Goal: Task Accomplishment & Management: Manage account settings

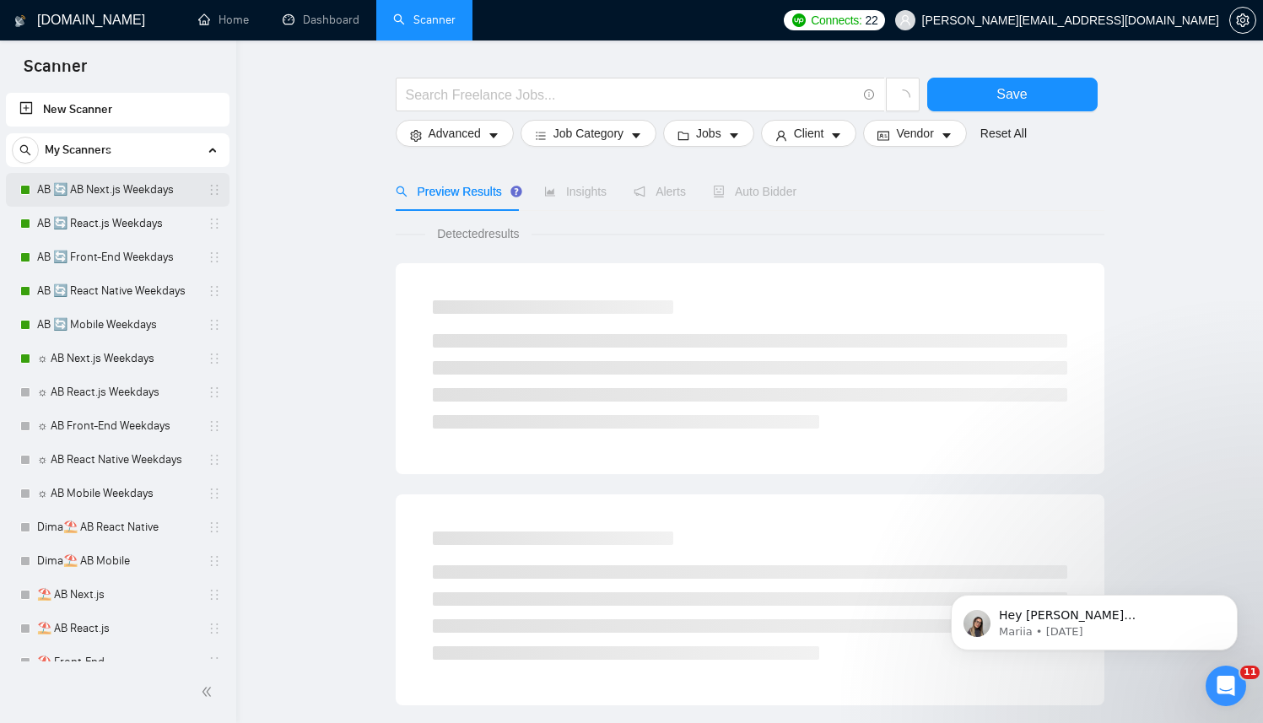
click at [54, 194] on link "AB 🔄 AB Next.js Weekdays" at bounding box center [117, 190] width 160 height 34
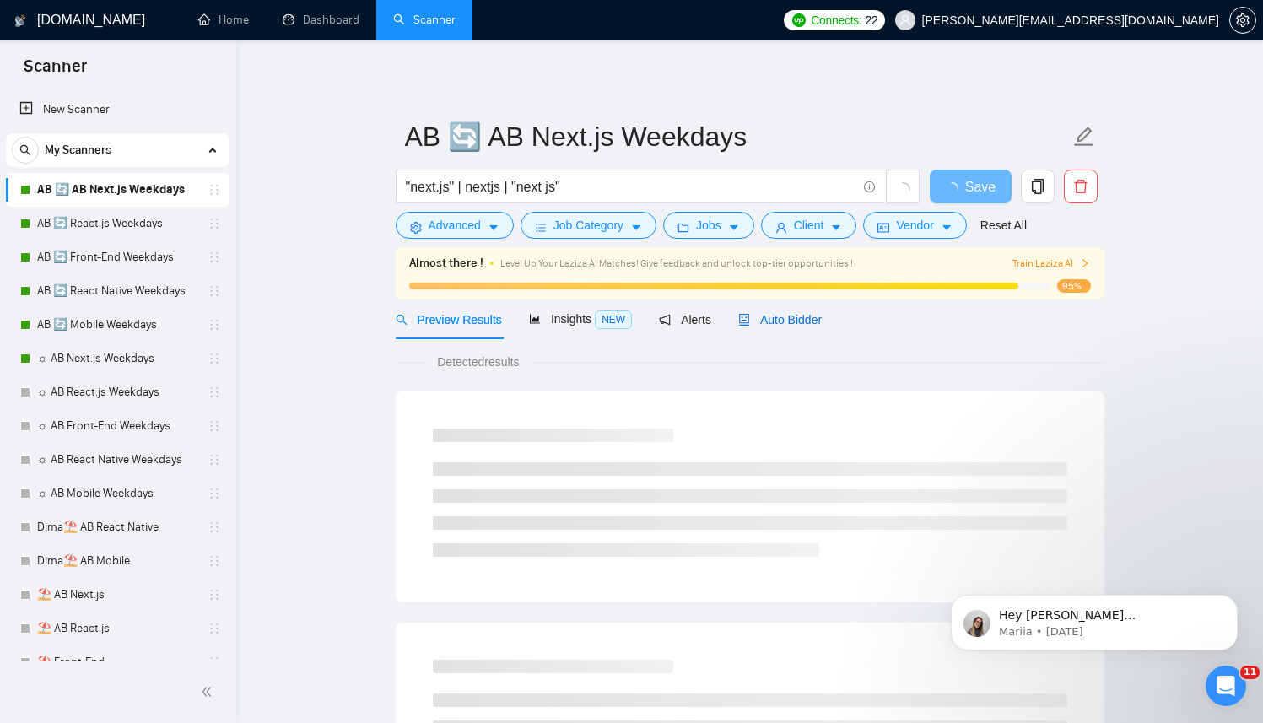
click at [818, 319] on span "Auto Bidder" at bounding box center [780, 319] width 84 height 13
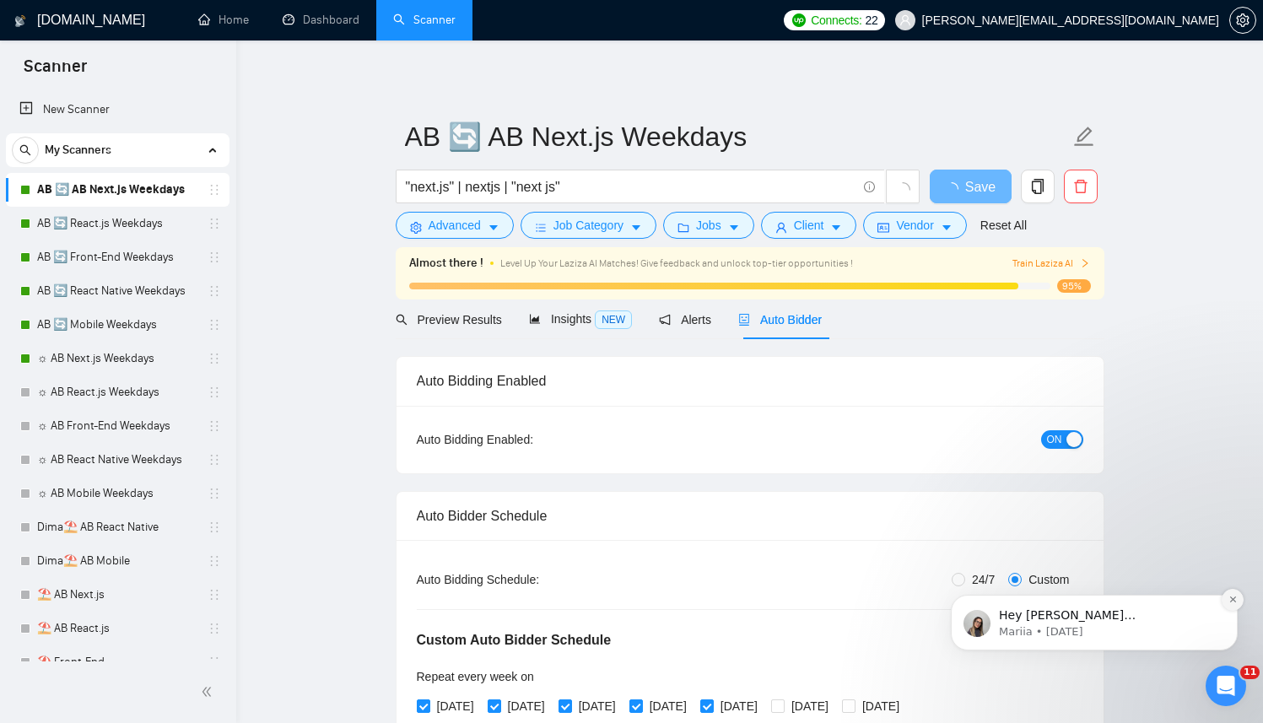
click at [1223, 600] on button "Dismiss notification" at bounding box center [1232, 600] width 22 height 22
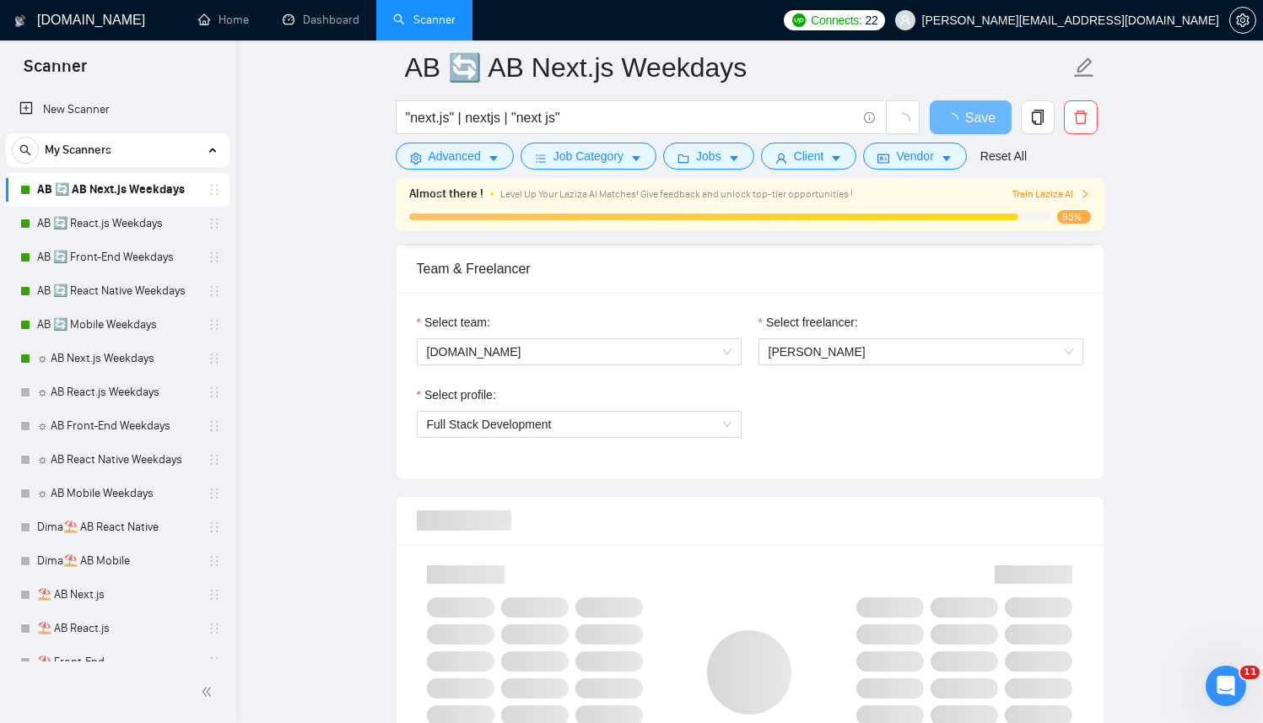
scroll to position [1084, 0]
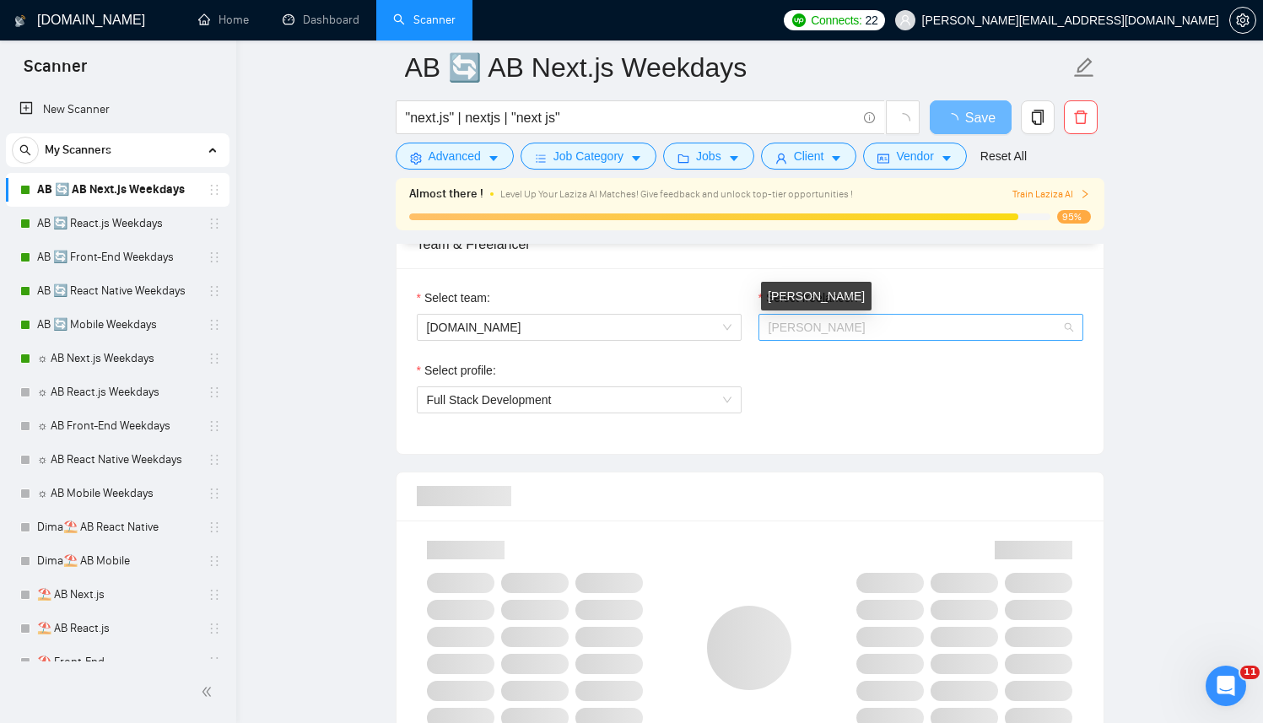
click at [844, 332] on span "[PERSON_NAME]" at bounding box center [816, 327] width 97 height 13
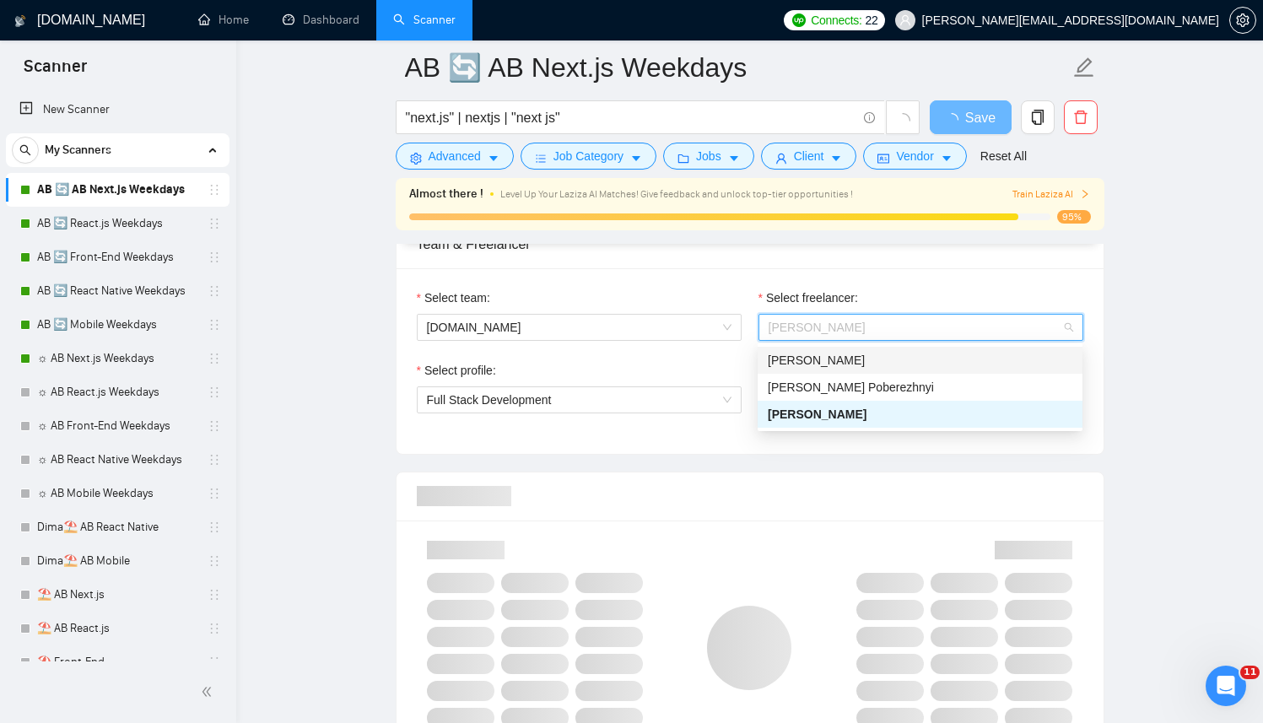
click at [733, 266] on div "Team & Freelancer" at bounding box center [750, 244] width 666 height 48
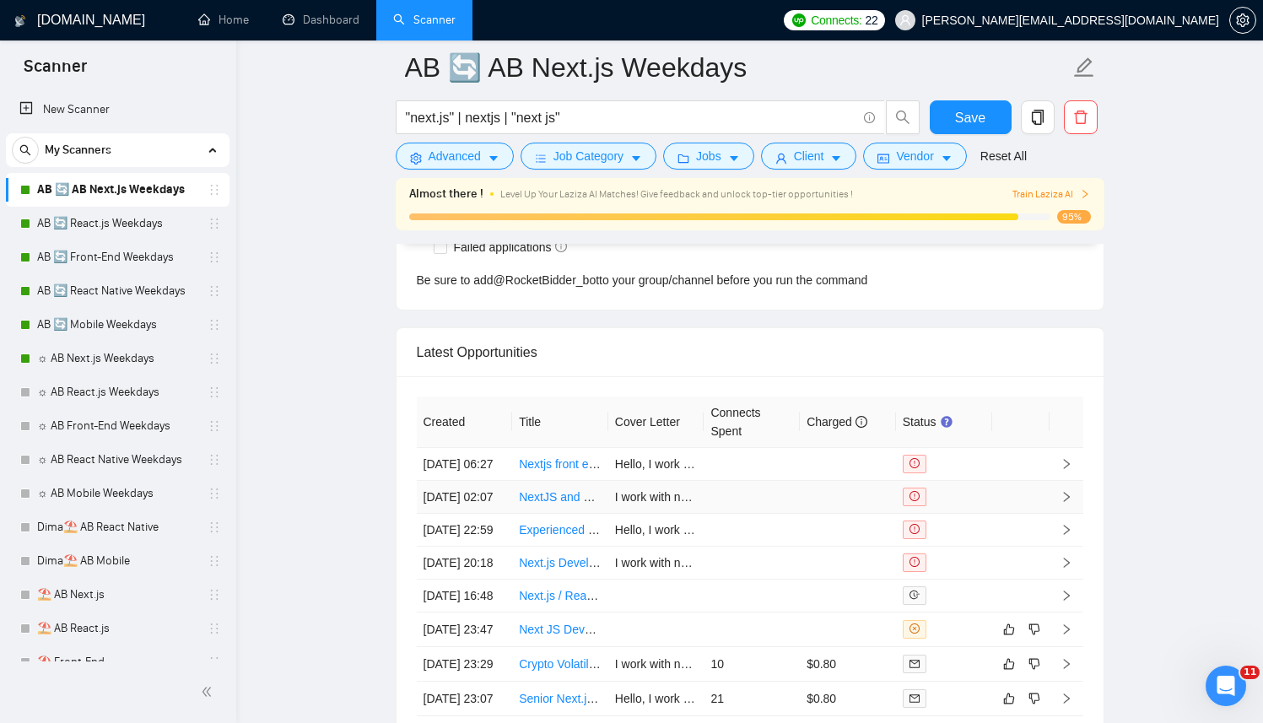
scroll to position [4472, 0]
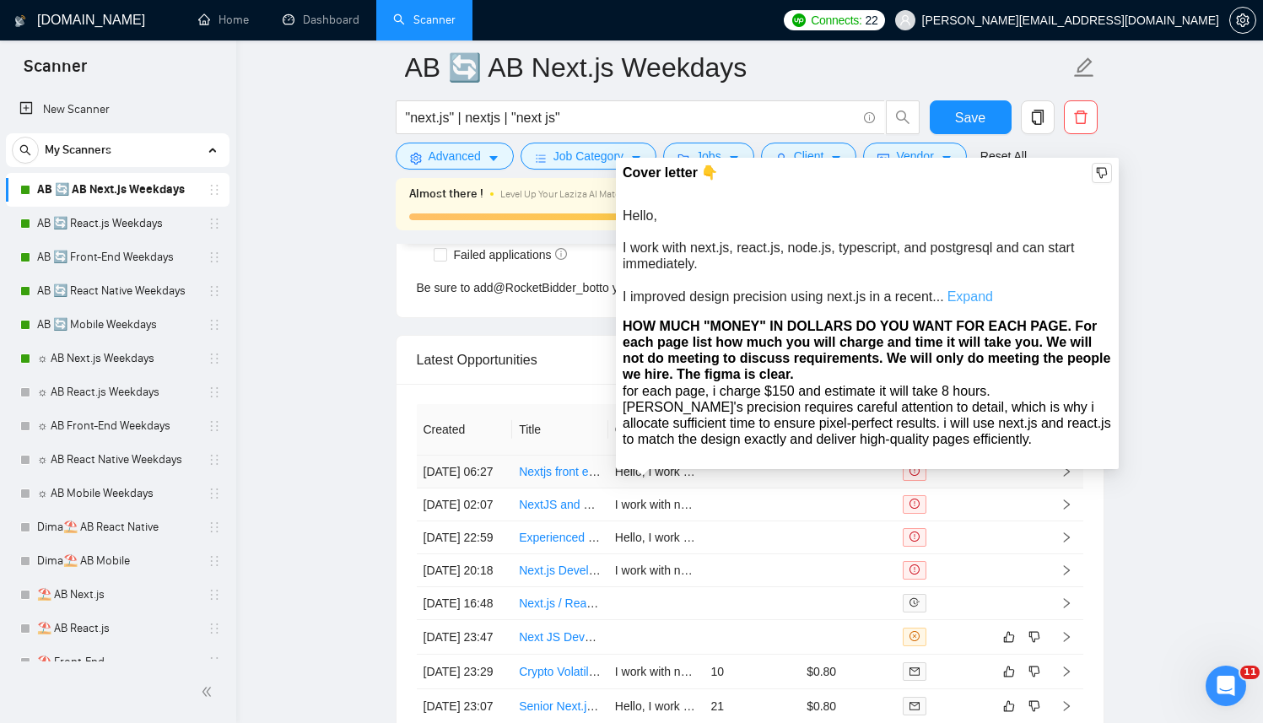
click at [968, 297] on link "Expand" at bounding box center [970, 296] width 46 height 14
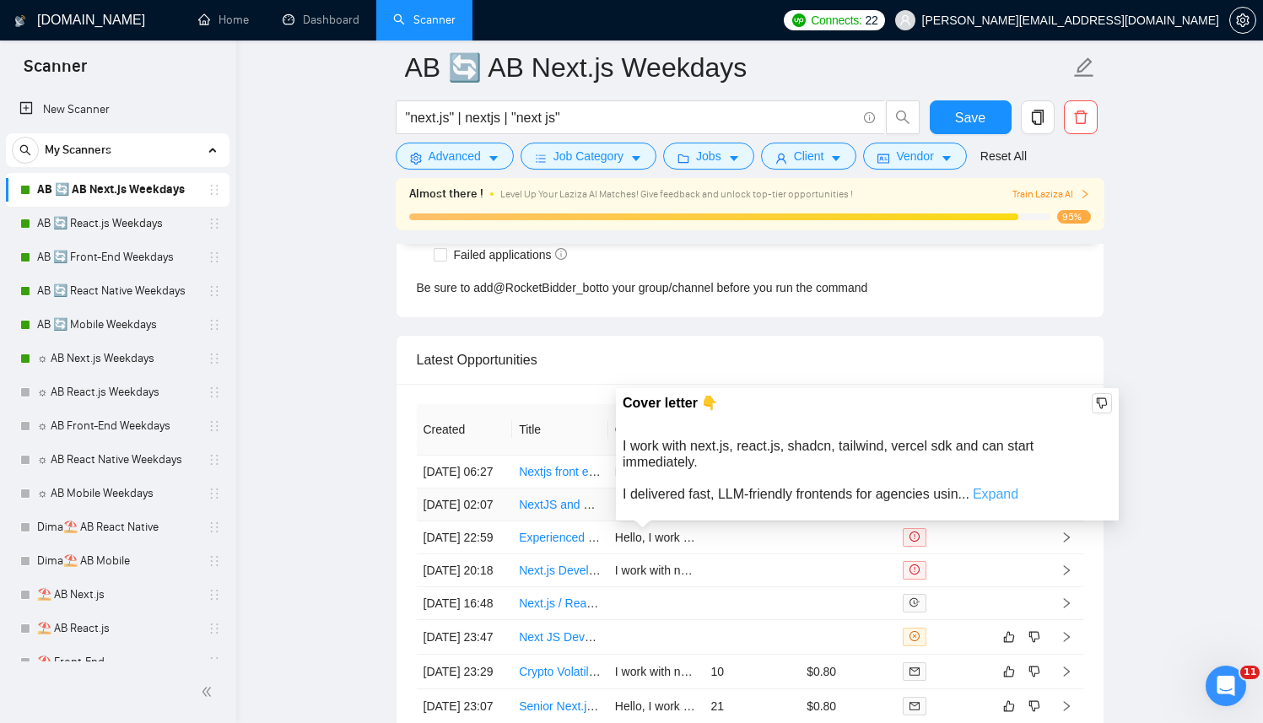
click at [1002, 495] on link "Expand" at bounding box center [996, 494] width 46 height 14
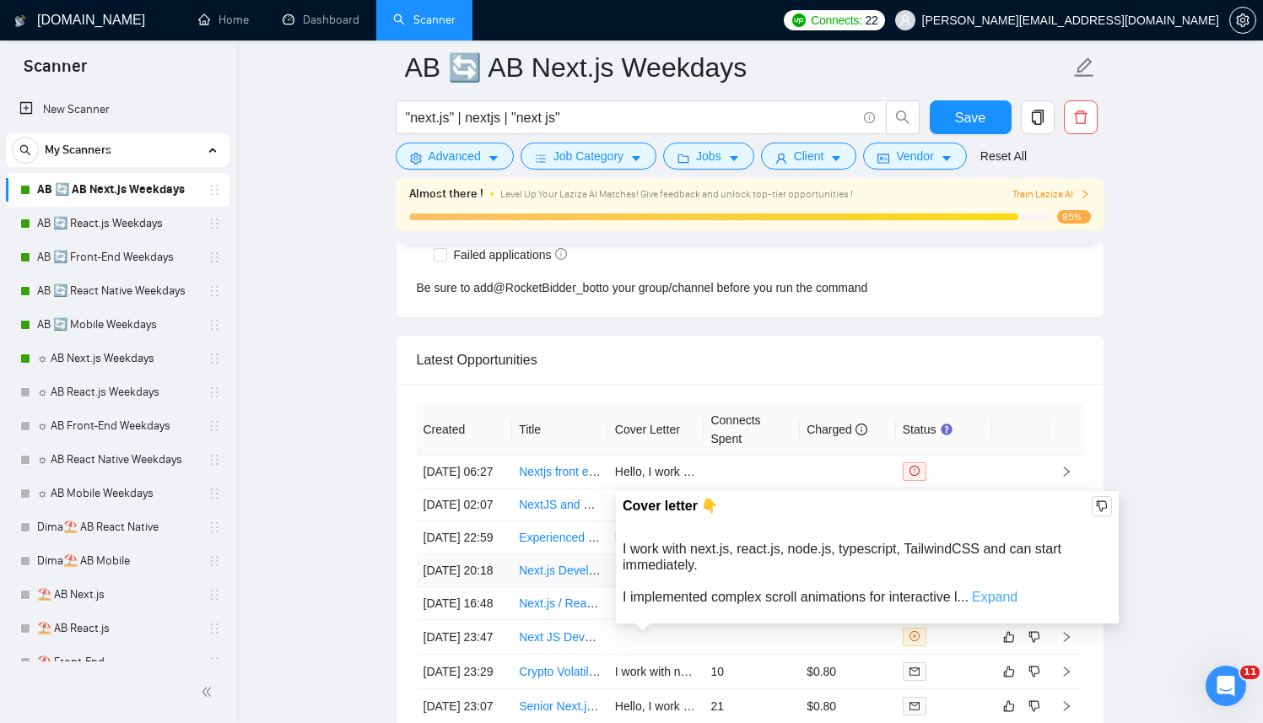
click at [1013, 596] on link "Expand" at bounding box center [995, 597] width 46 height 14
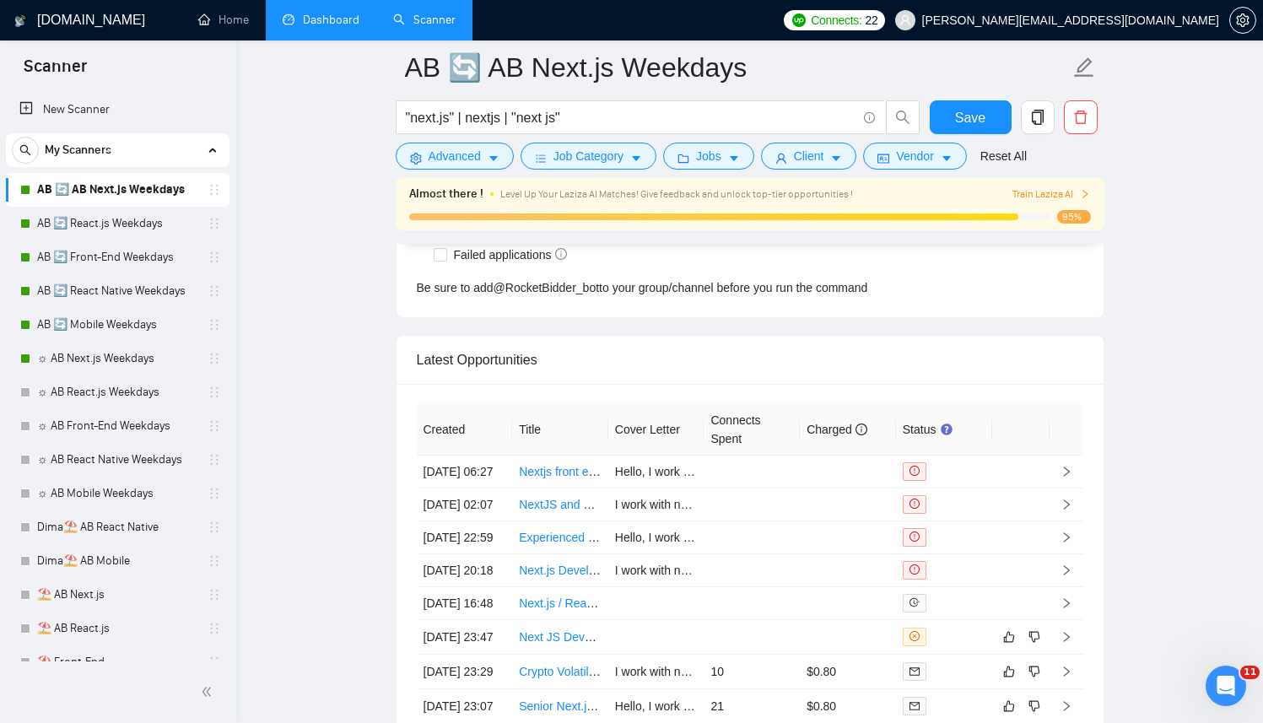
drag, startPoint x: 375, startPoint y: 24, endPoint x: 326, endPoint y: 21, distance: 49.0
click at [393, 24] on link "Scanner" at bounding box center [424, 20] width 62 height 14
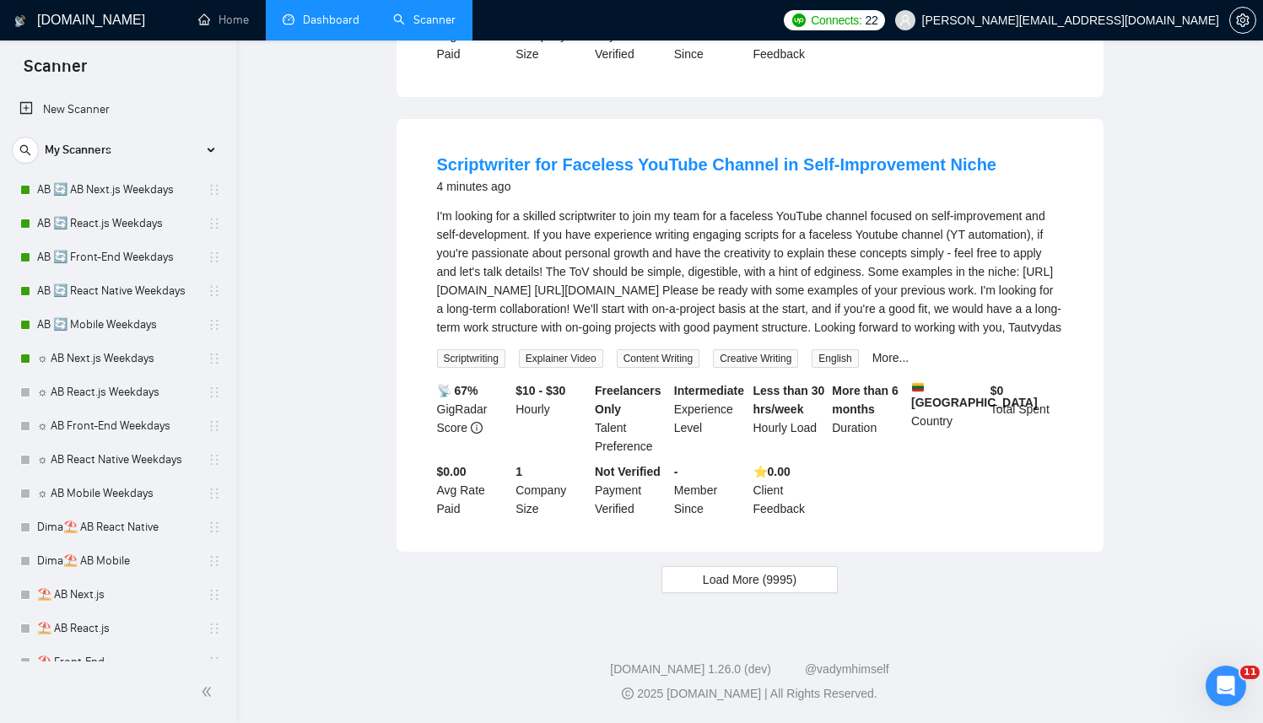
click at [326, 21] on link "Dashboard" at bounding box center [321, 20] width 77 height 14
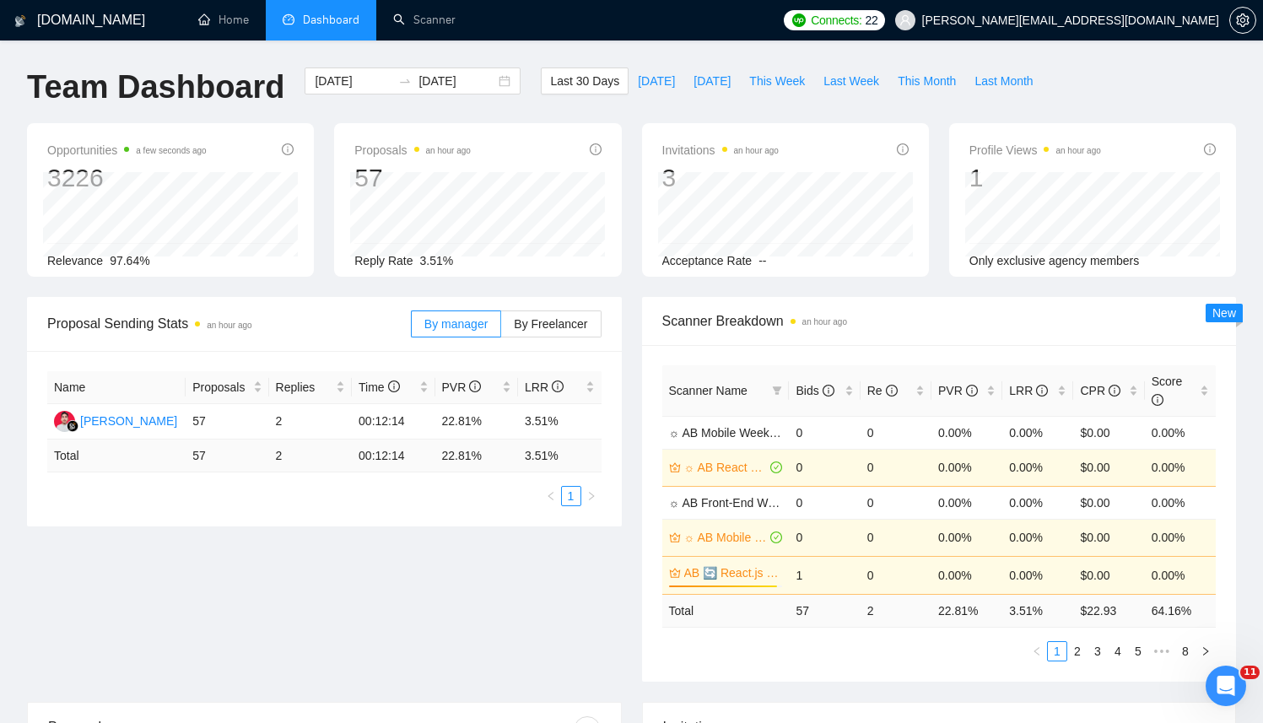
click at [488, 343] on div "By manager By Freelancer" at bounding box center [506, 324] width 191 height 54
click at [541, 322] on span "By Freelancer" at bounding box center [550, 323] width 73 height 13
click at [501, 328] on input "By Freelancer" at bounding box center [501, 328] width 0 height 0
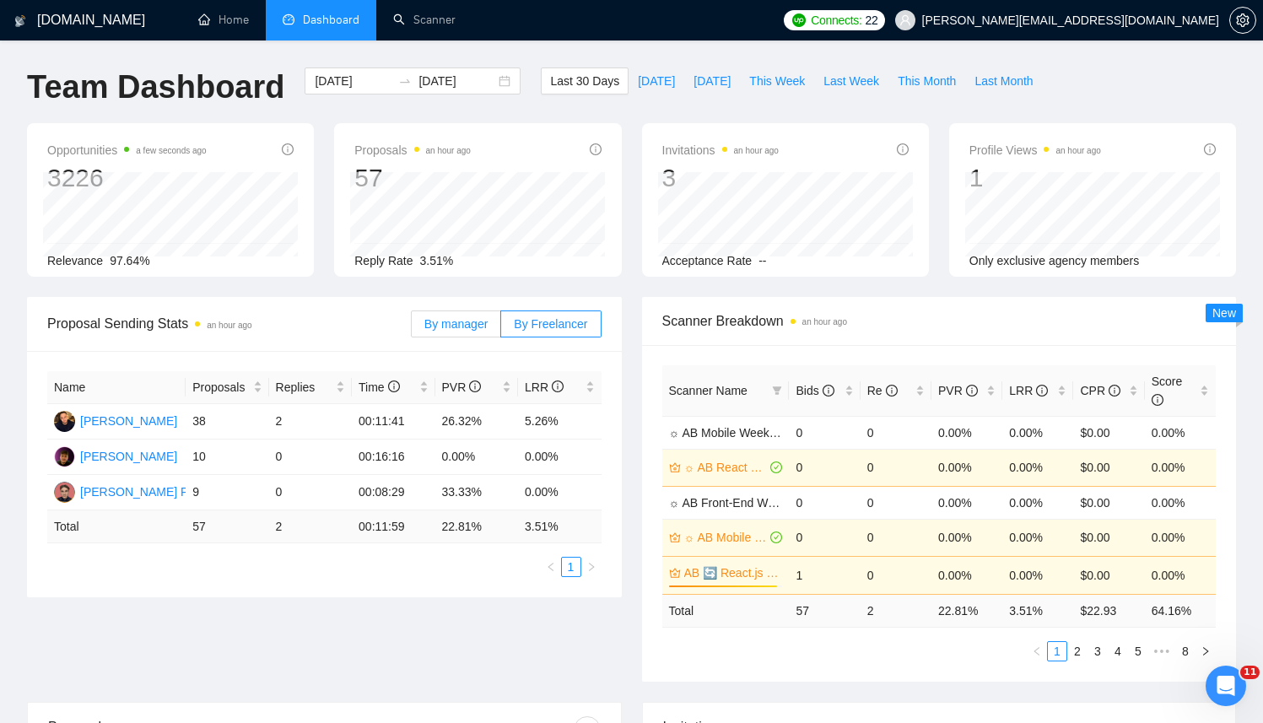
click at [498, 327] on label "By manager" at bounding box center [456, 323] width 90 height 27
click at [412, 328] on input "By manager" at bounding box center [412, 328] width 0 height 0
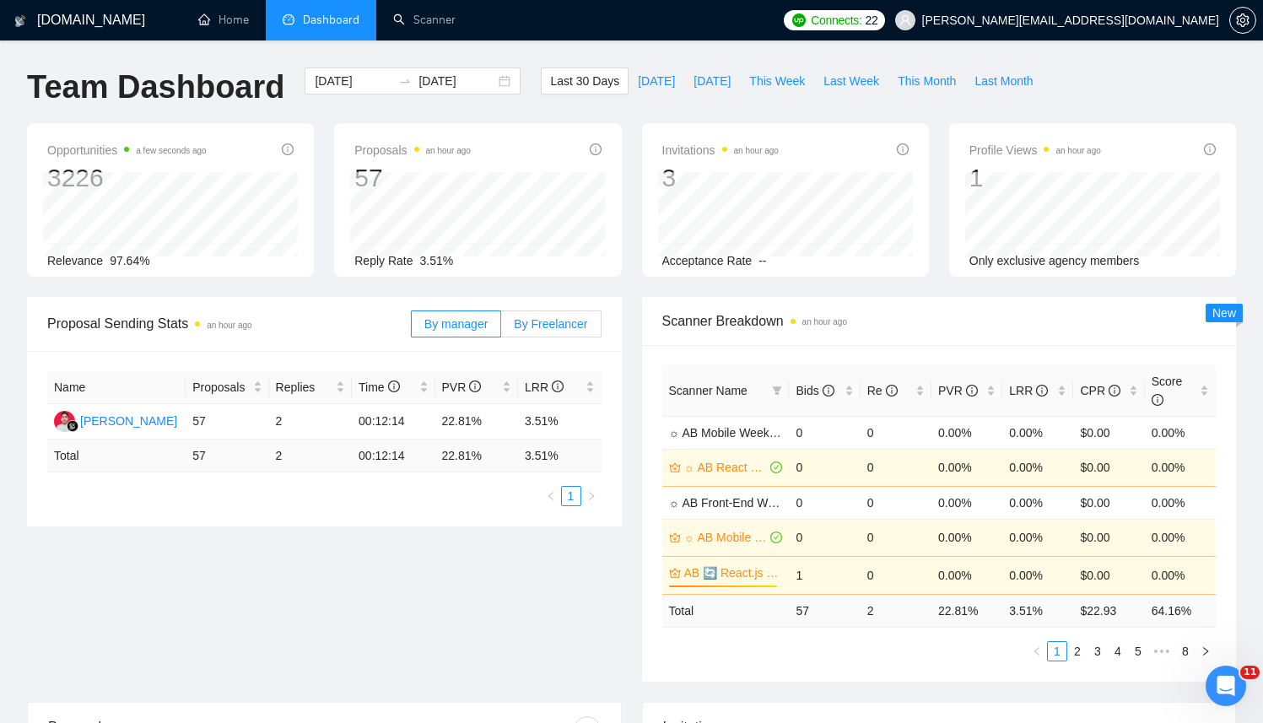
click at [569, 326] on span "By Freelancer" at bounding box center [550, 323] width 73 height 13
click at [501, 328] on input "By Freelancer" at bounding box center [501, 328] width 0 height 0
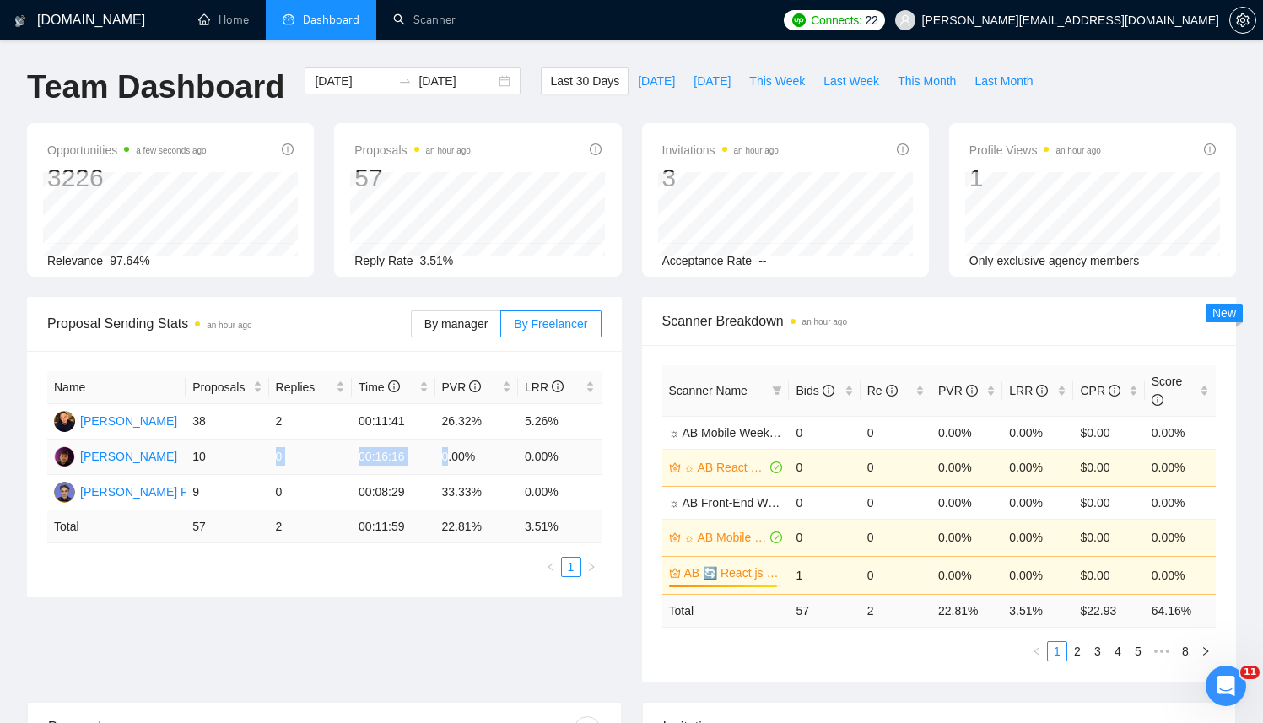
drag, startPoint x: 318, startPoint y: 456, endPoint x: 450, endPoint y: 461, distance: 132.5
click at [450, 461] on tr "[PERSON_NAME] 10 0 00:16:16 0.00% 0.00%" at bounding box center [324, 456] width 554 height 35
click at [450, 461] on td "0.00%" at bounding box center [476, 456] width 83 height 35
drag, startPoint x: 541, startPoint y: 499, endPoint x: 587, endPoint y: 496, distance: 46.5
click at [588, 496] on tr "[PERSON_NAME] 9 0 00:08:29 33.33% 0.00%" at bounding box center [324, 492] width 554 height 35
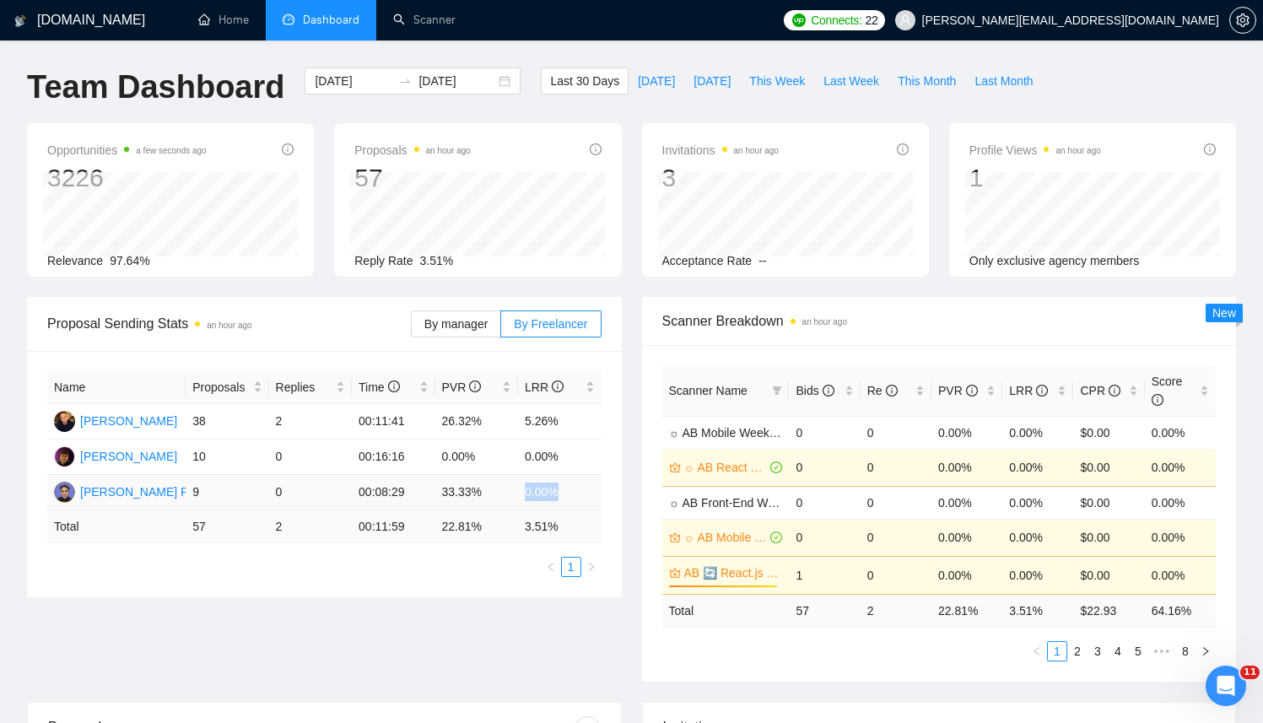
click at [583, 496] on td "0.00%" at bounding box center [560, 492] width 84 height 35
click at [434, 14] on link "Scanner" at bounding box center [424, 20] width 62 height 14
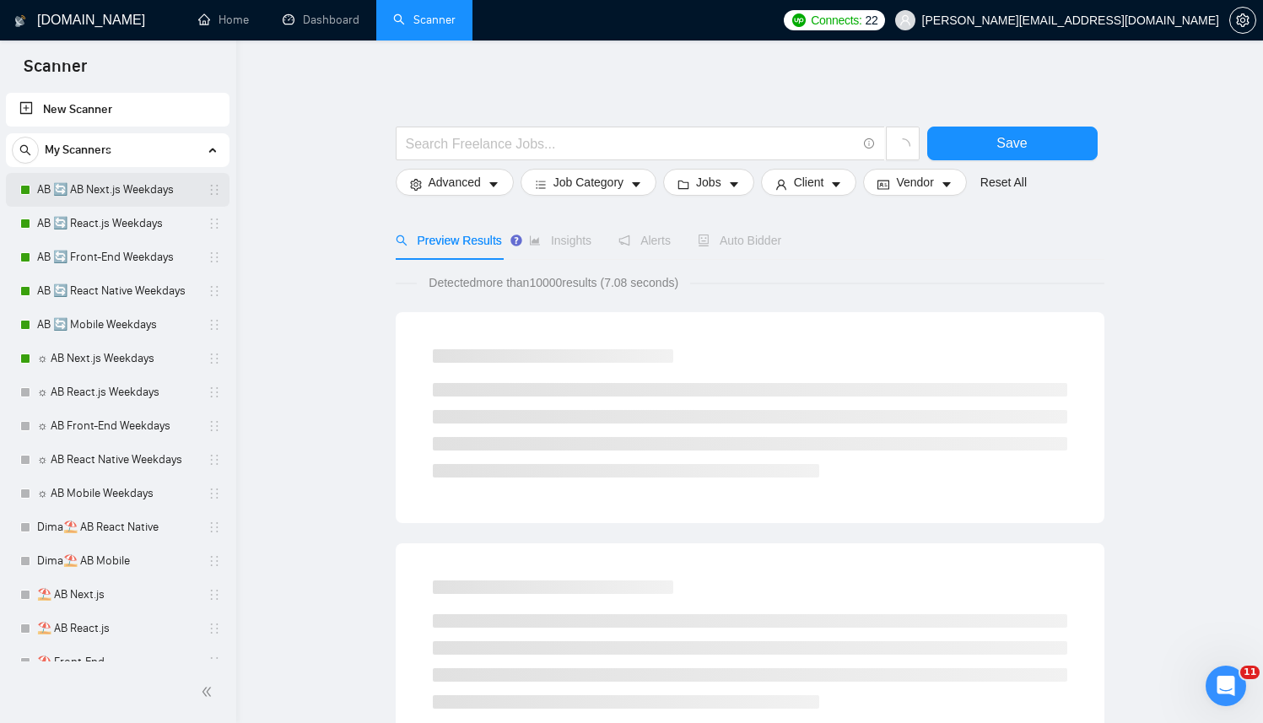
click at [129, 195] on link "AB 🔄 AB Next.js Weekdays" at bounding box center [117, 190] width 160 height 34
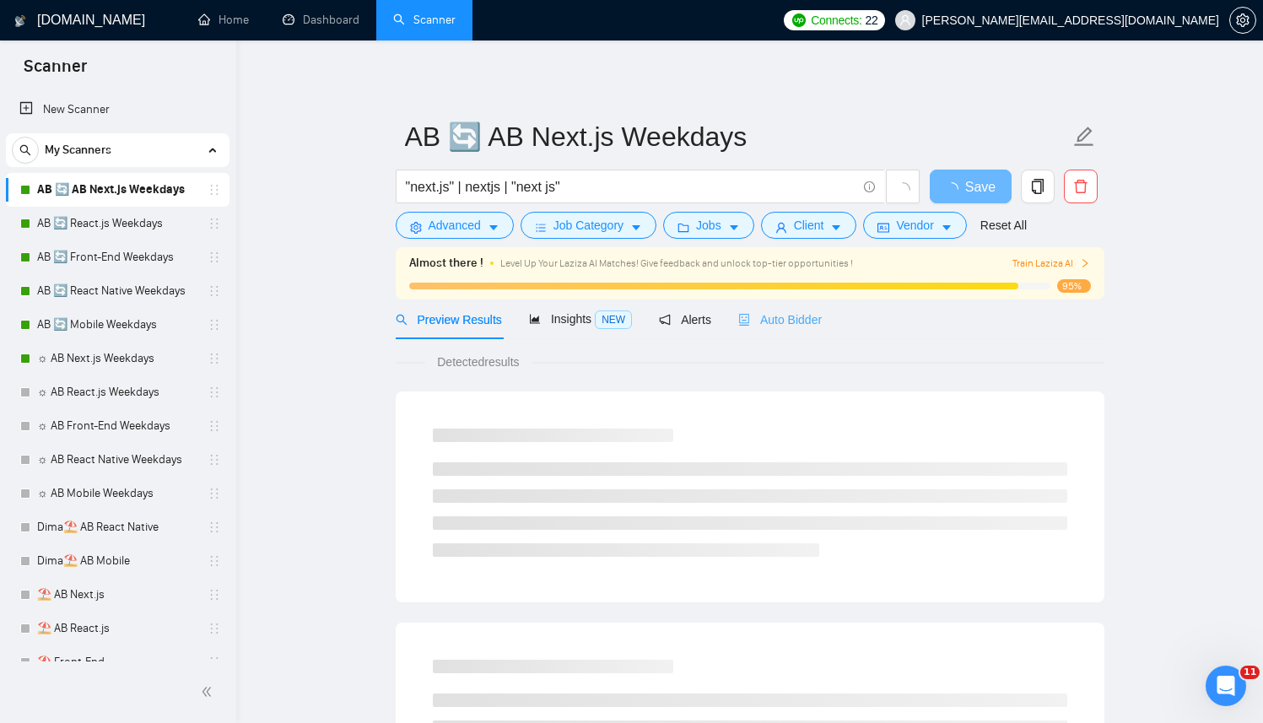
click at [773, 305] on div "Auto Bidder" at bounding box center [780, 319] width 84 height 40
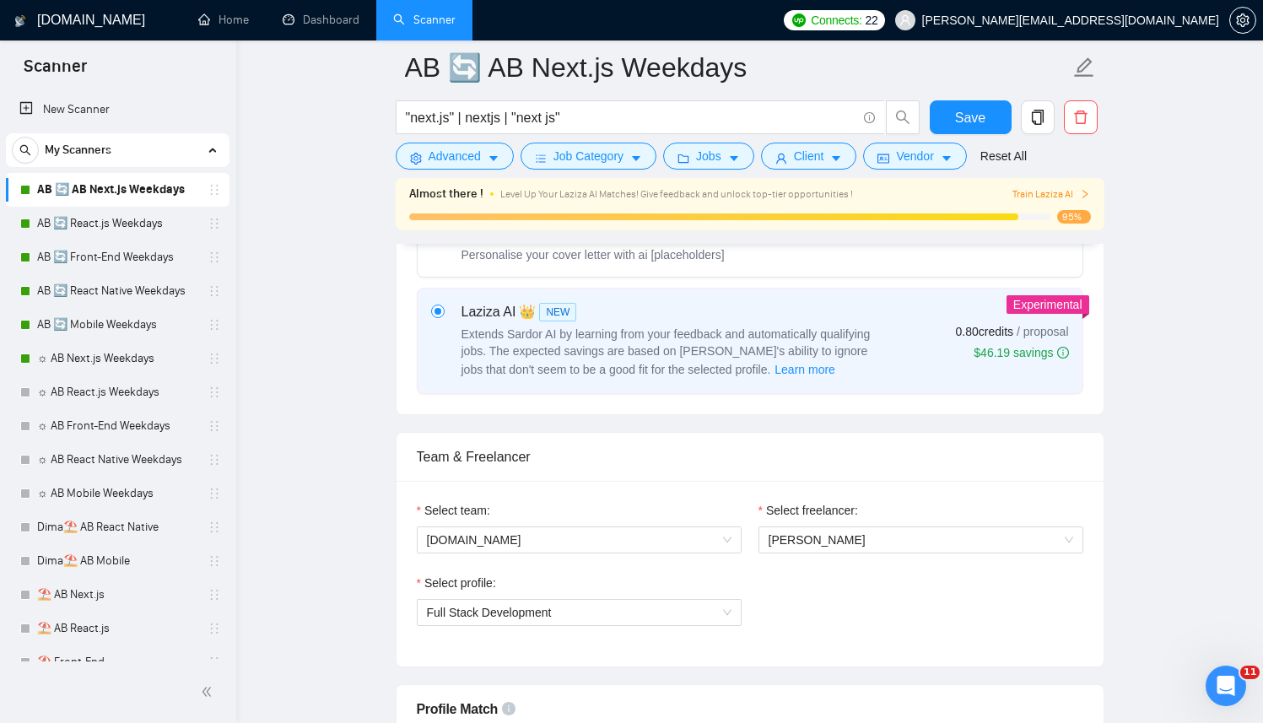
scroll to position [894, 0]
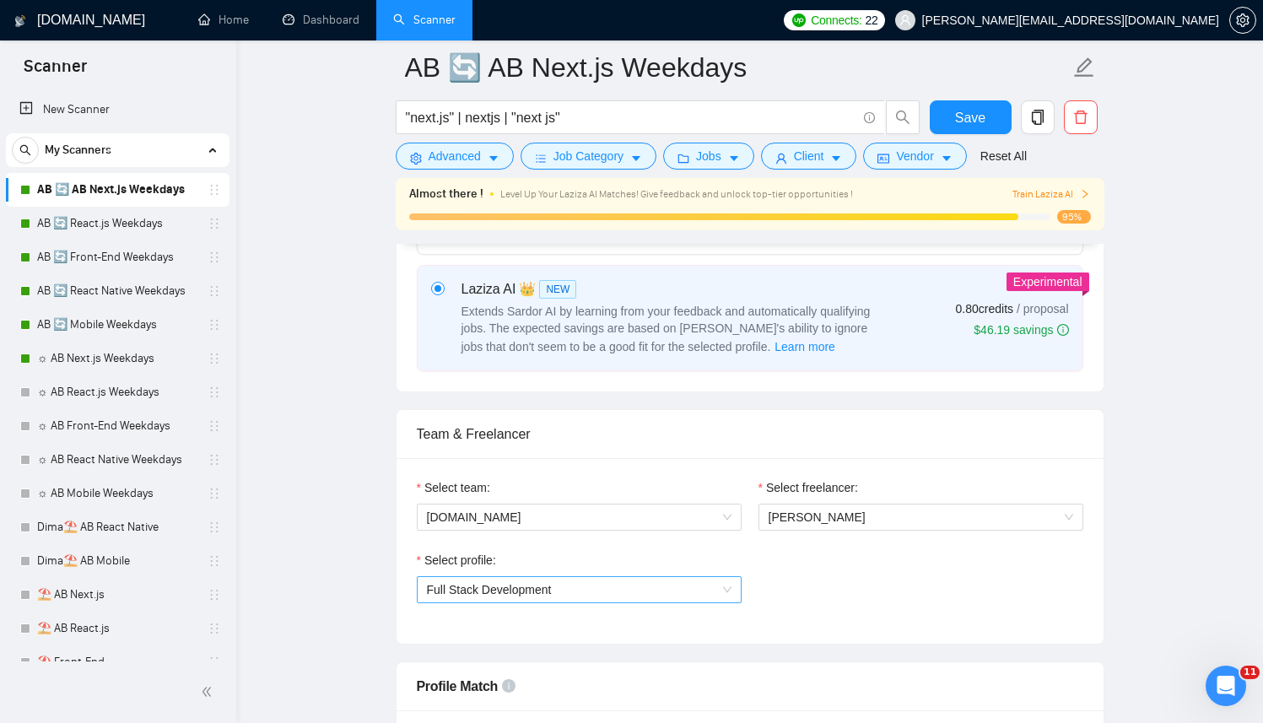
click at [574, 596] on span "Full Stack Development" at bounding box center [579, 589] width 305 height 25
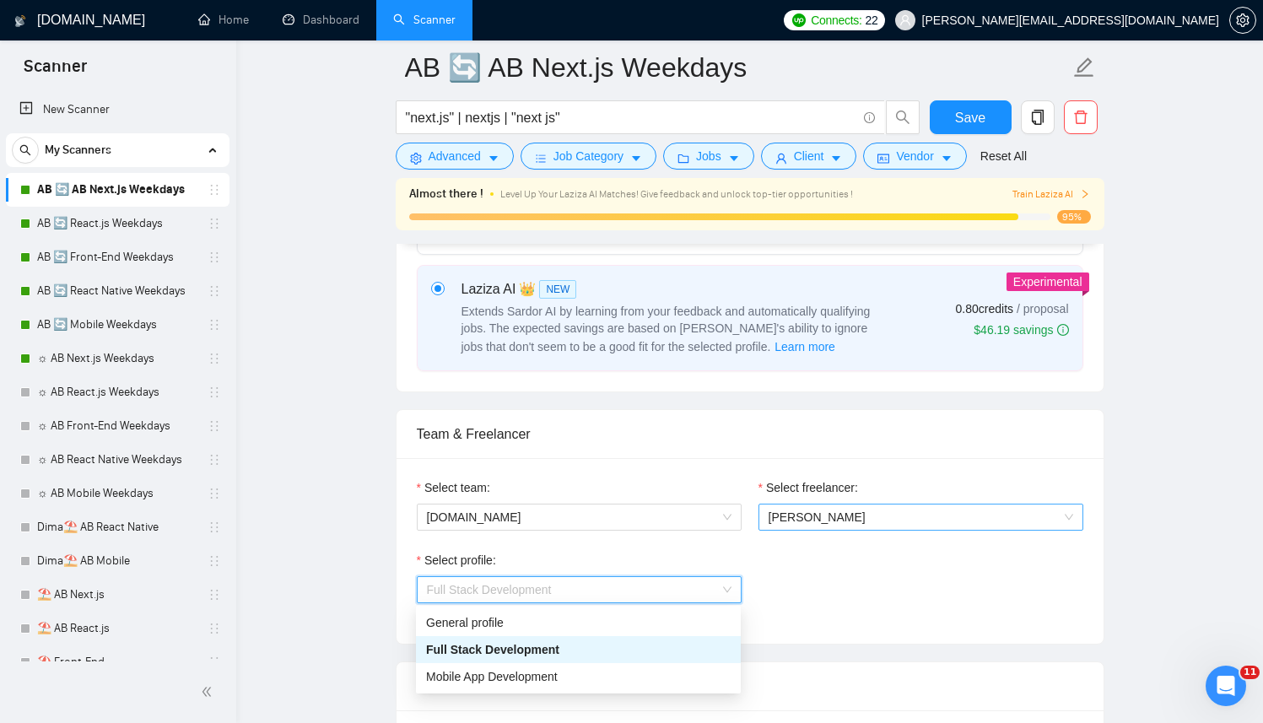
click at [916, 506] on div "[PERSON_NAME]" at bounding box center [920, 517] width 325 height 27
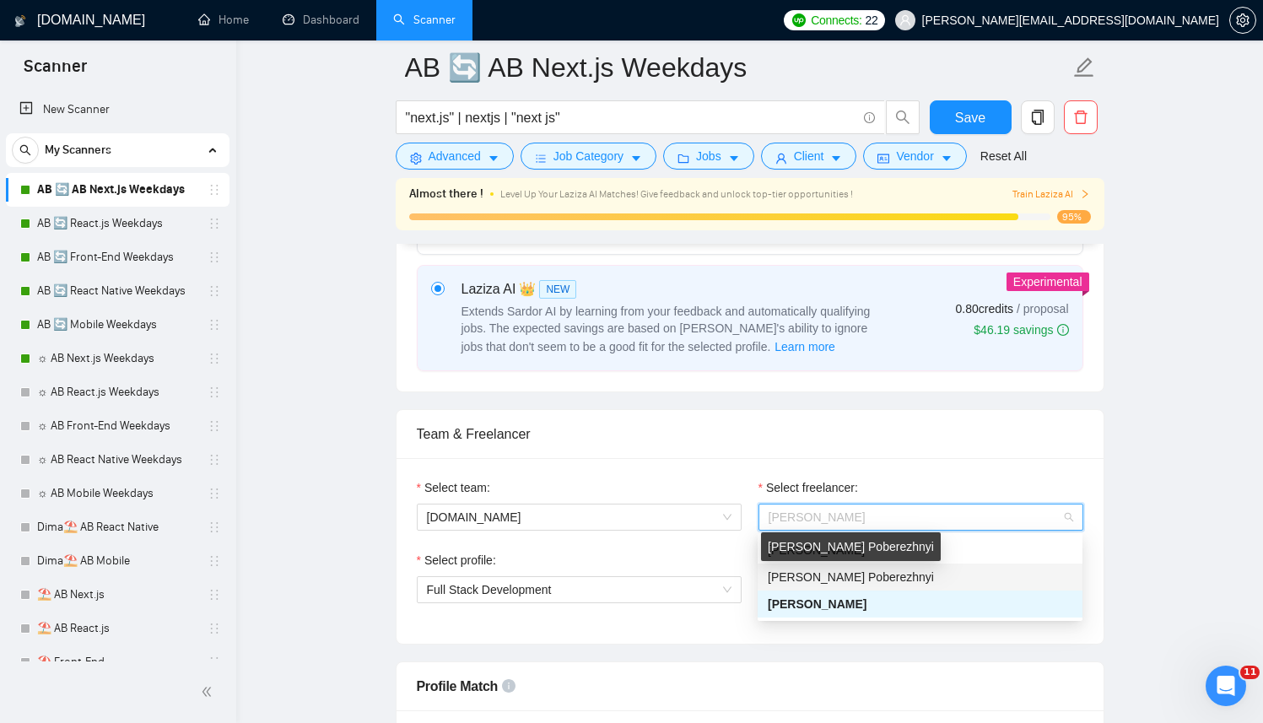
click at [839, 572] on span "[PERSON_NAME] Poberezhnyi" at bounding box center [851, 576] width 166 height 13
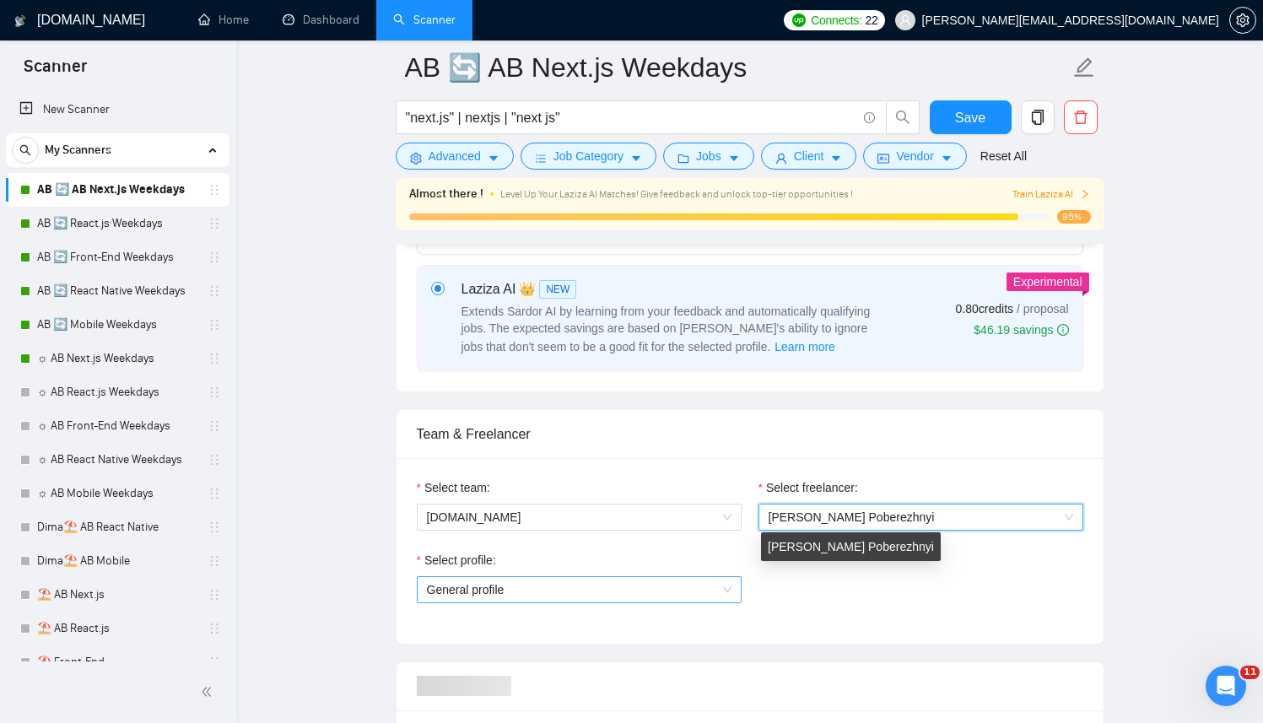
click at [600, 590] on span "General profile" at bounding box center [579, 589] width 305 height 25
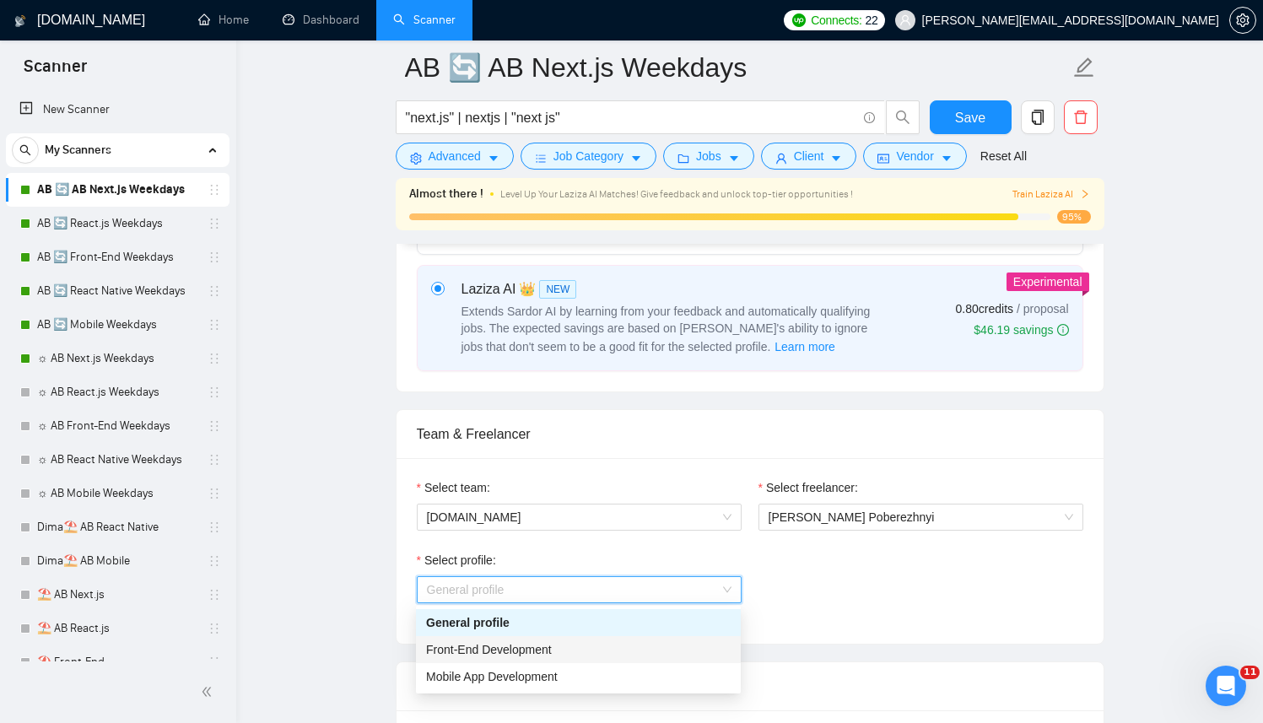
click at [623, 646] on div "Front-End Development" at bounding box center [578, 649] width 305 height 19
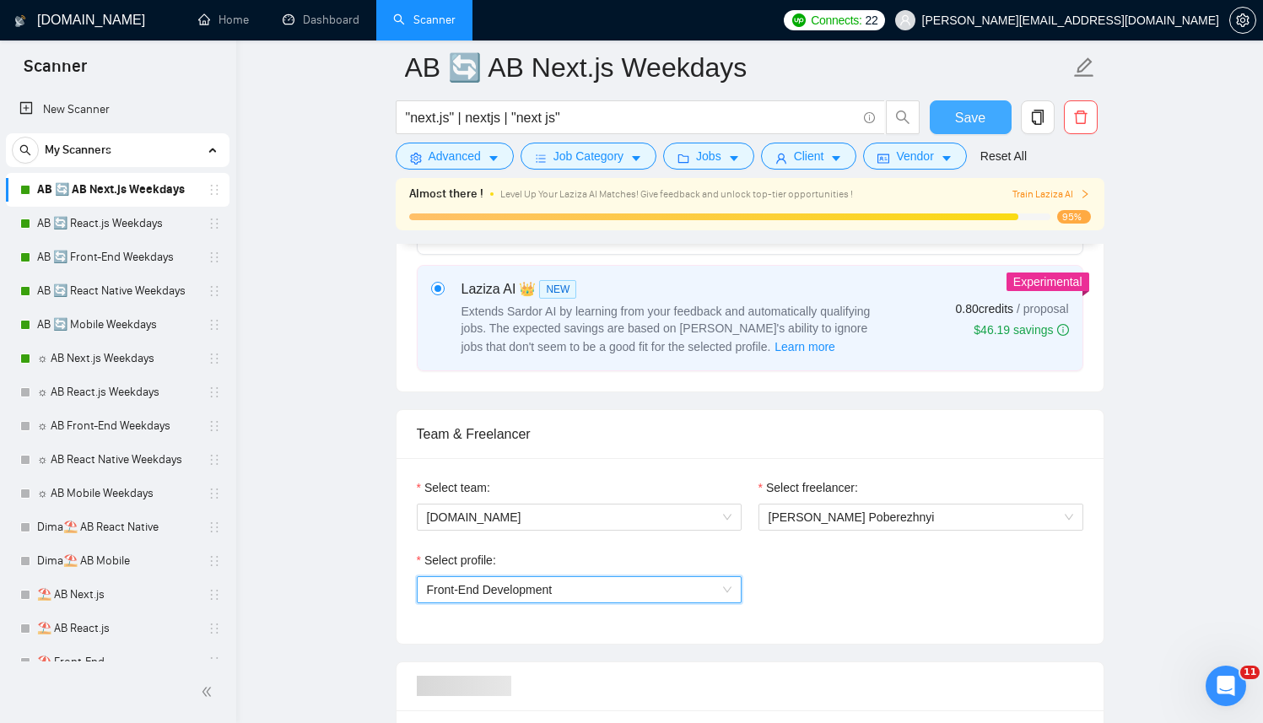
click at [979, 113] on span "Save" at bounding box center [970, 117] width 30 height 21
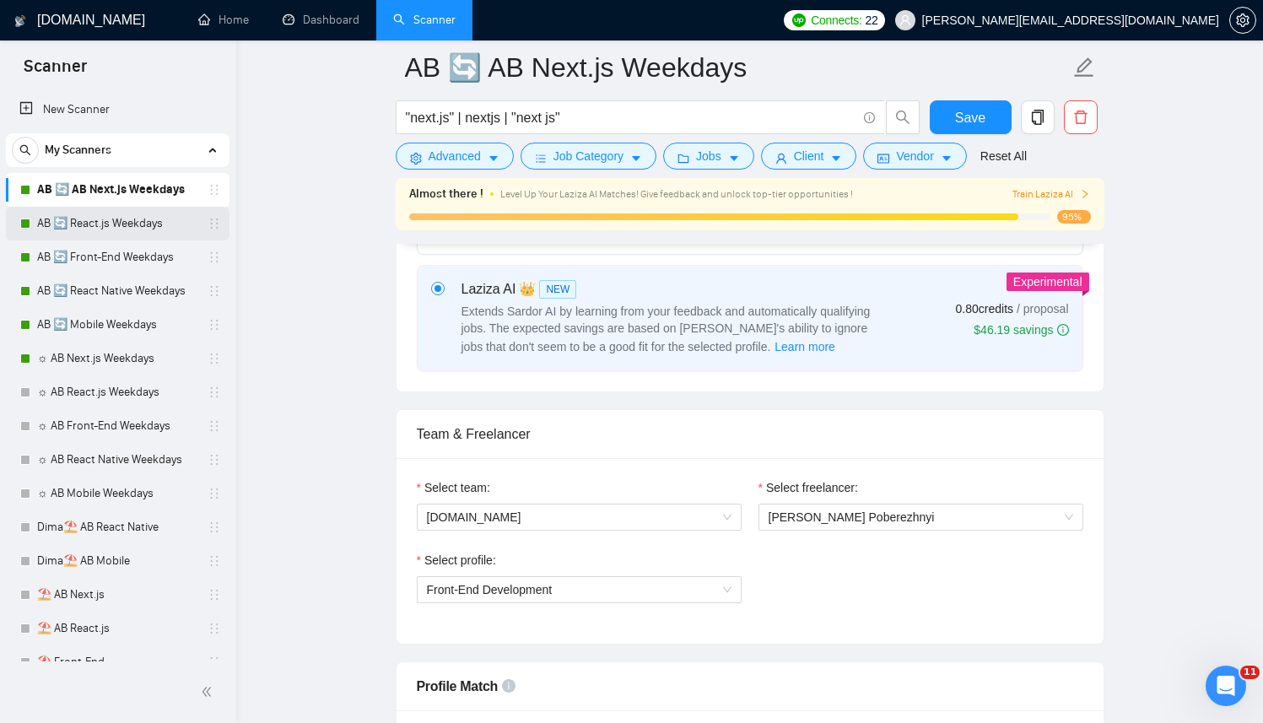
click at [81, 227] on link "AB 🔄 React.js Weekdays" at bounding box center [117, 224] width 160 height 34
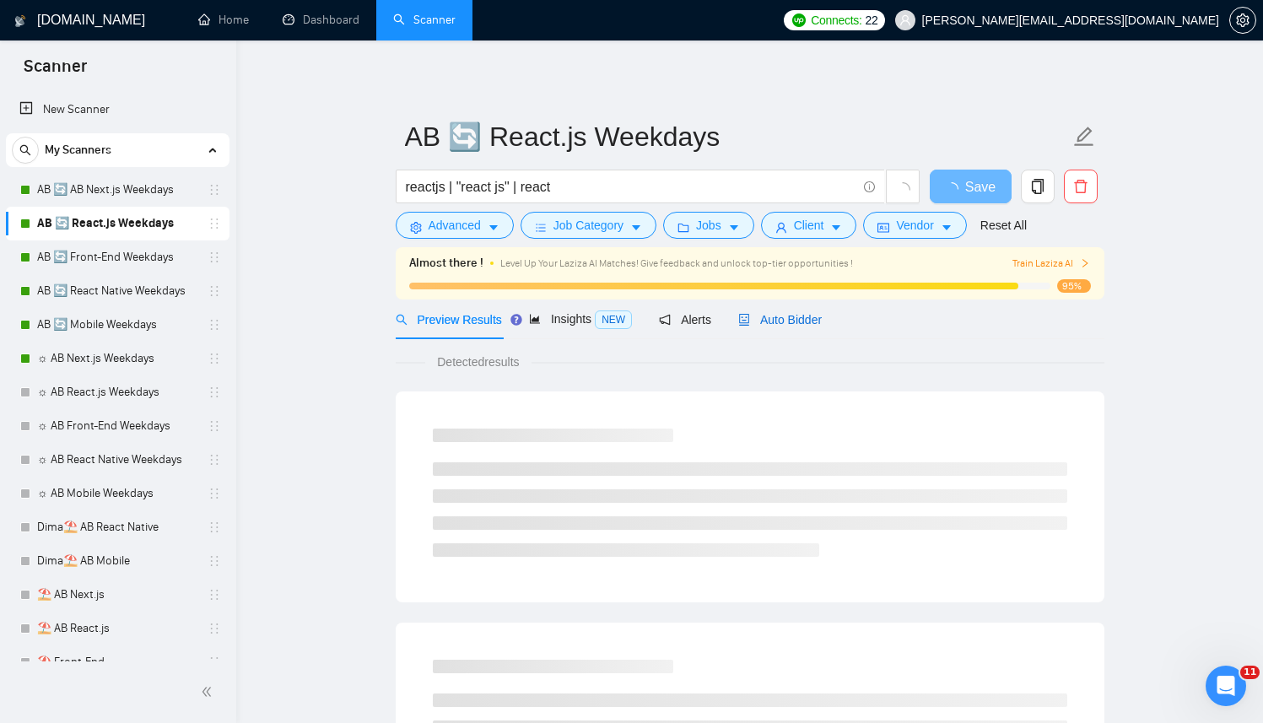
click at [772, 317] on span "Auto Bidder" at bounding box center [780, 319] width 84 height 13
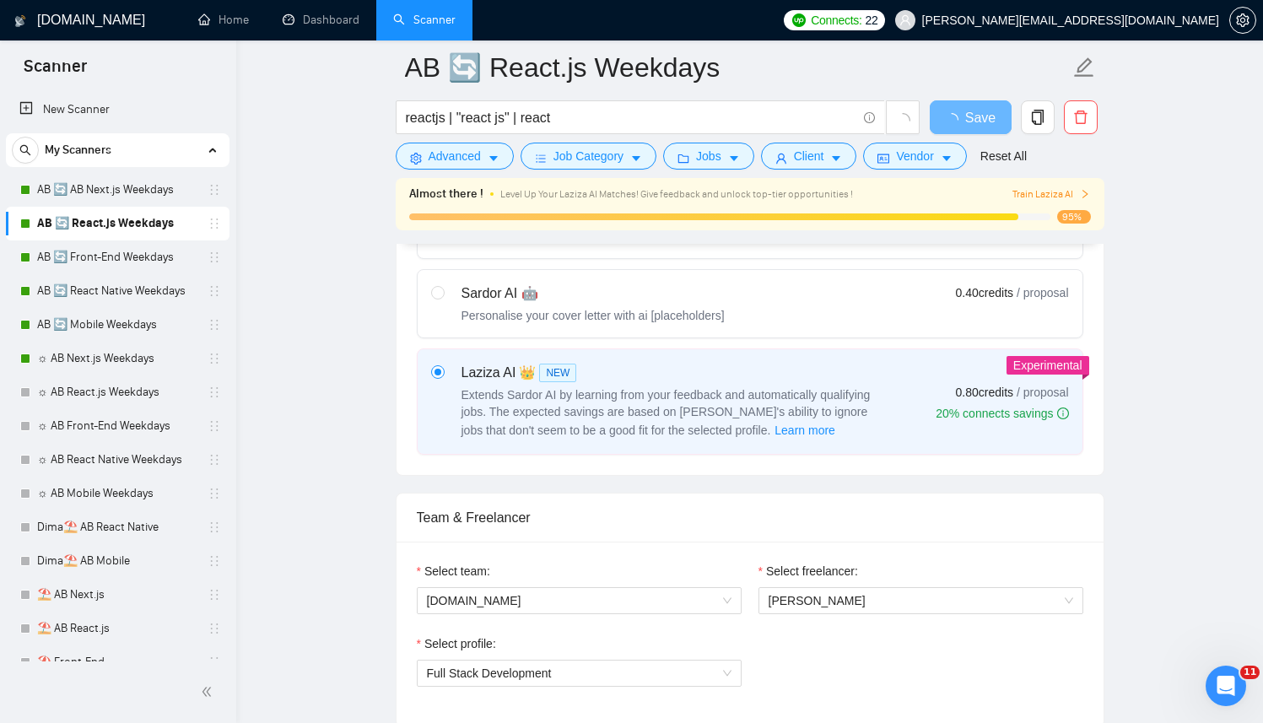
scroll to position [788, 0]
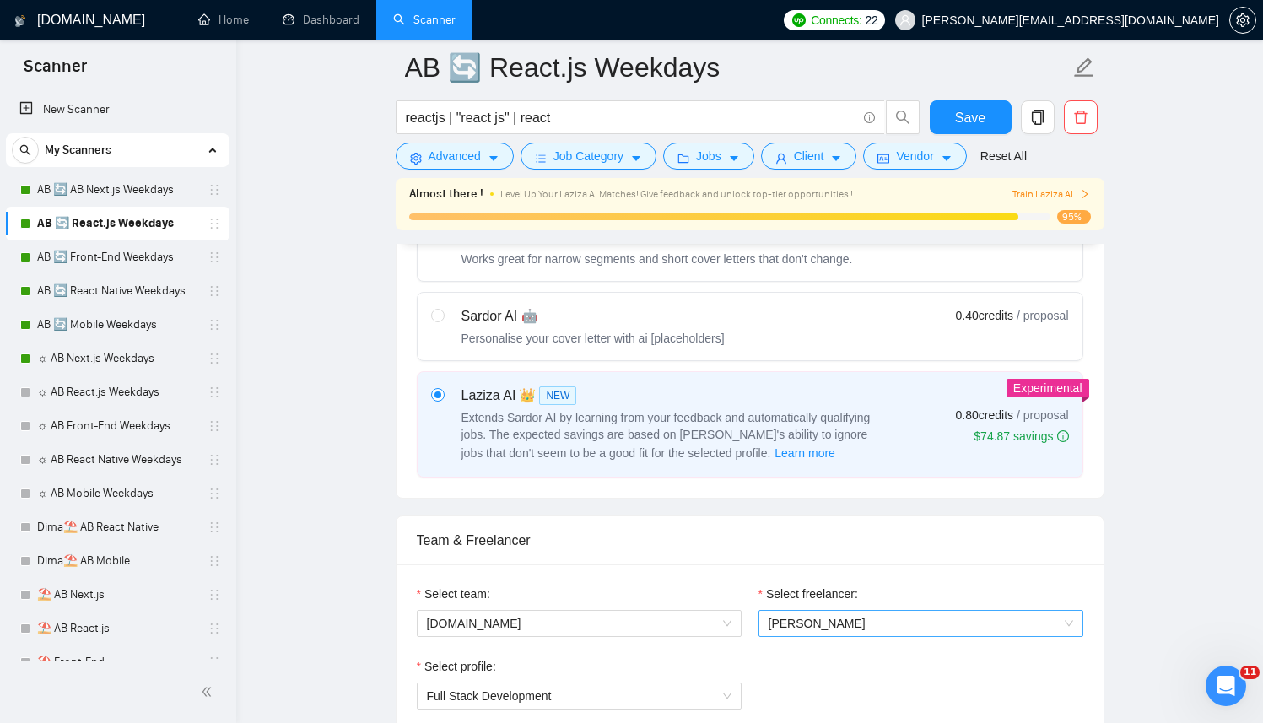
click at [858, 634] on span "[PERSON_NAME]" at bounding box center [920, 623] width 305 height 25
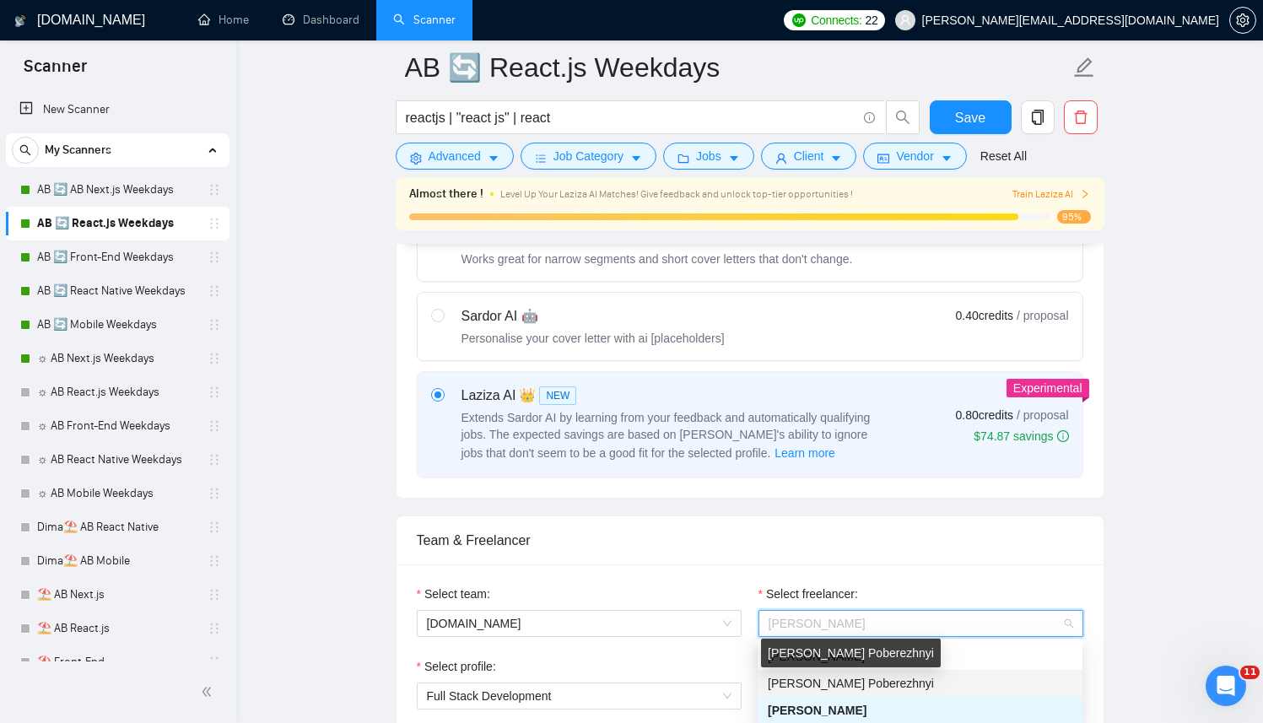
click at [833, 675] on div "[PERSON_NAME] Poberezhnyi" at bounding box center [920, 683] width 305 height 19
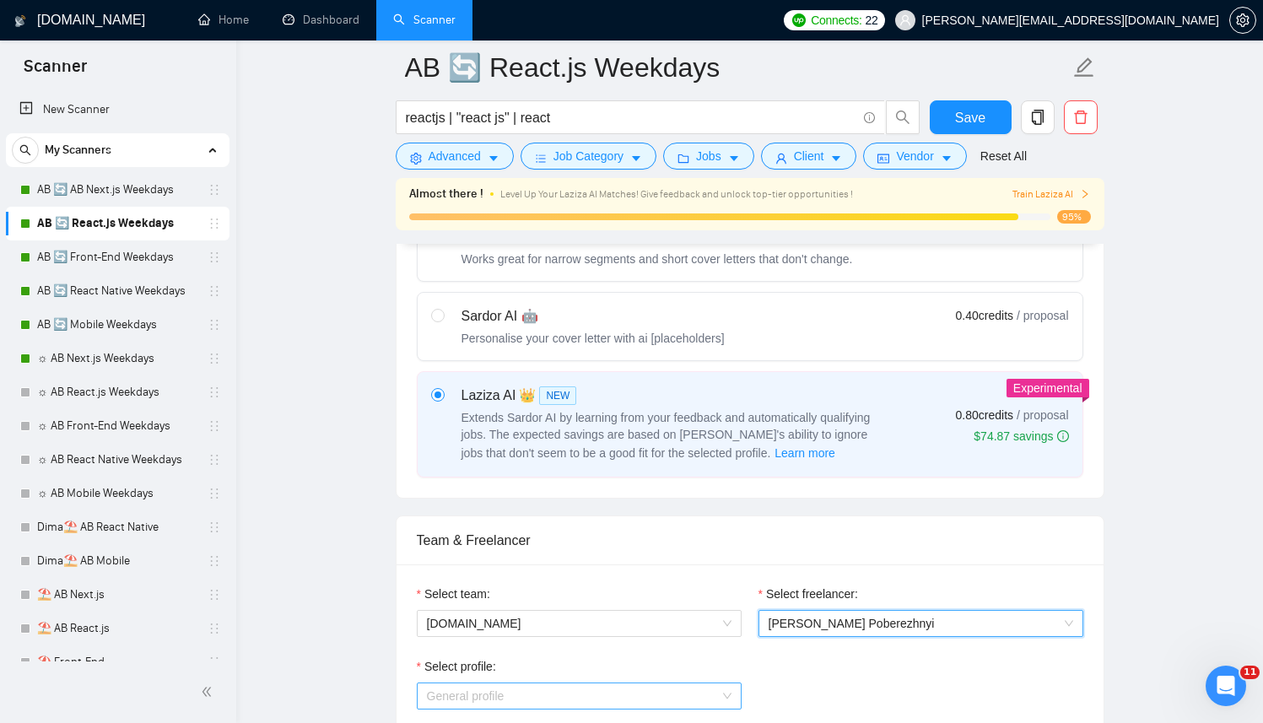
click at [588, 693] on span "General profile" at bounding box center [579, 695] width 305 height 25
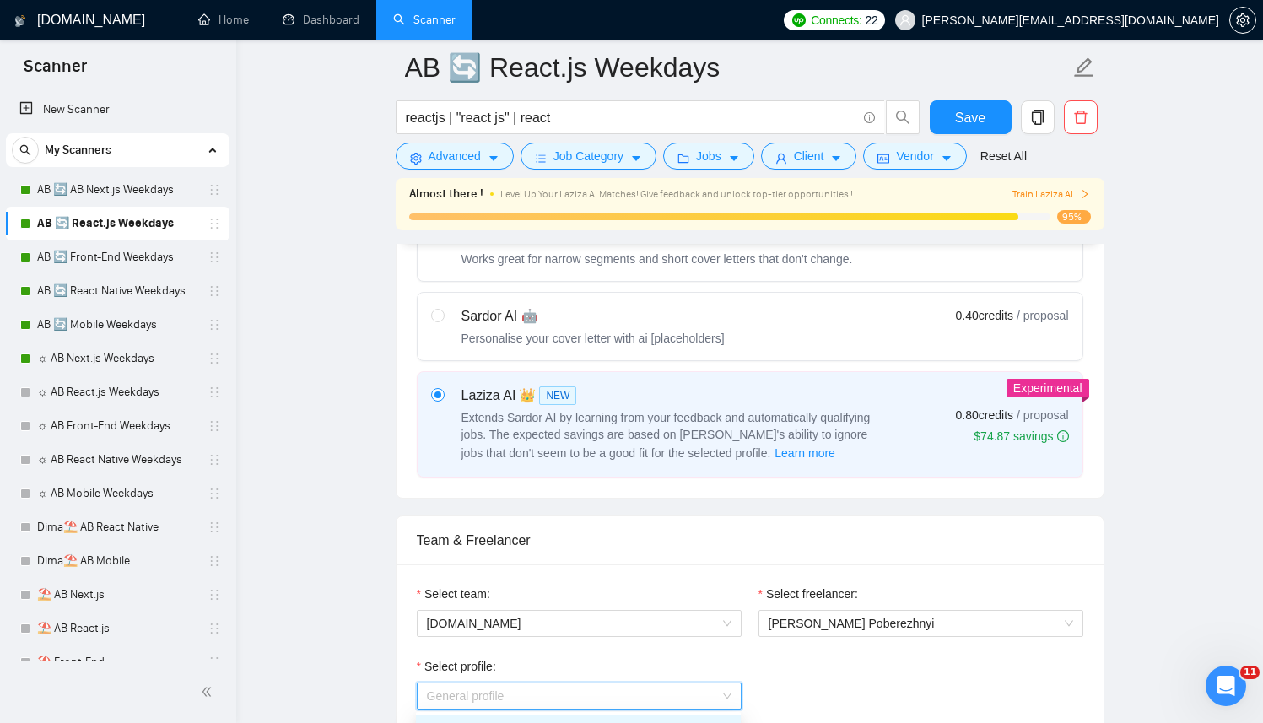
scroll to position [860, 0]
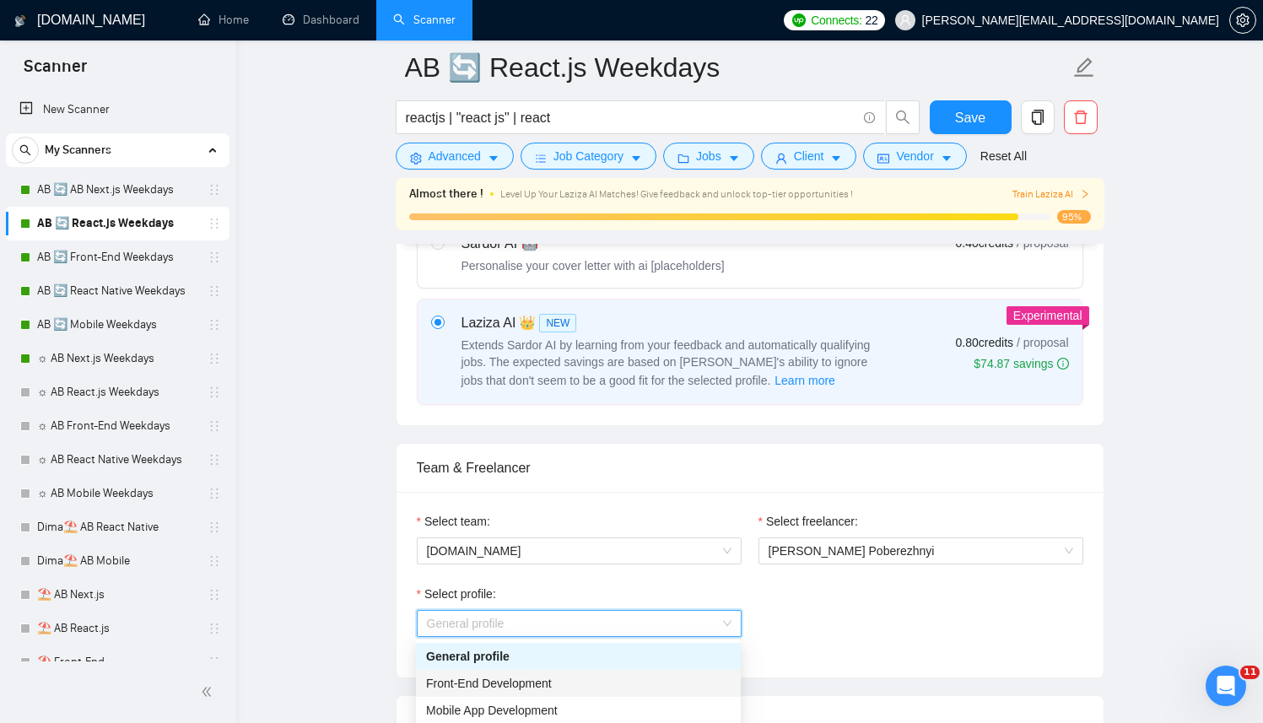
click at [507, 677] on span "Front-End Development" at bounding box center [489, 683] width 126 height 13
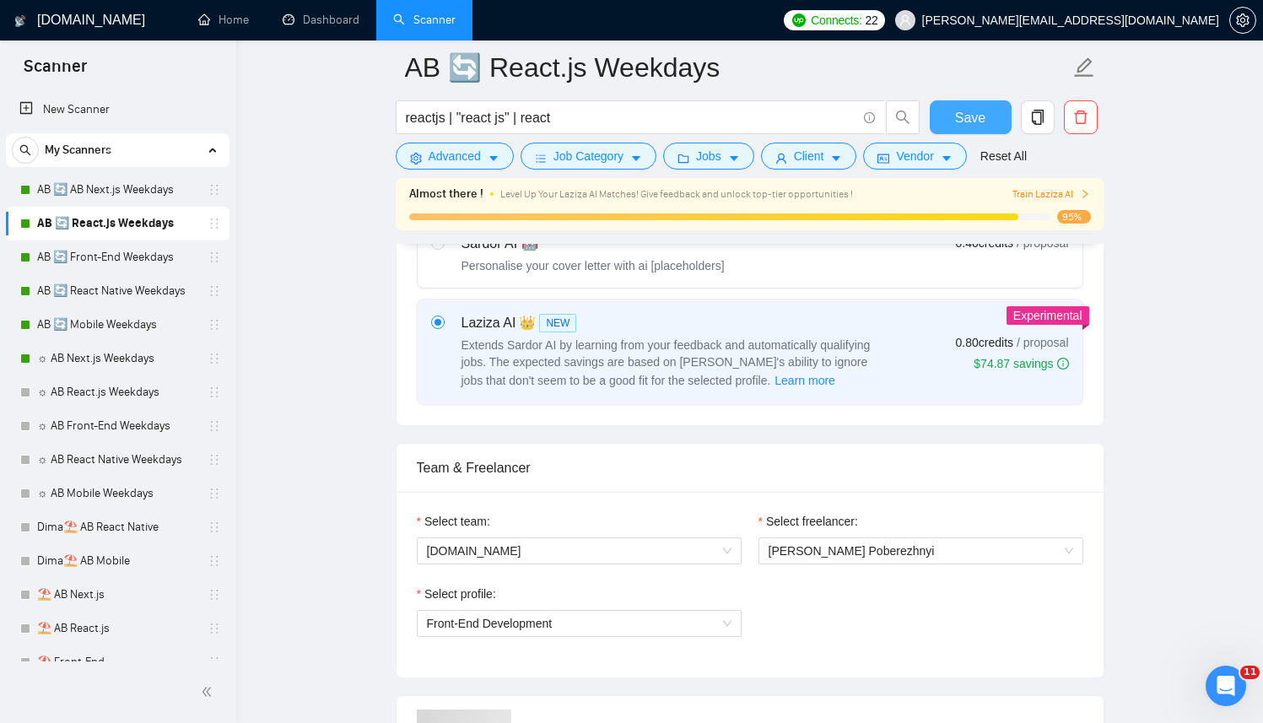
click at [962, 132] on button "Save" at bounding box center [971, 117] width 82 height 34
click at [116, 272] on link "AB 🔄 Front-End Weekdays" at bounding box center [117, 257] width 160 height 34
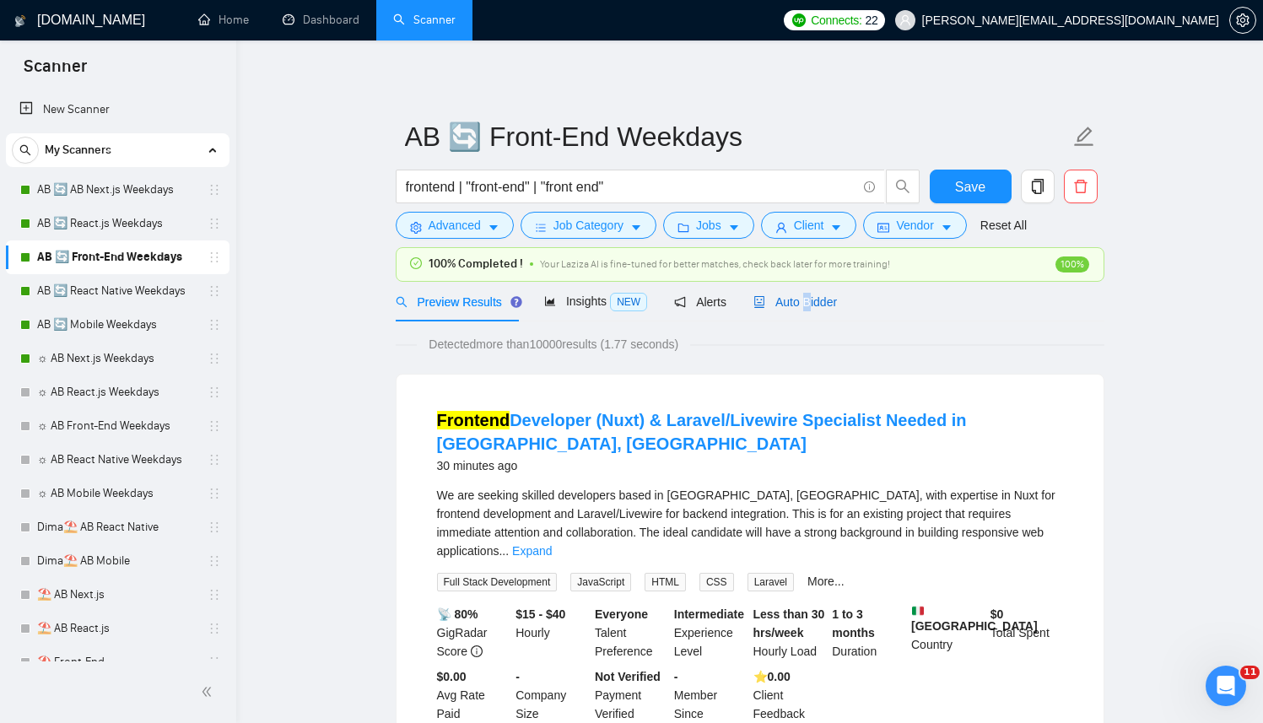
click at [810, 305] on span "Auto Bidder" at bounding box center [795, 301] width 84 height 13
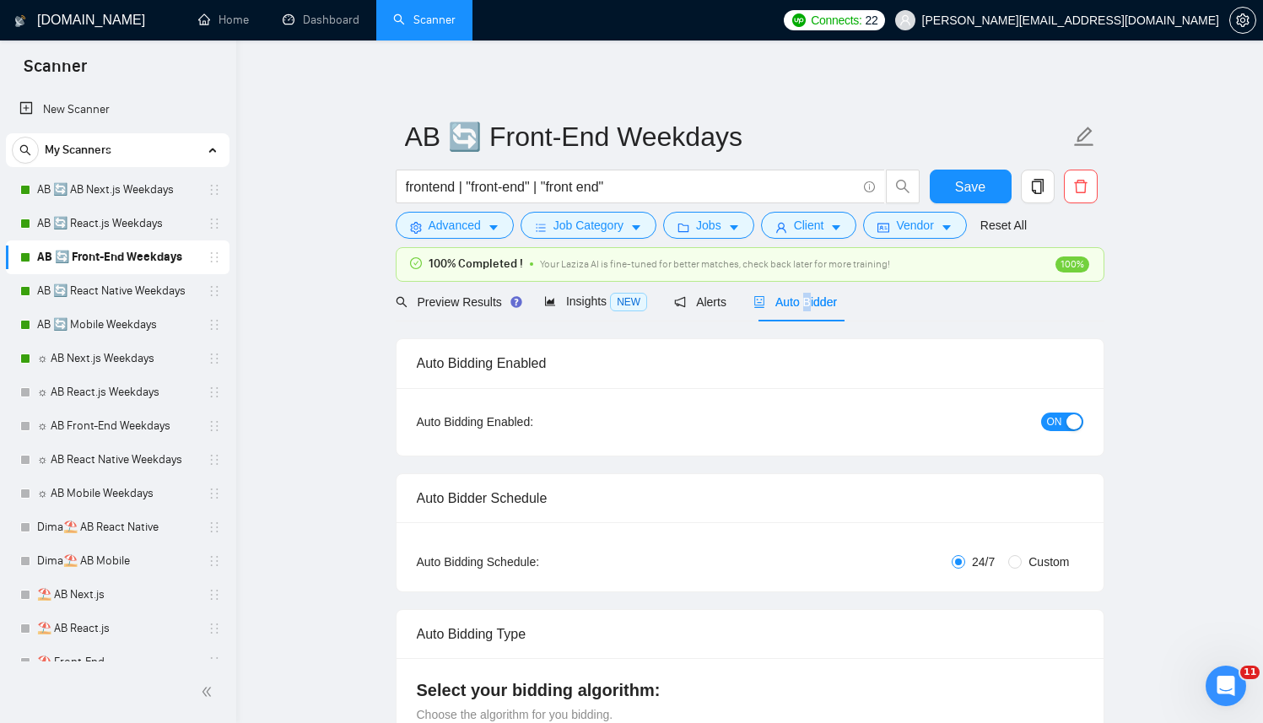
radio input "false"
radio input "true"
checkbox input "true"
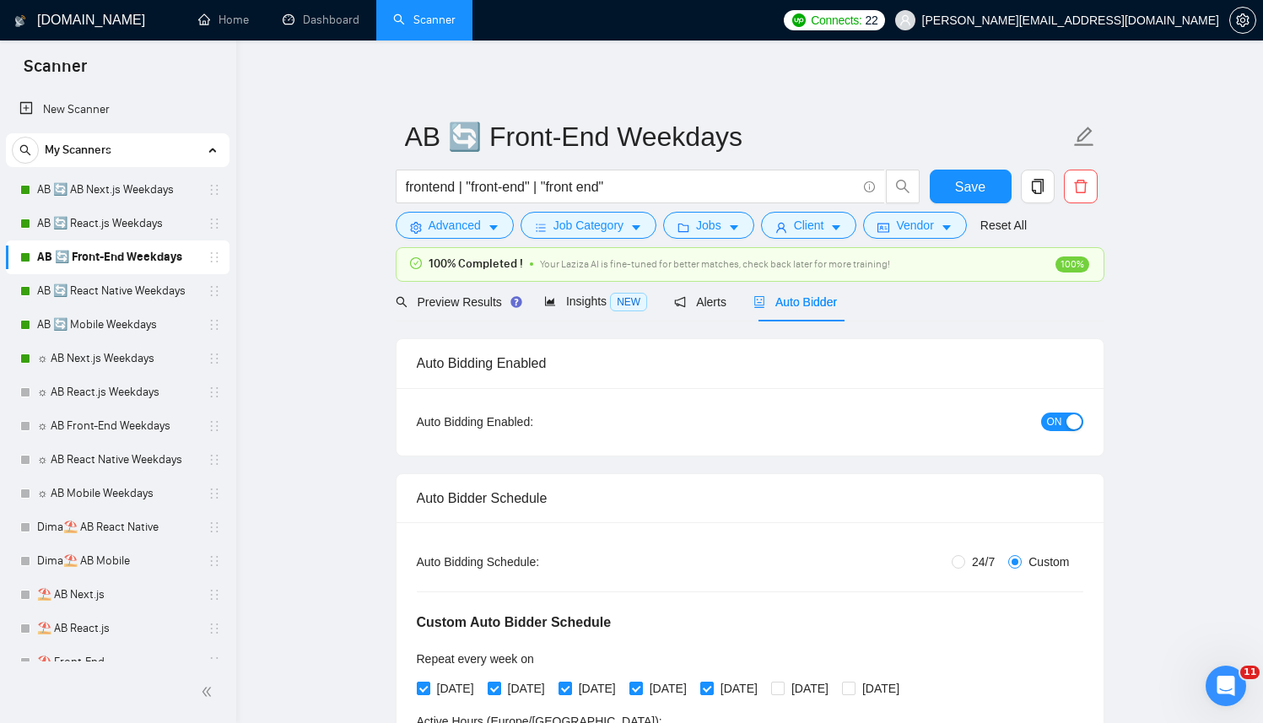
click at [804, 303] on span "Auto Bidder" at bounding box center [795, 301] width 84 height 13
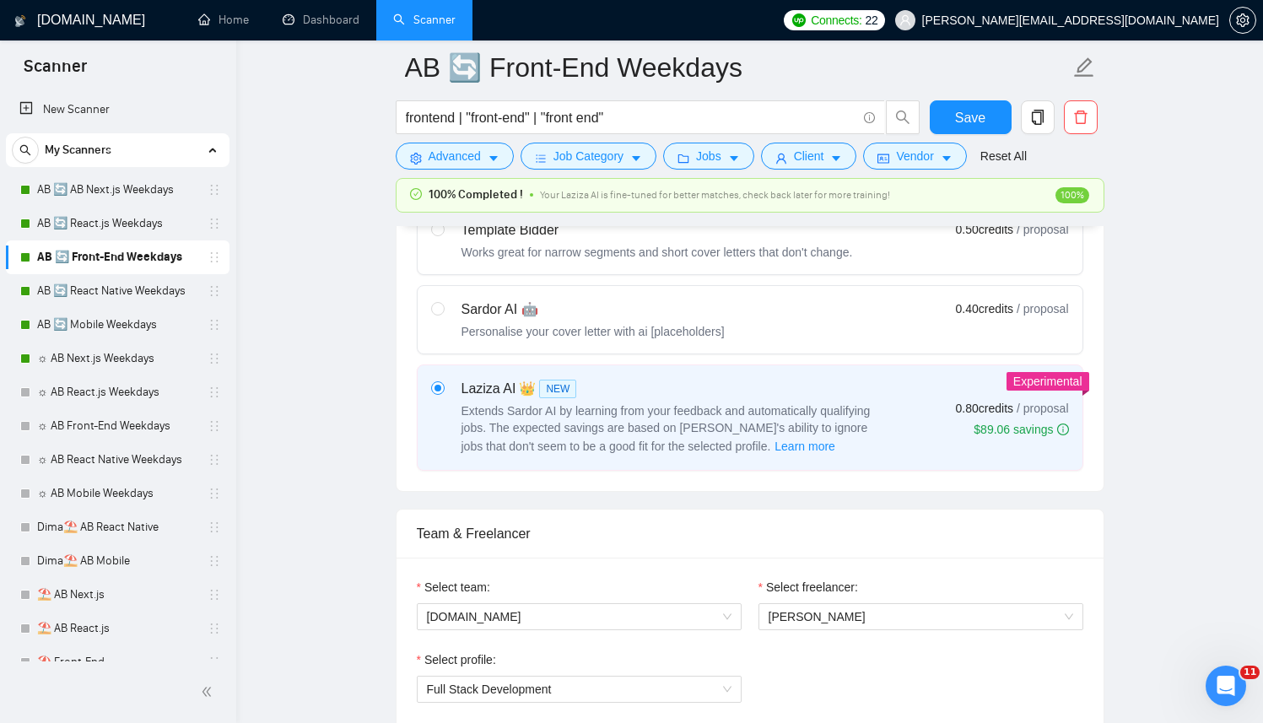
scroll to position [865, 0]
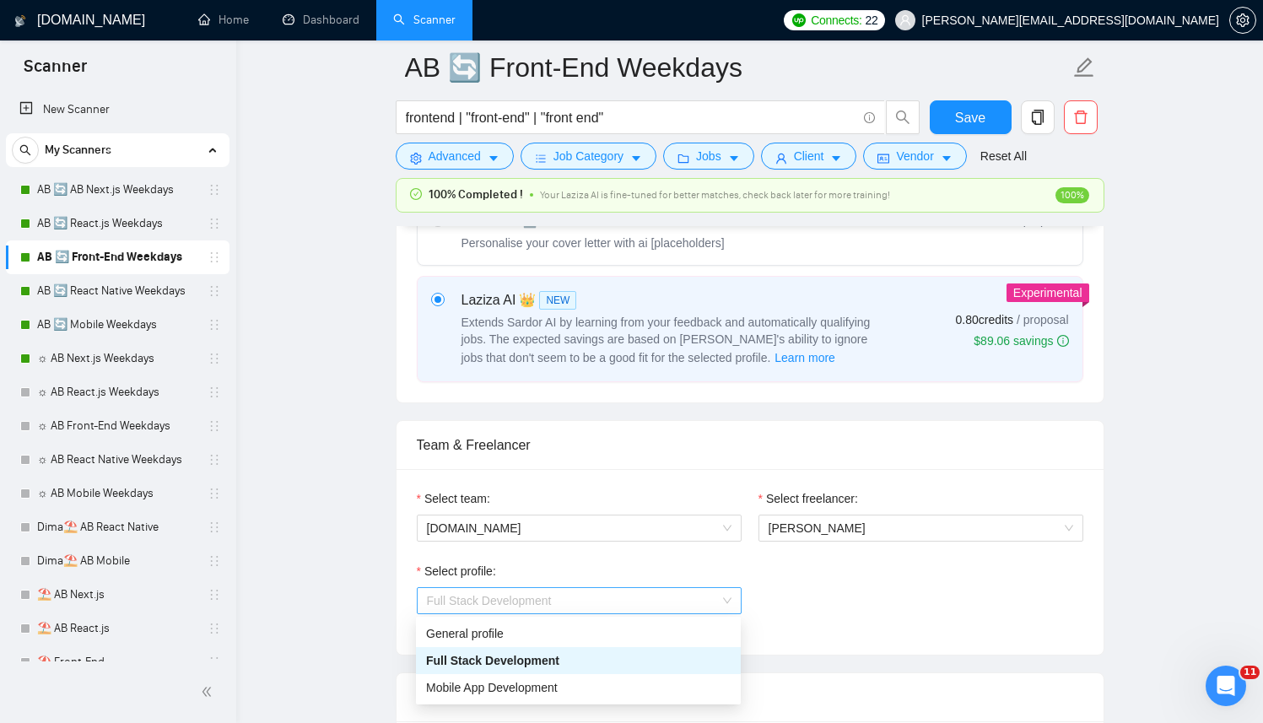
click at [520, 611] on span "Full Stack Development" at bounding box center [579, 600] width 305 height 25
click at [811, 552] on div "Select freelancer: [PERSON_NAME]" at bounding box center [921, 525] width 342 height 73
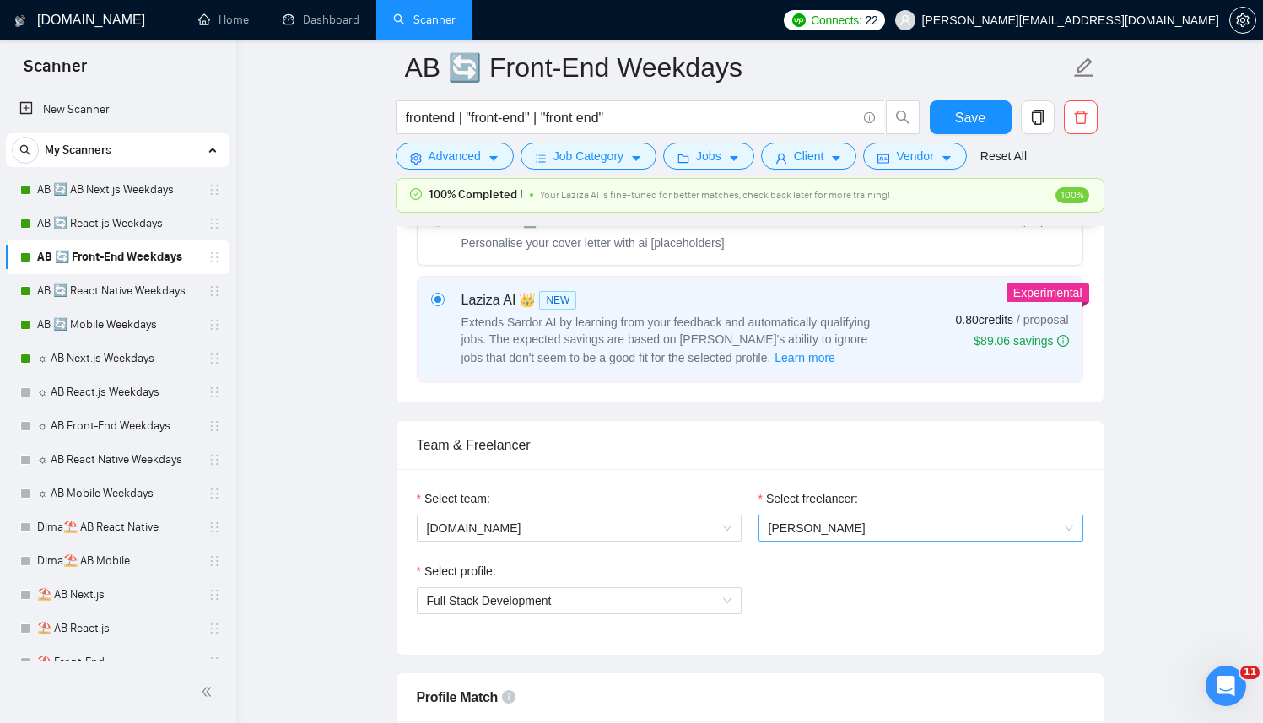
click at [829, 520] on div "Select freelancer: [PERSON_NAME]" at bounding box center [920, 515] width 325 height 52
click at [801, 542] on div "Select freelancer: [PERSON_NAME]" at bounding box center [921, 525] width 342 height 73
click at [822, 518] on span "[PERSON_NAME]" at bounding box center [920, 527] width 305 height 25
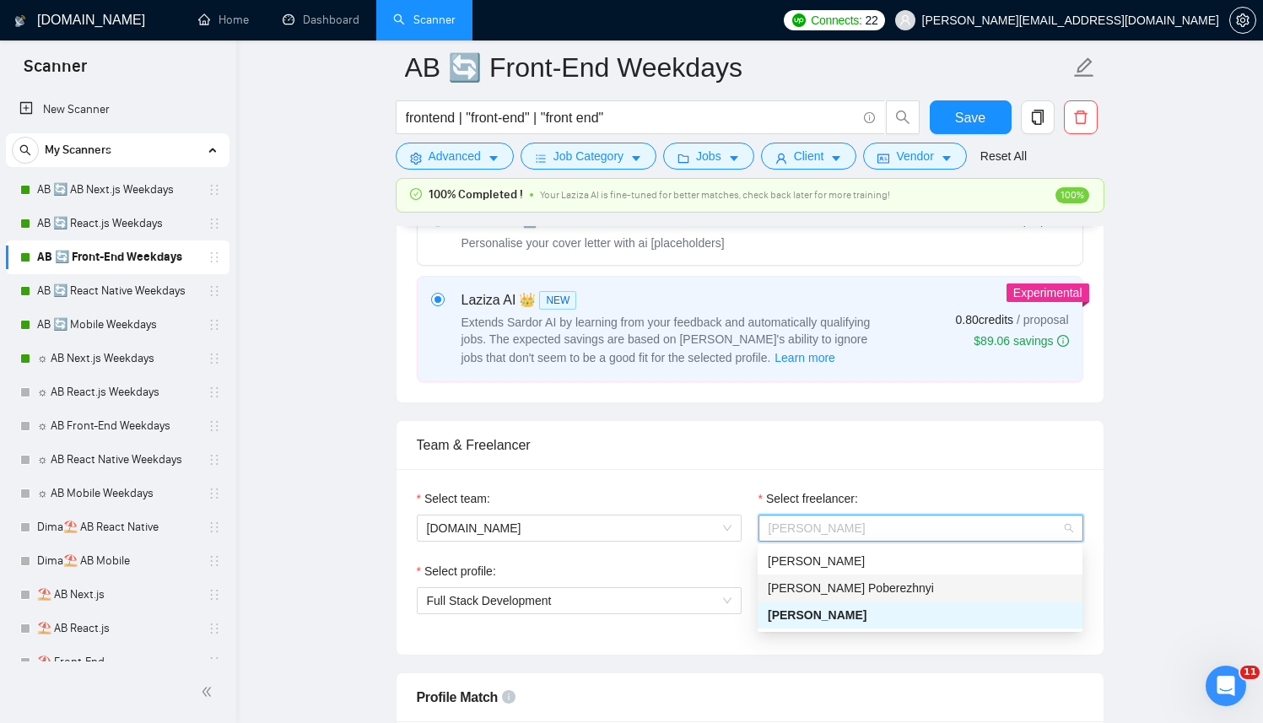
click at [903, 590] on div "[PERSON_NAME] Poberezhnyi" at bounding box center [920, 588] width 305 height 19
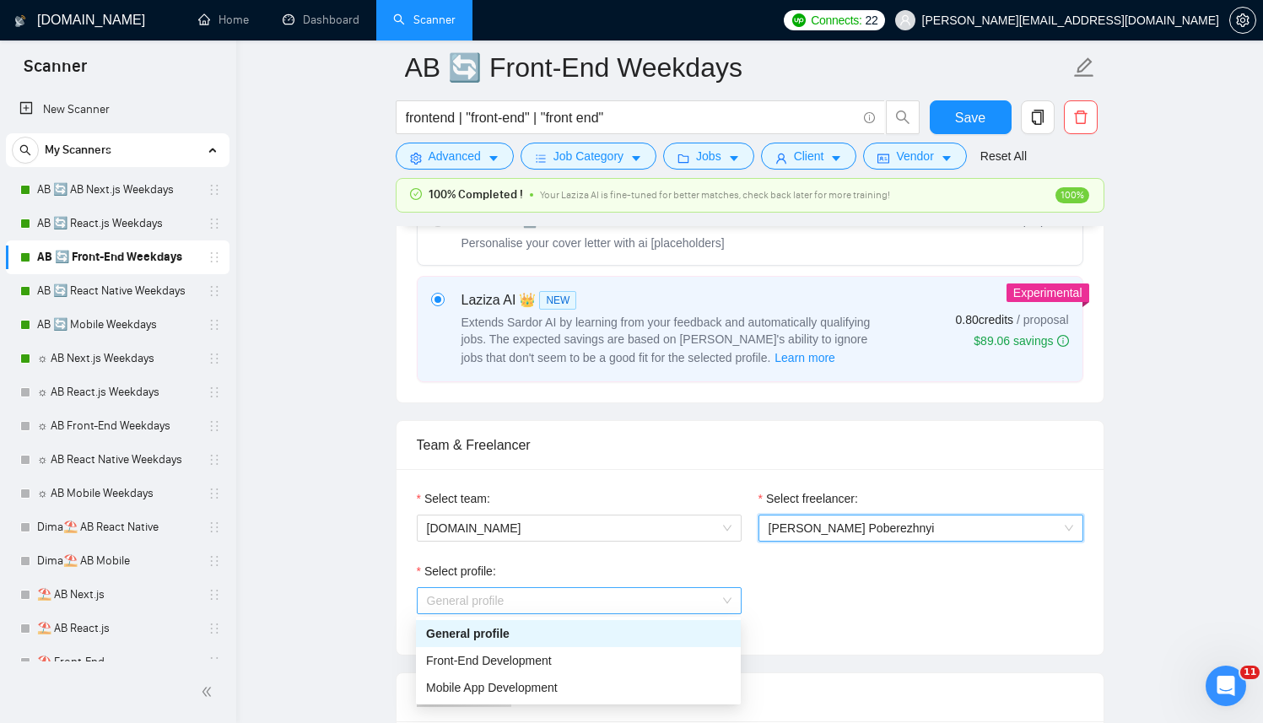
click at [618, 606] on span "General profile" at bounding box center [579, 600] width 305 height 25
click at [466, 649] on div "Front-End Development" at bounding box center [578, 660] width 325 height 27
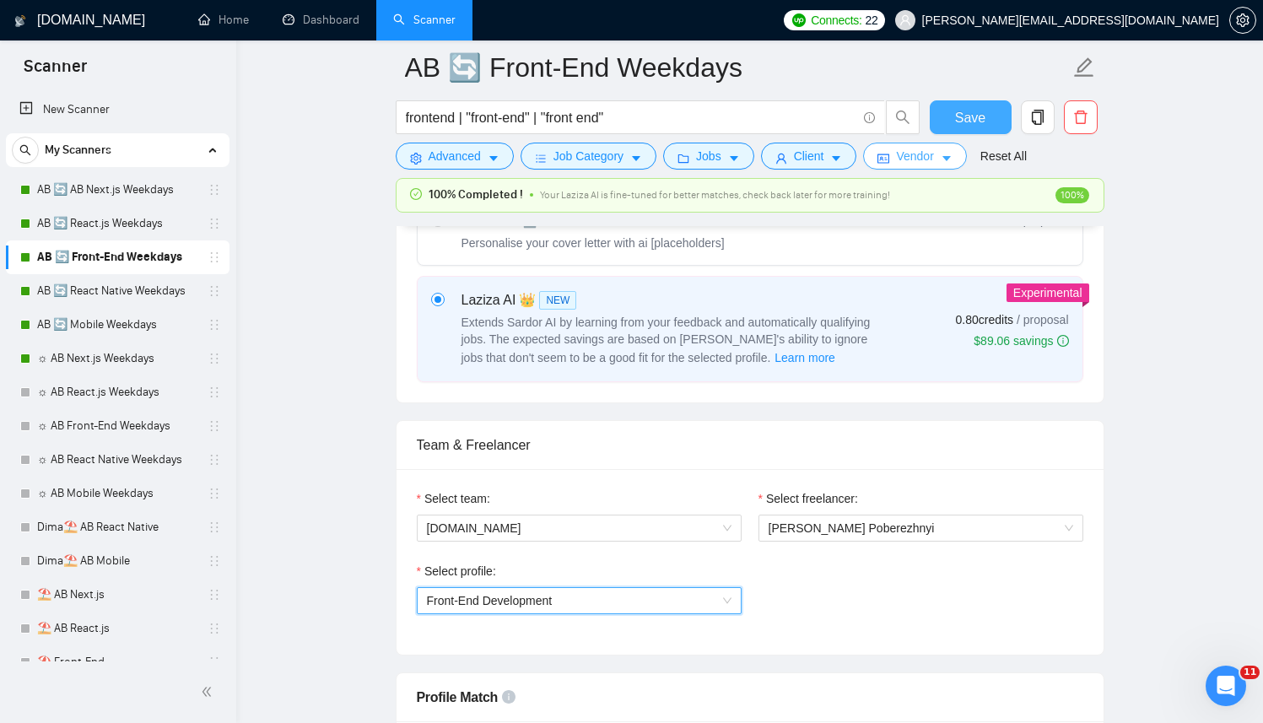
click at [964, 121] on span "Save" at bounding box center [970, 117] width 30 height 21
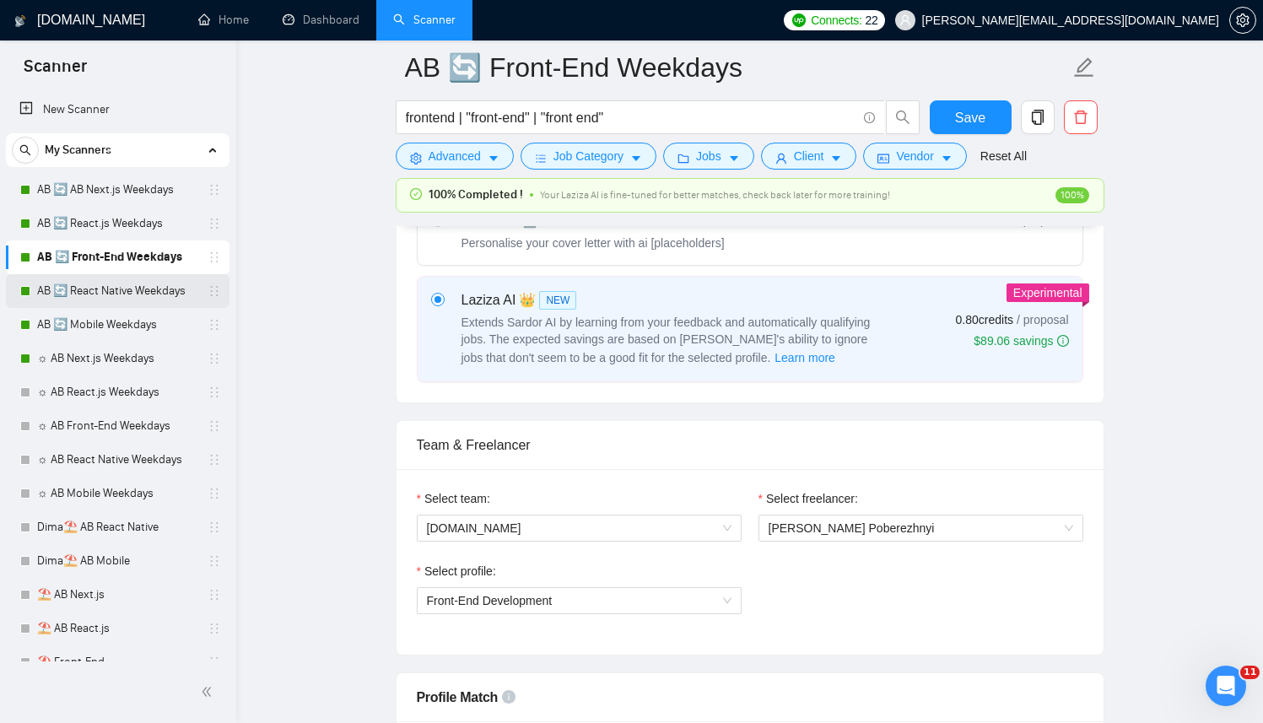
click at [79, 289] on link "AB 🔄 React Native Weekdays" at bounding box center [117, 291] width 160 height 34
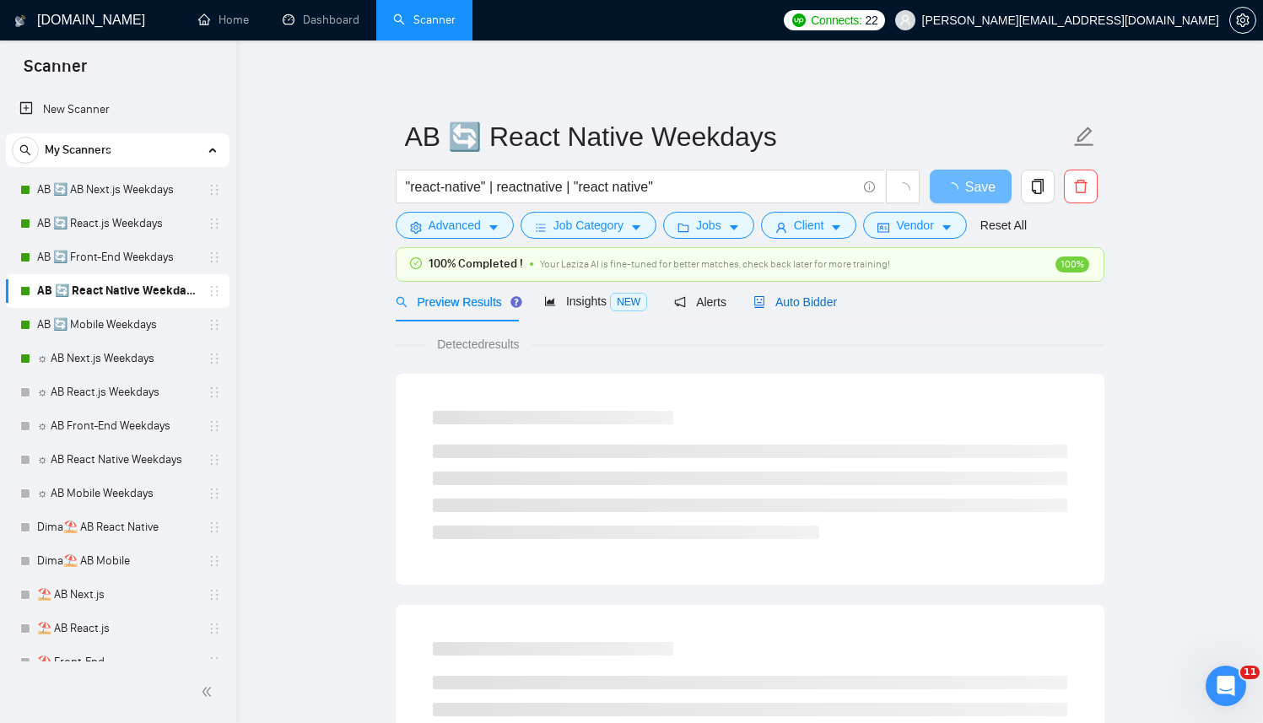
click at [783, 298] on span "Auto Bidder" at bounding box center [795, 301] width 84 height 13
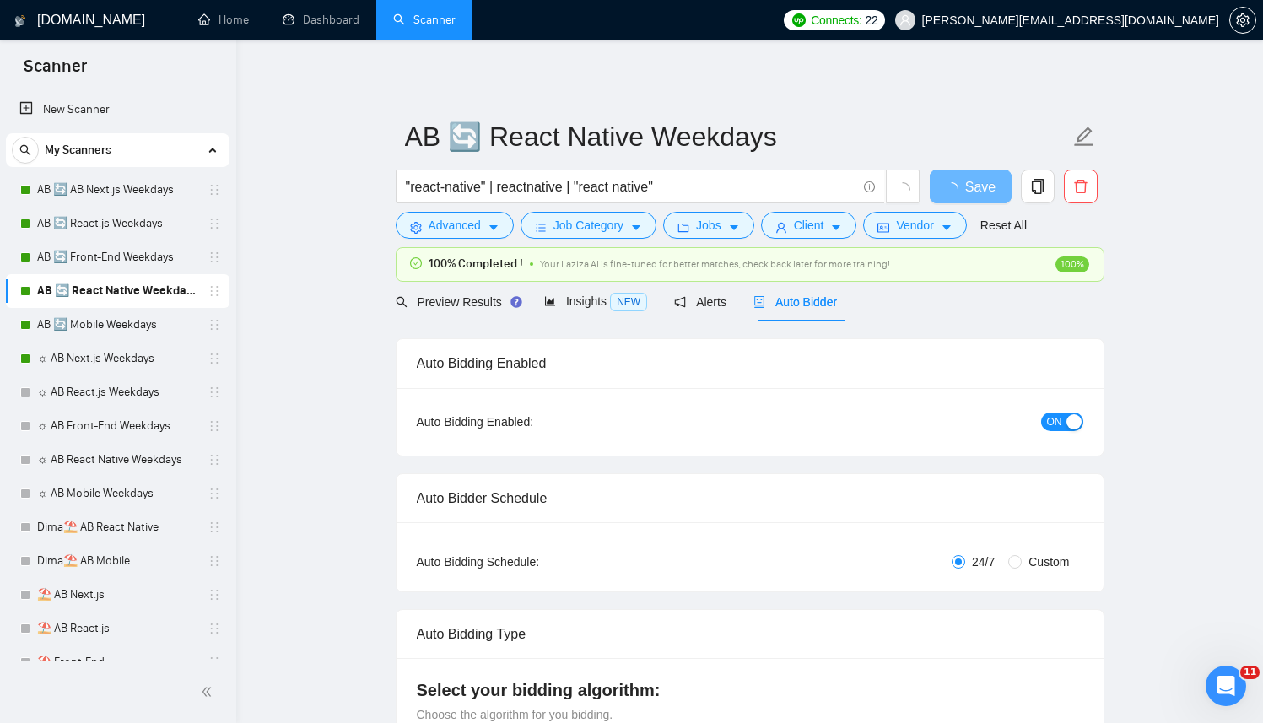
radio input "false"
radio input "true"
checkbox input "true"
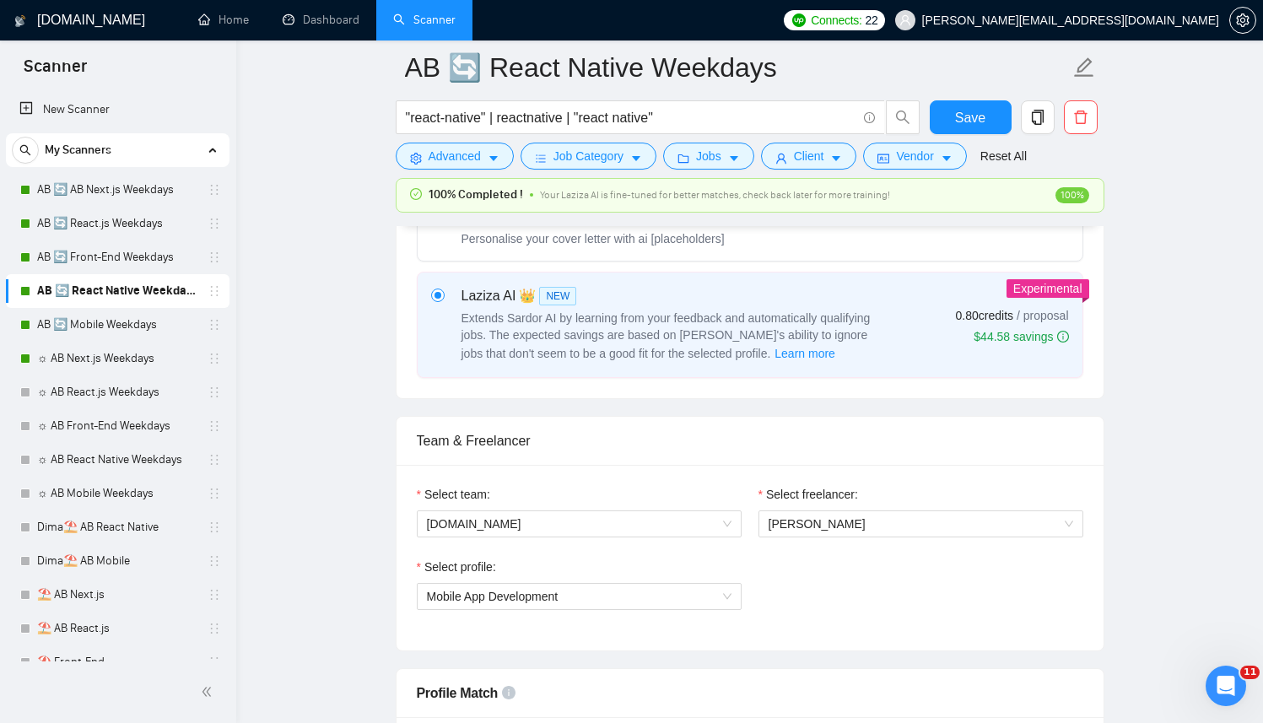
scroll to position [1106, 0]
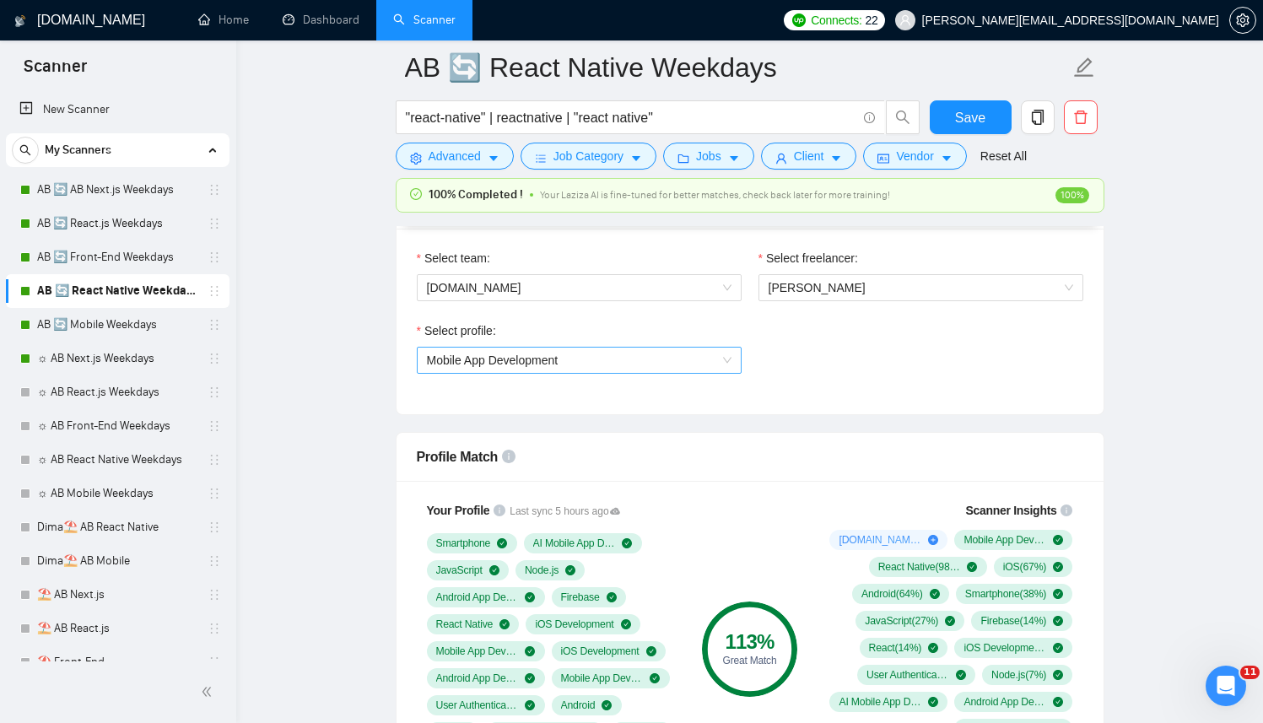
click at [619, 372] on span "Mobile App Development" at bounding box center [579, 360] width 305 height 25
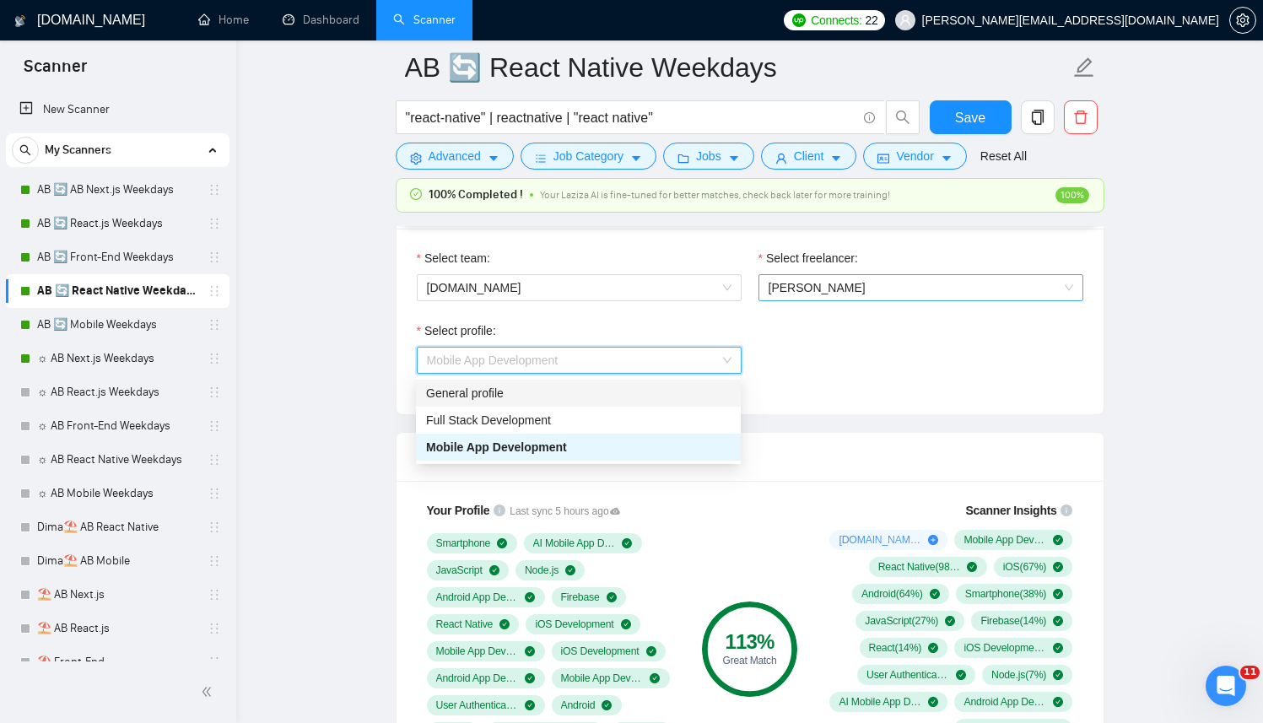
click at [833, 288] on span "[PERSON_NAME]" at bounding box center [816, 287] width 97 height 13
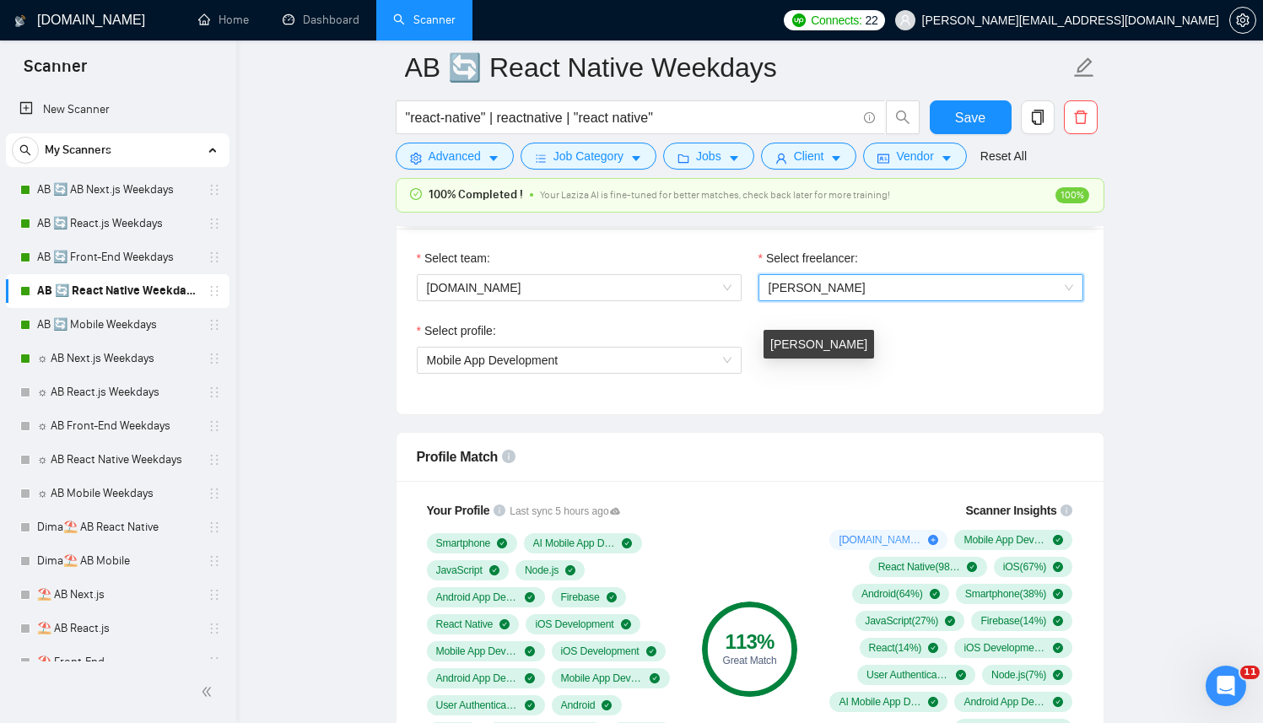
click at [825, 353] on div "[PERSON_NAME]" at bounding box center [818, 344] width 111 height 29
click at [930, 339] on div "Select profile: Mobile App Development" at bounding box center [749, 357] width 683 height 73
click at [795, 282] on span "[PERSON_NAME]" at bounding box center [816, 287] width 97 height 13
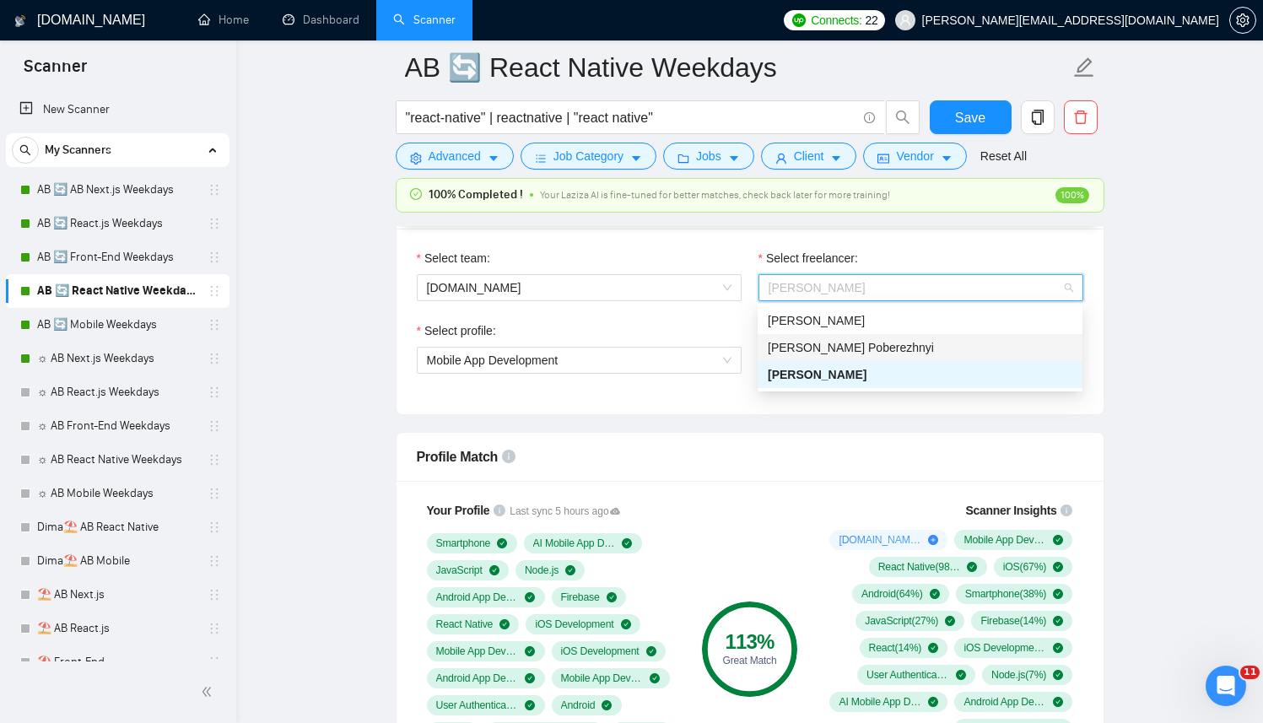
drag, startPoint x: 872, startPoint y: 335, endPoint x: 861, endPoint y: 337, distance: 11.1
click at [871, 336] on div "[PERSON_NAME] Poberezhnyi" at bounding box center [919, 347] width 325 height 27
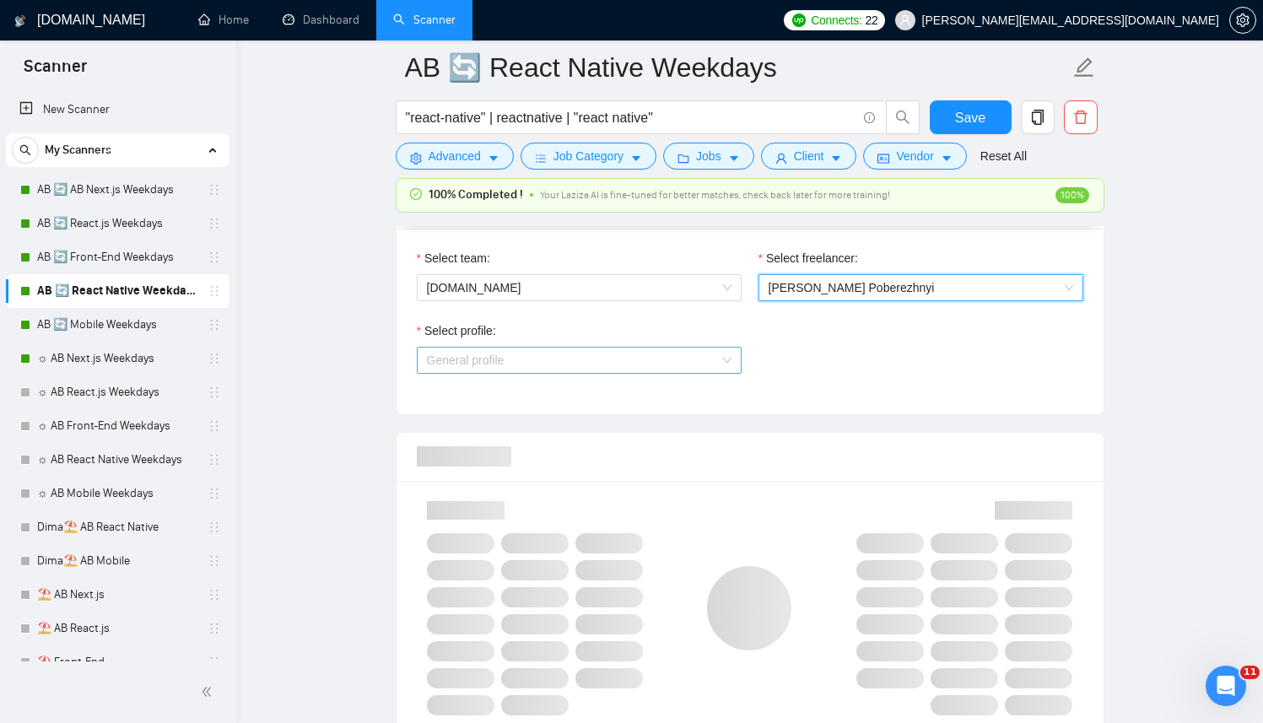
click at [633, 371] on span "General profile" at bounding box center [579, 360] width 305 height 25
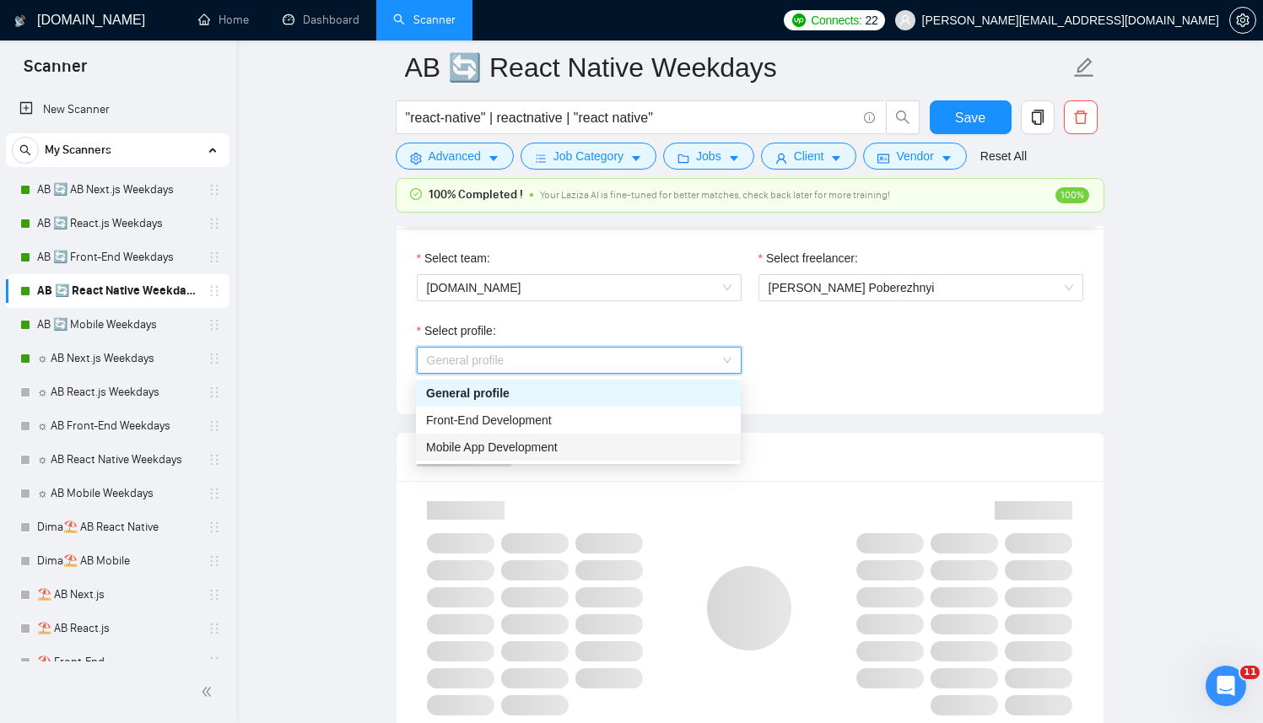
click at [533, 452] on span "Mobile App Development" at bounding box center [492, 446] width 132 height 13
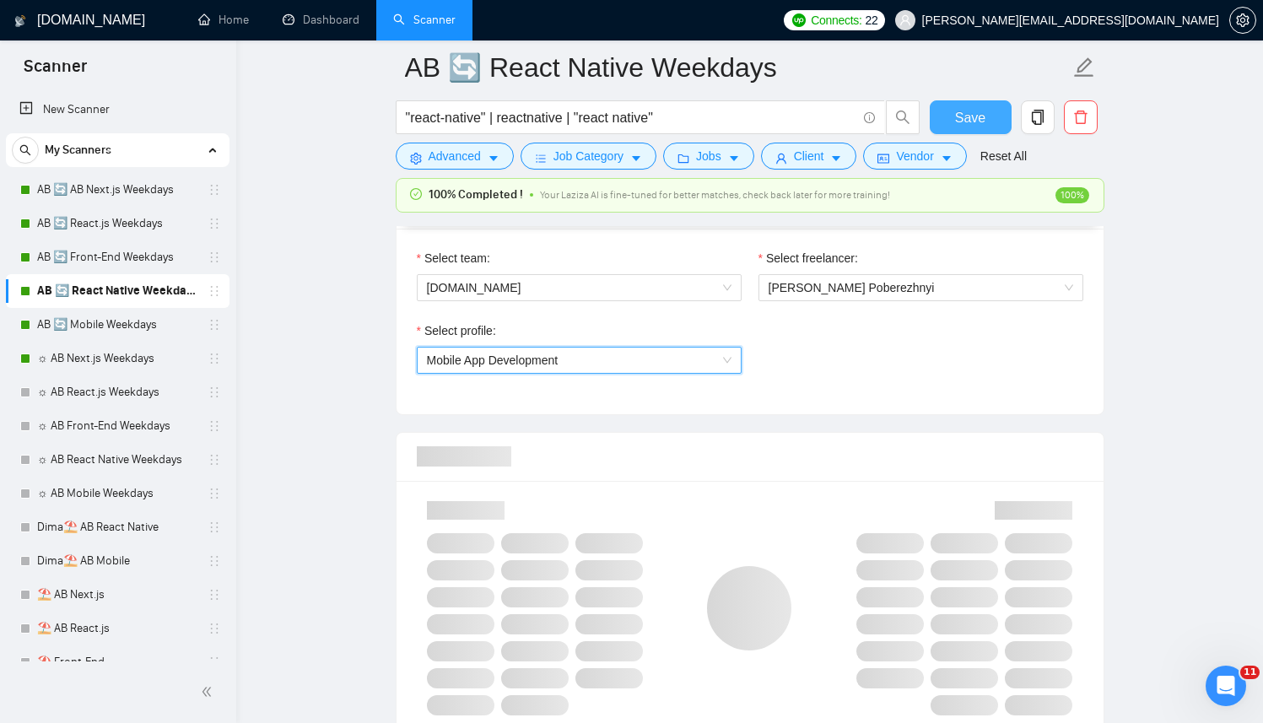
click at [989, 114] on button "Save" at bounding box center [971, 117] width 82 height 34
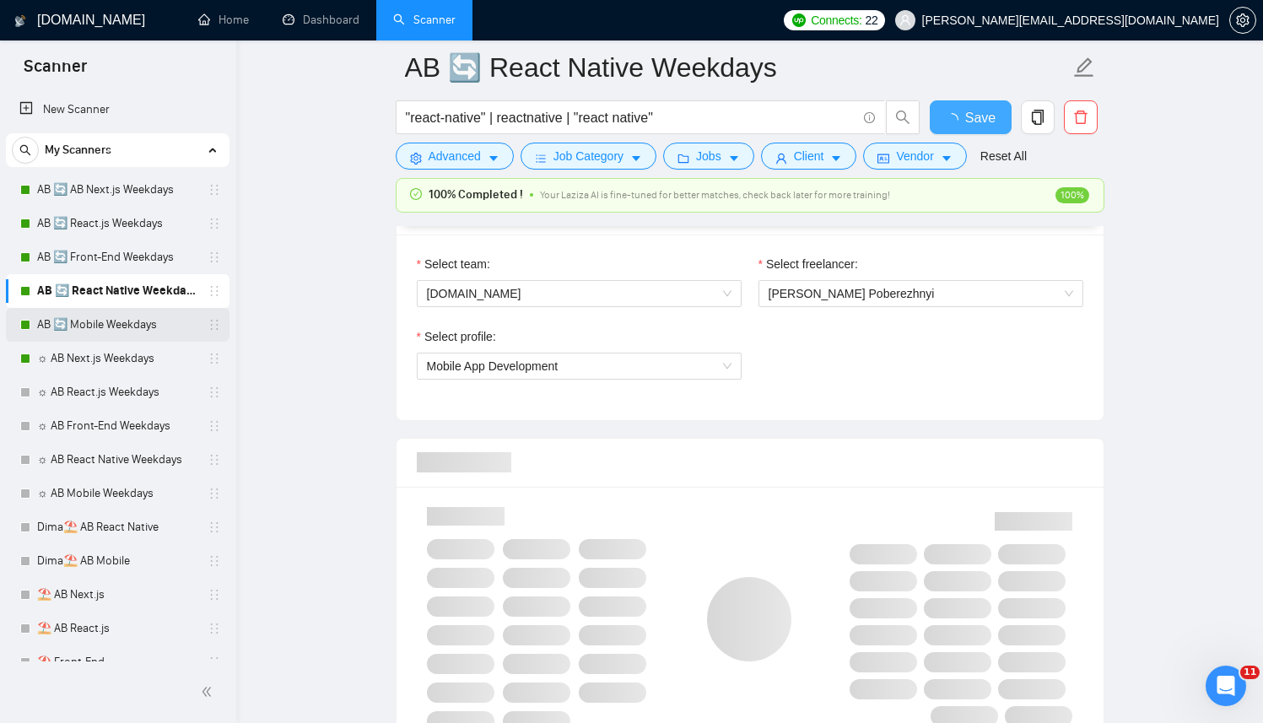
checkbox input "true"
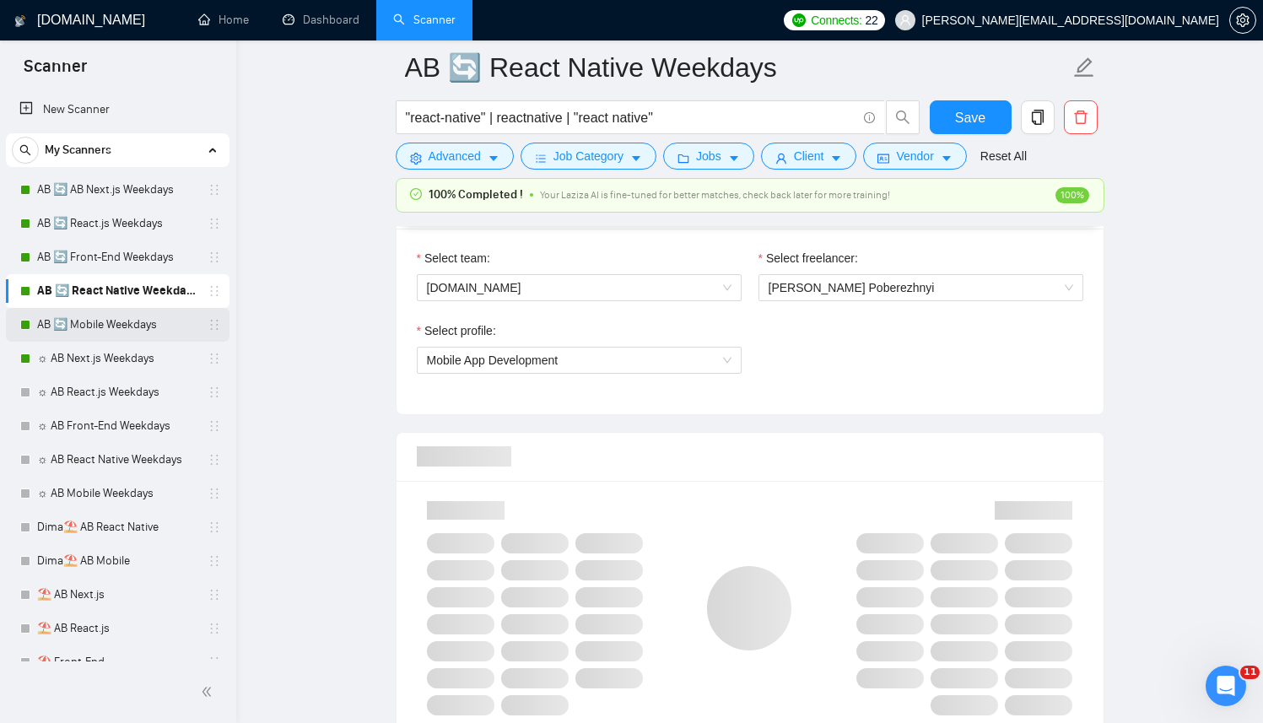
click at [115, 327] on link "AB 🔄 Mobile Weekdays" at bounding box center [117, 325] width 160 height 34
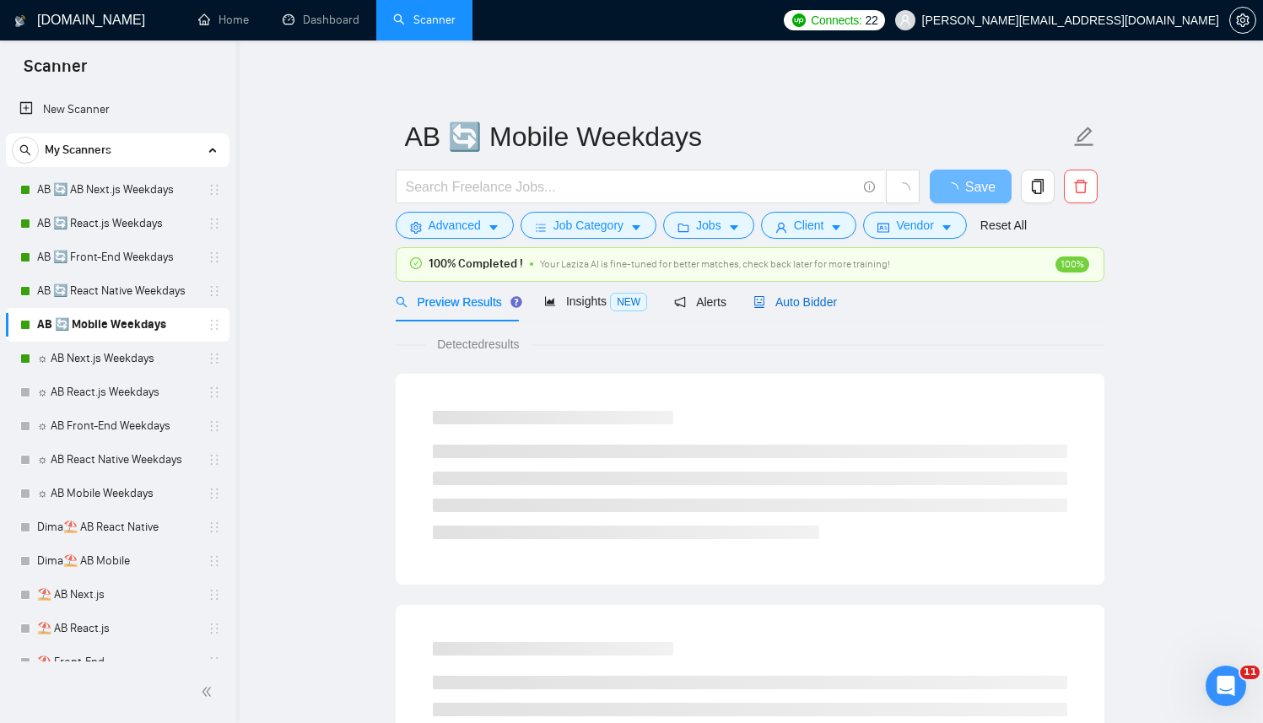
click at [777, 302] on span "Auto Bidder" at bounding box center [795, 301] width 84 height 13
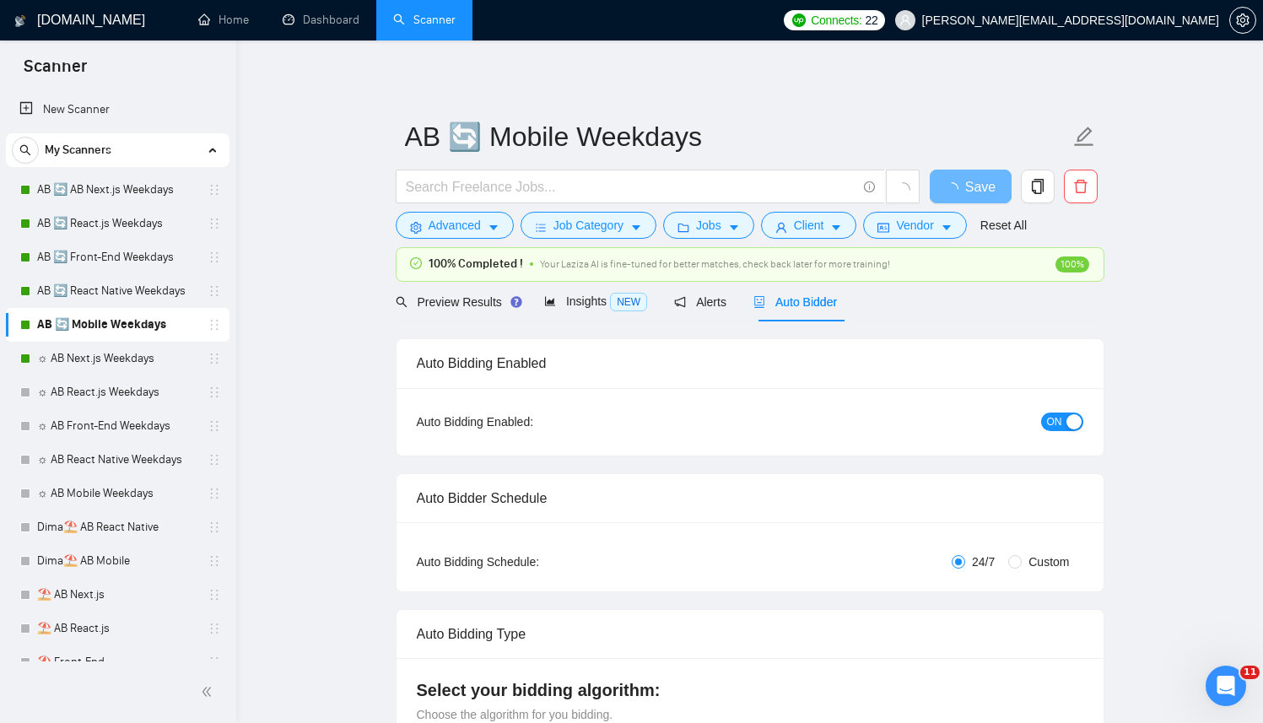
radio input "false"
radio input "true"
checkbox input "true"
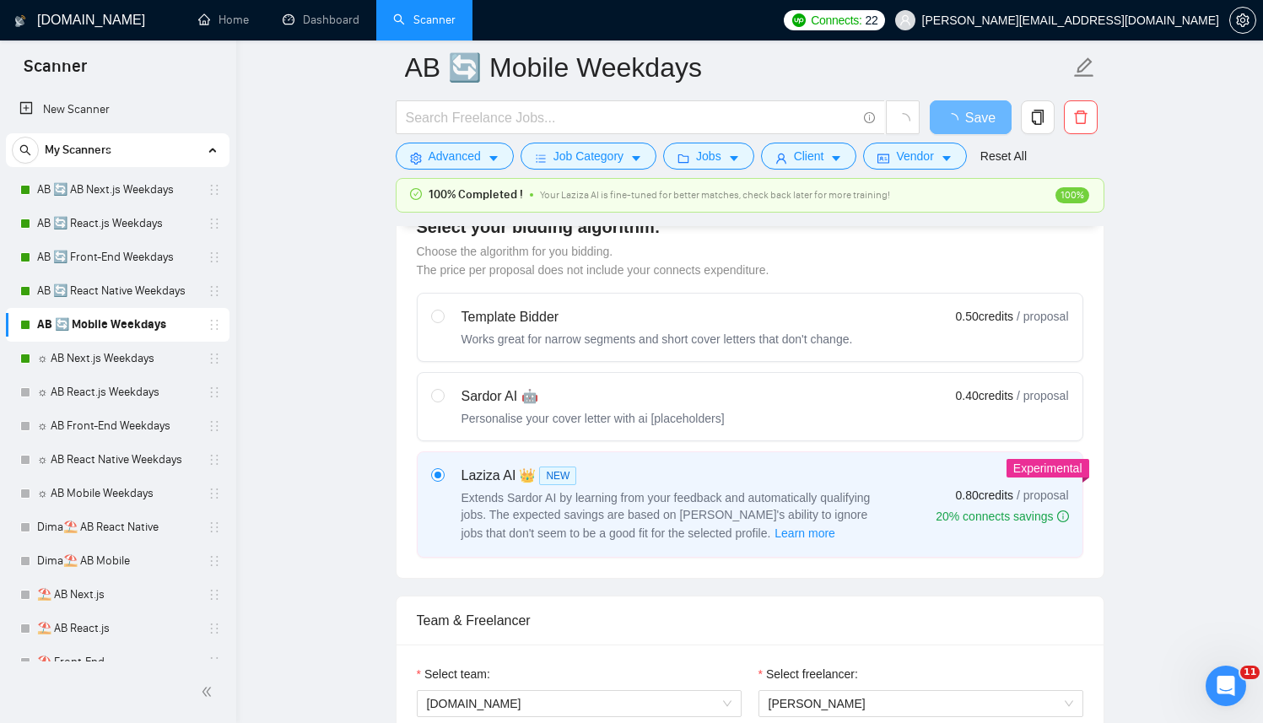
scroll to position [775, 0]
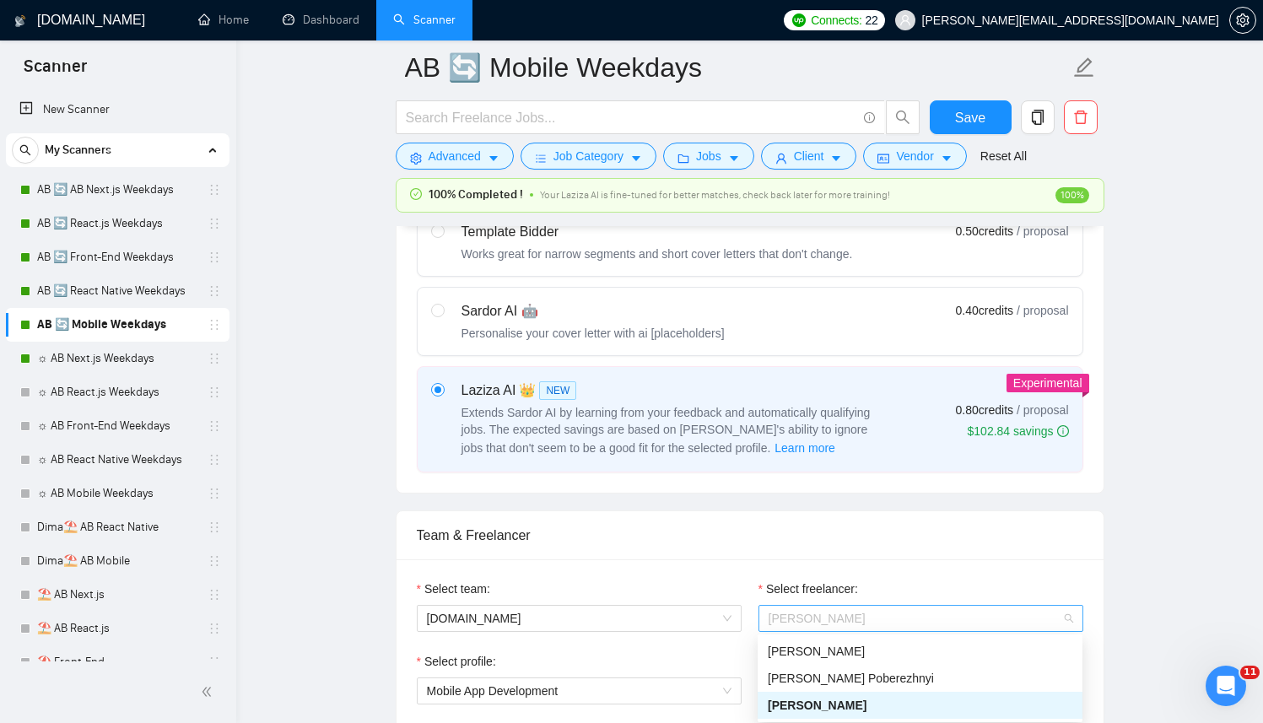
click at [787, 631] on div "[PERSON_NAME]" at bounding box center [920, 618] width 325 height 27
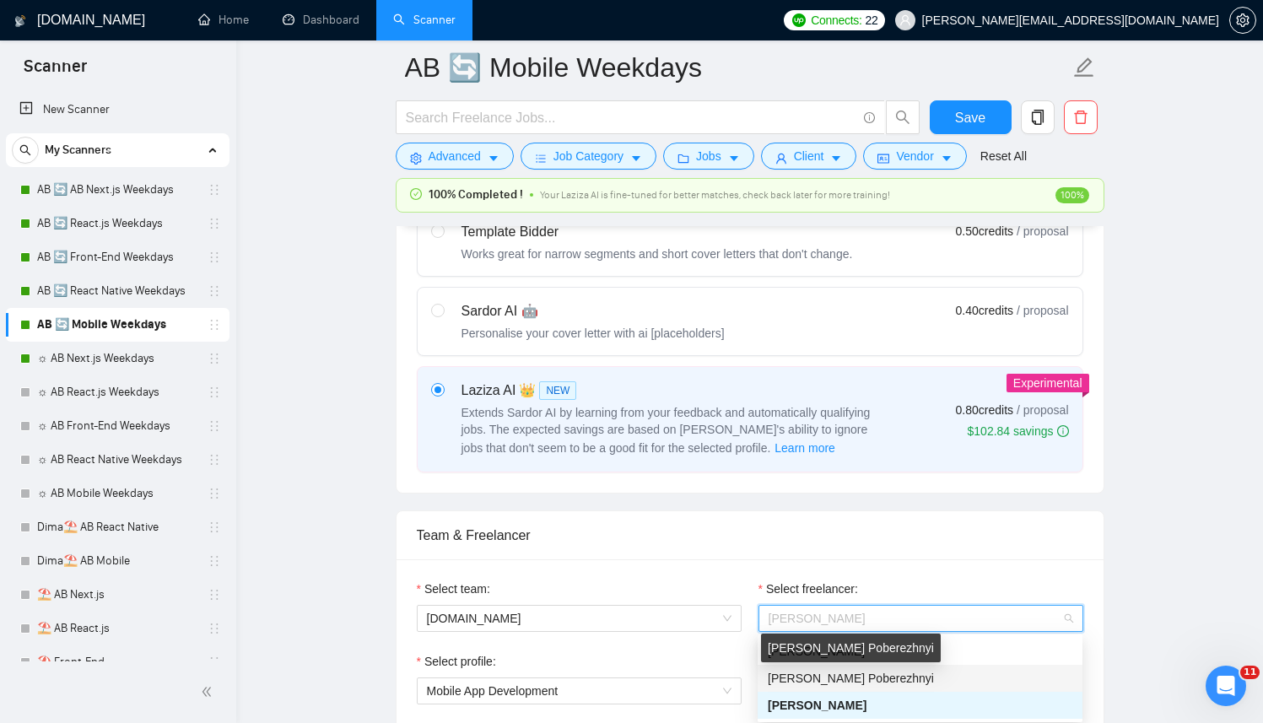
click at [799, 676] on span "[PERSON_NAME] Poberezhnyi" at bounding box center [851, 677] width 166 height 13
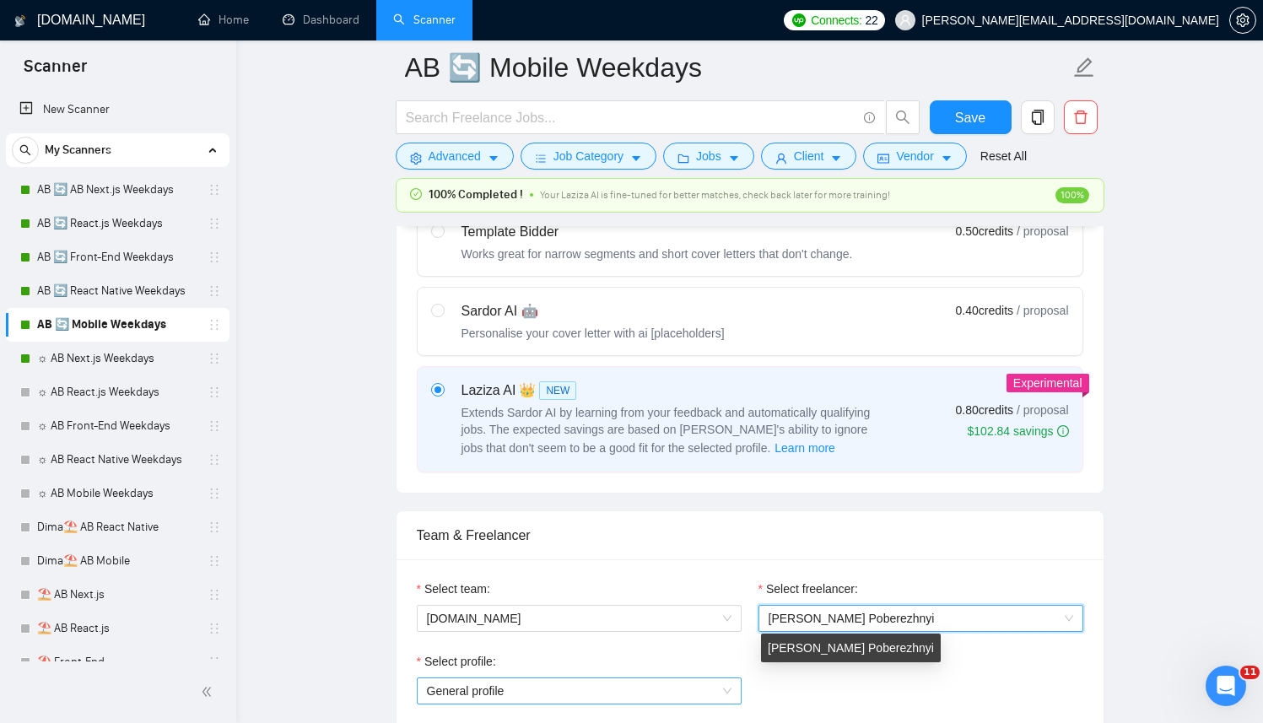
click at [587, 677] on div "General profile" at bounding box center [579, 690] width 325 height 27
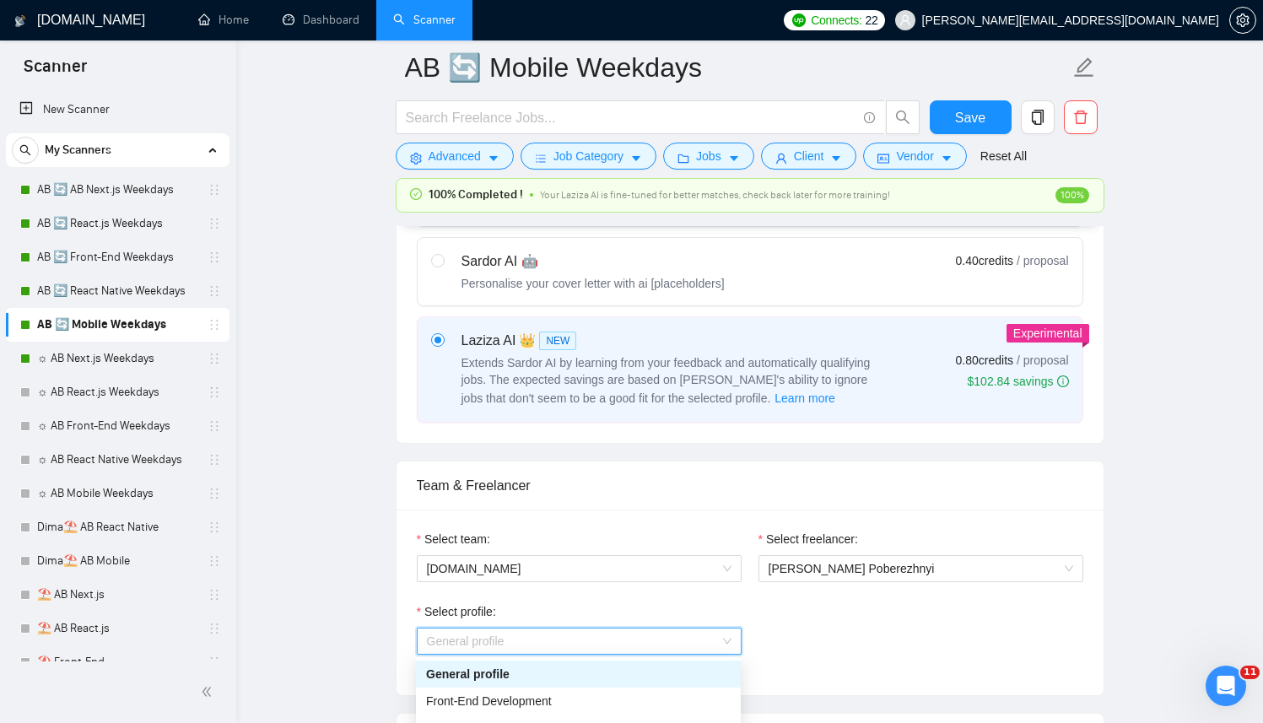
scroll to position [848, 0]
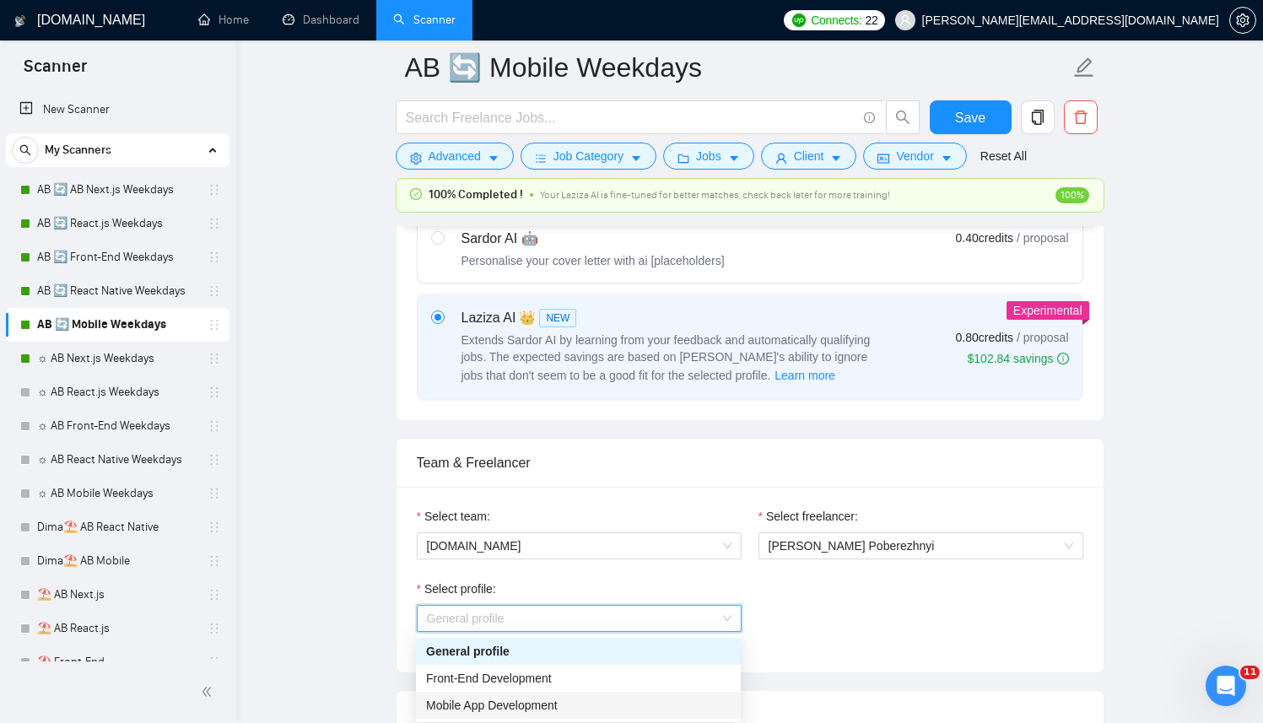
click at [520, 700] on span "Mobile App Development" at bounding box center [492, 704] width 132 height 13
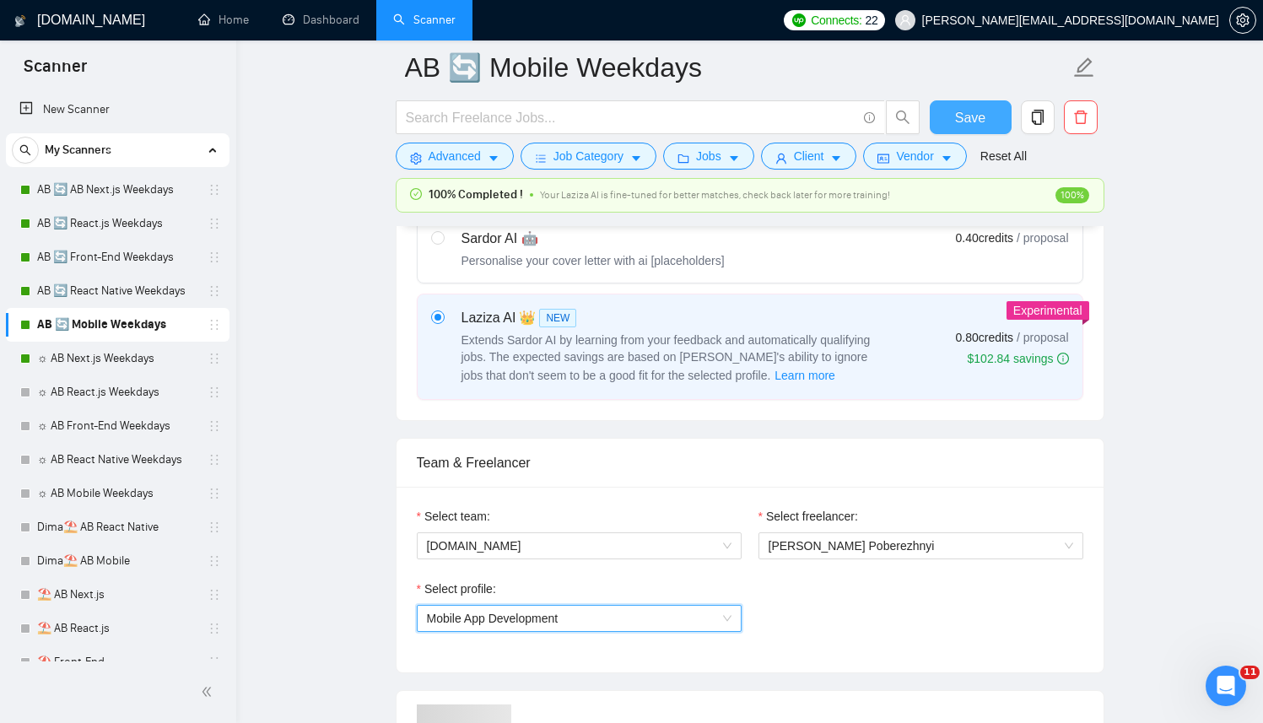
click at [956, 111] on span "Save" at bounding box center [970, 117] width 30 height 21
click at [98, 356] on link "☼ AB Next.js Weekdays" at bounding box center [117, 359] width 160 height 34
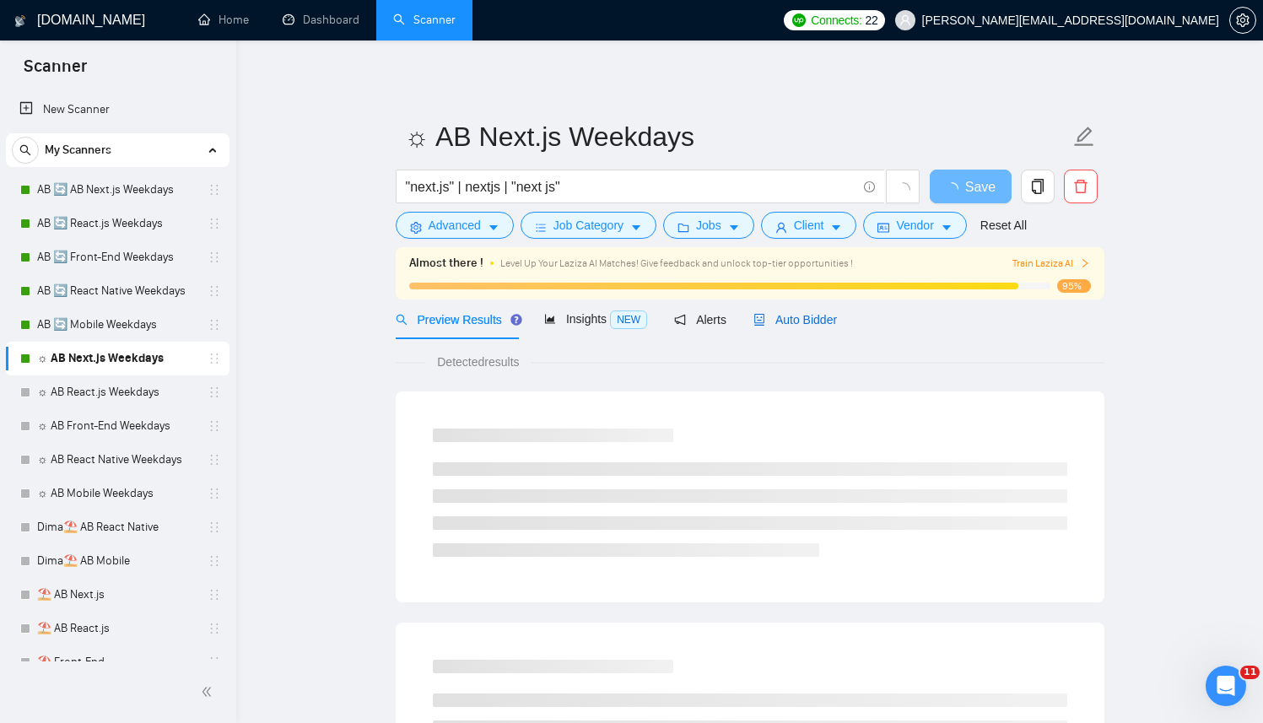
click at [781, 313] on span "Auto Bidder" at bounding box center [795, 319] width 84 height 13
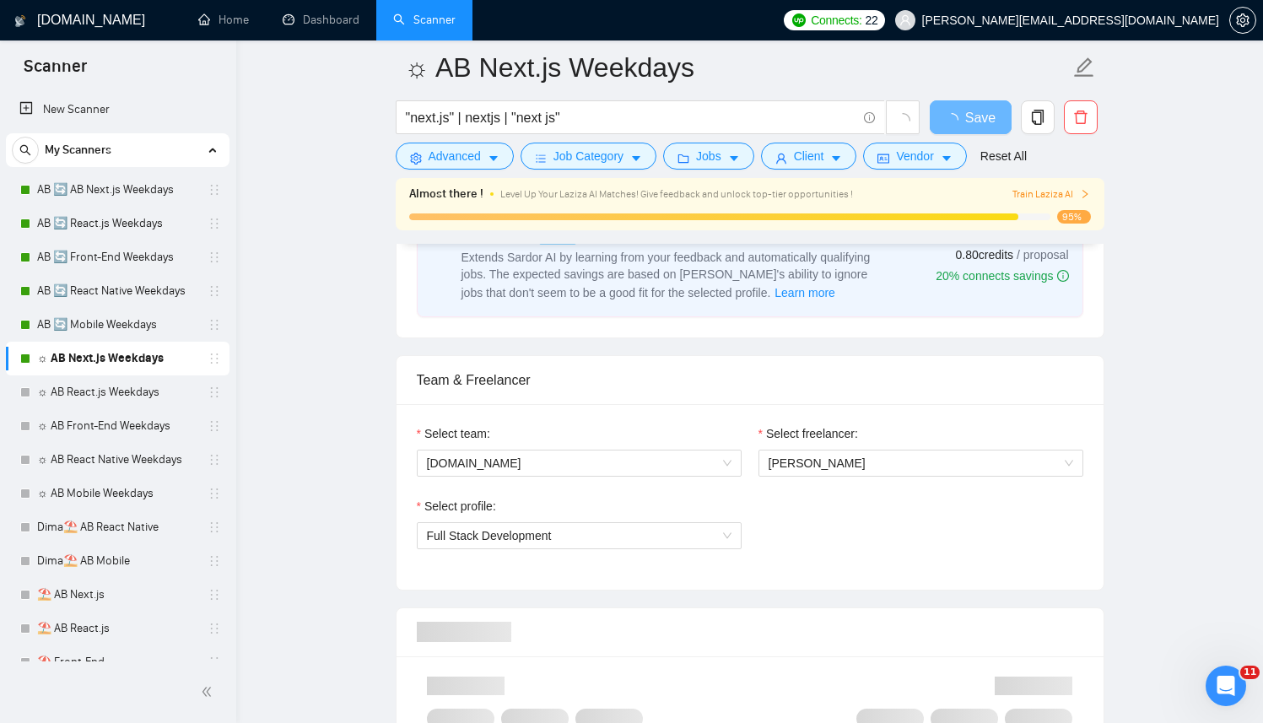
scroll to position [950, 0]
click at [837, 464] on span "[PERSON_NAME]" at bounding box center [816, 461] width 97 height 13
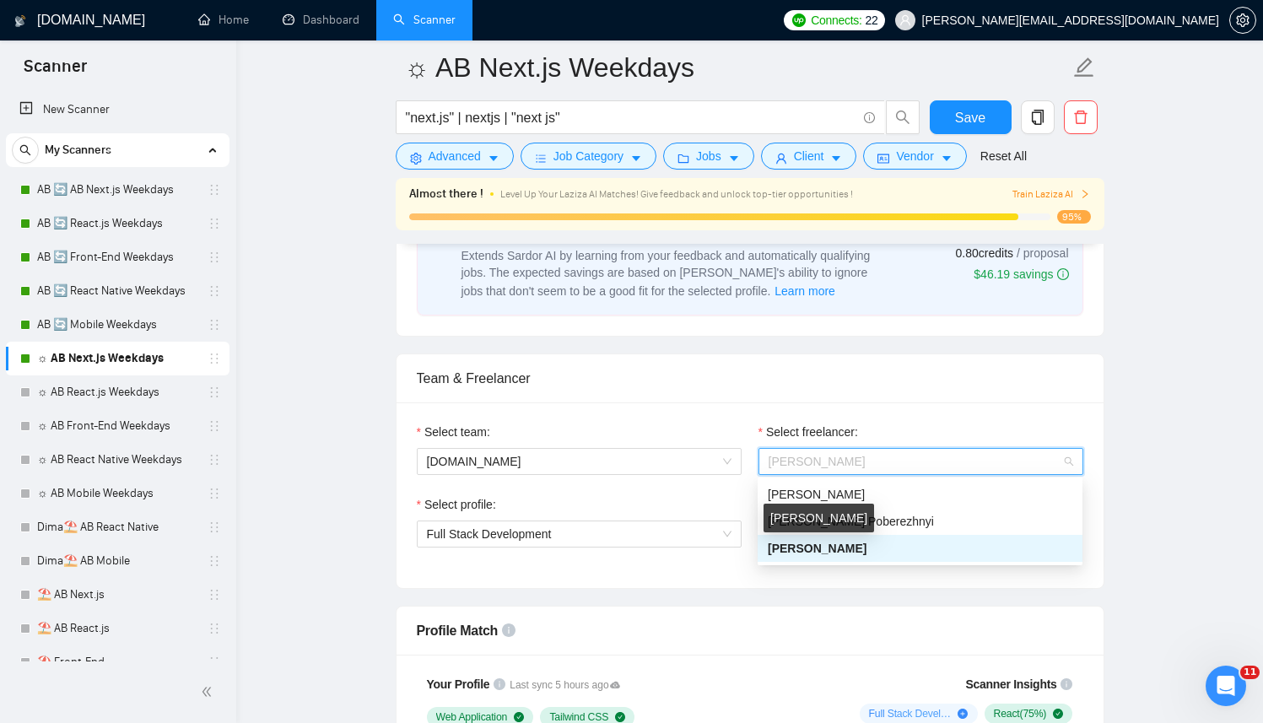
click at [881, 517] on div "[PERSON_NAME] Poberezhnyi" at bounding box center [920, 521] width 305 height 19
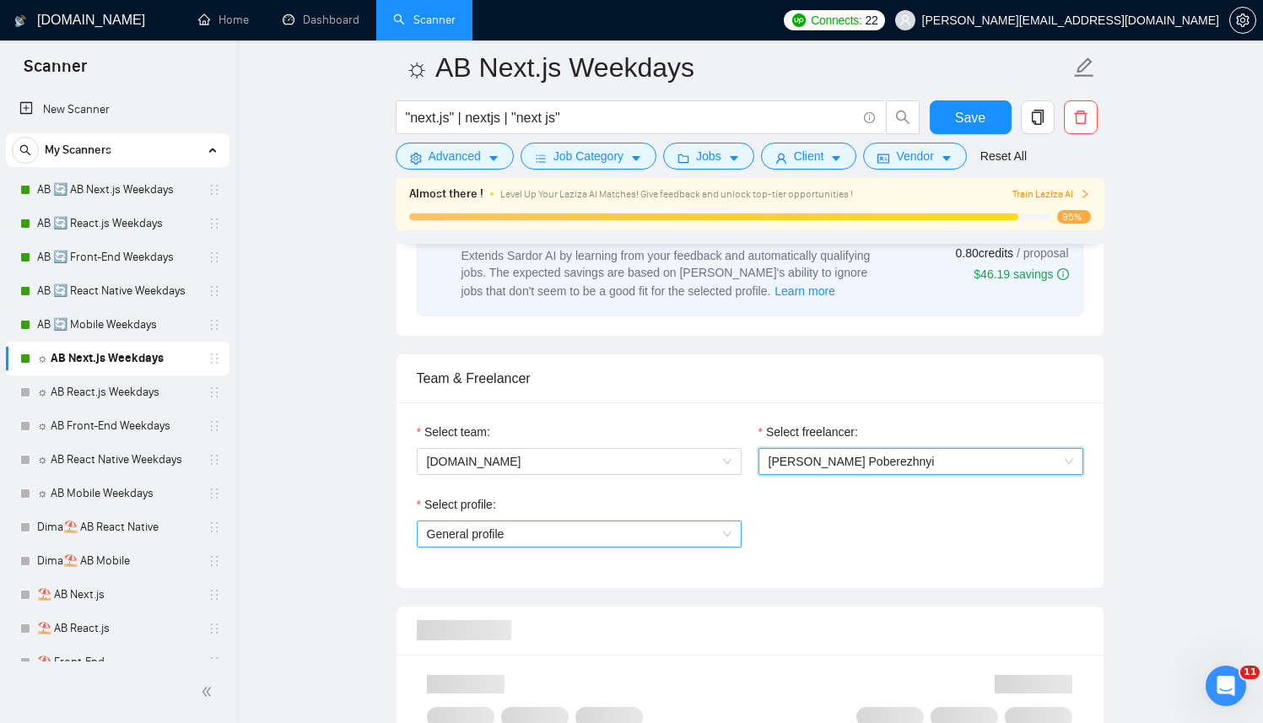
click at [547, 539] on span "General profile" at bounding box center [579, 533] width 305 height 25
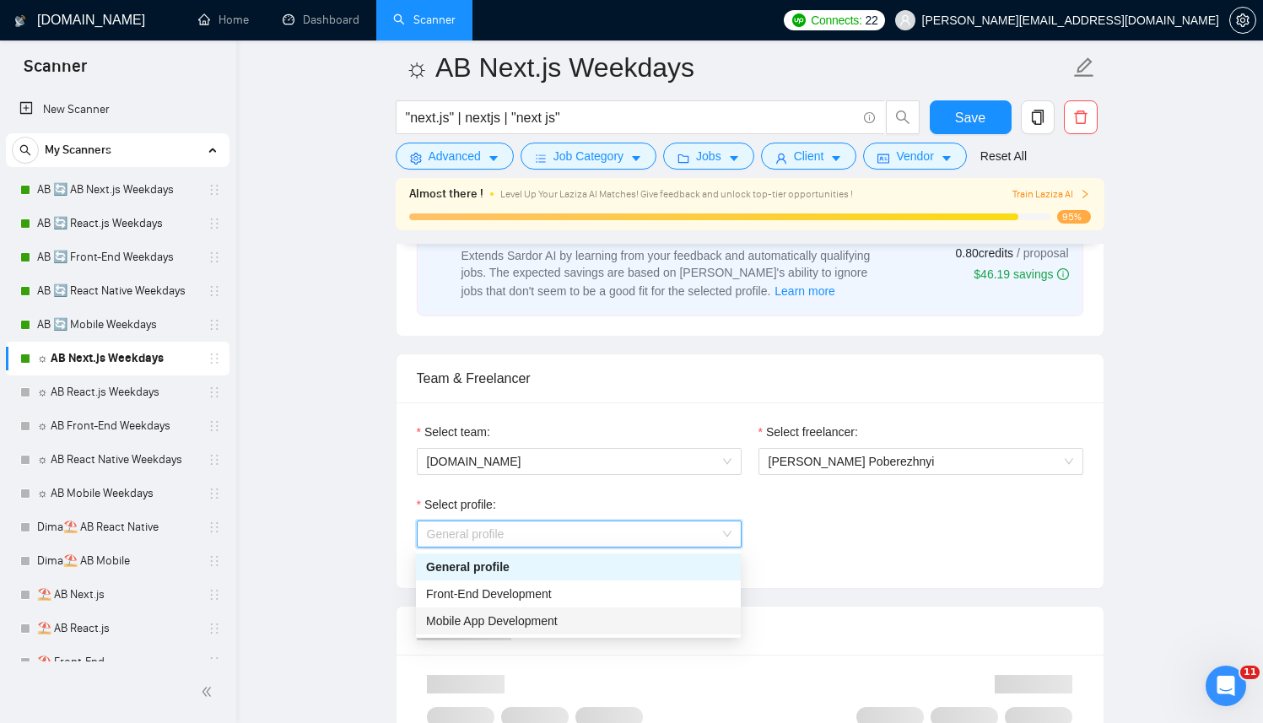
click at [478, 625] on span "Mobile App Development" at bounding box center [492, 620] width 132 height 13
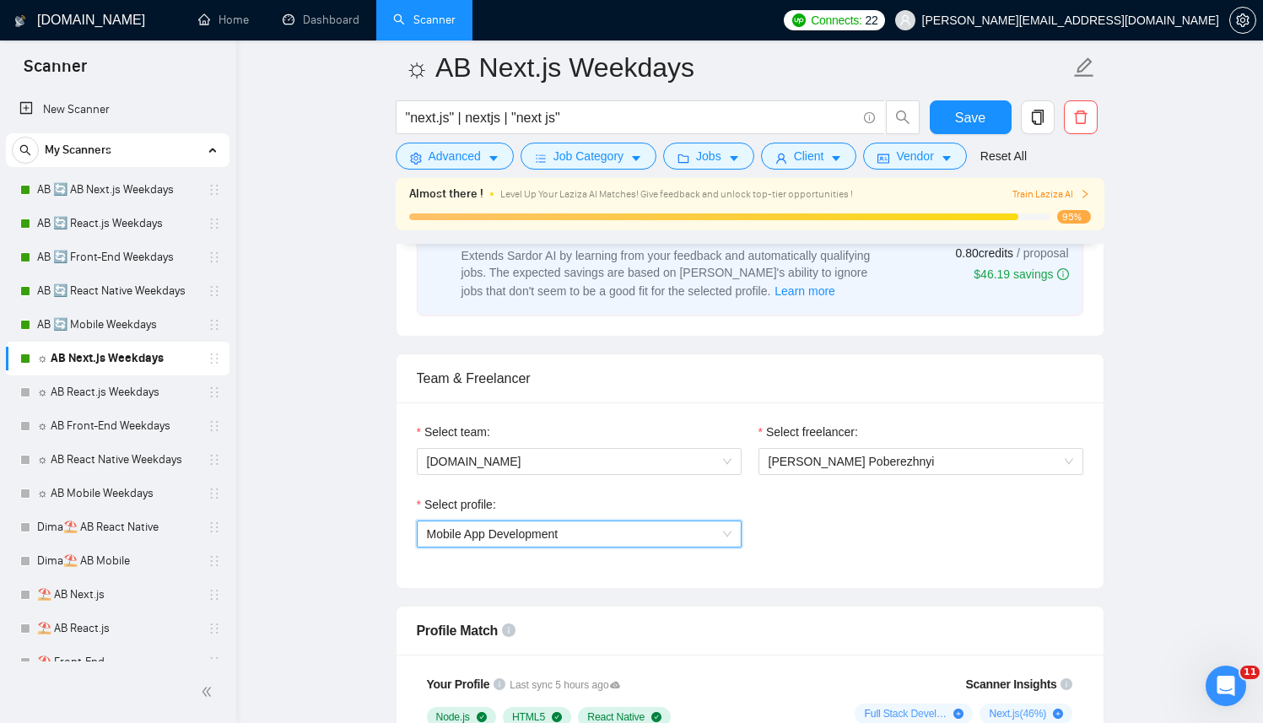
click at [614, 553] on div "Select profile: 996364627857502209 Mobile App Development" at bounding box center [579, 531] width 342 height 73
click at [589, 532] on span "Mobile App Development" at bounding box center [579, 533] width 305 height 25
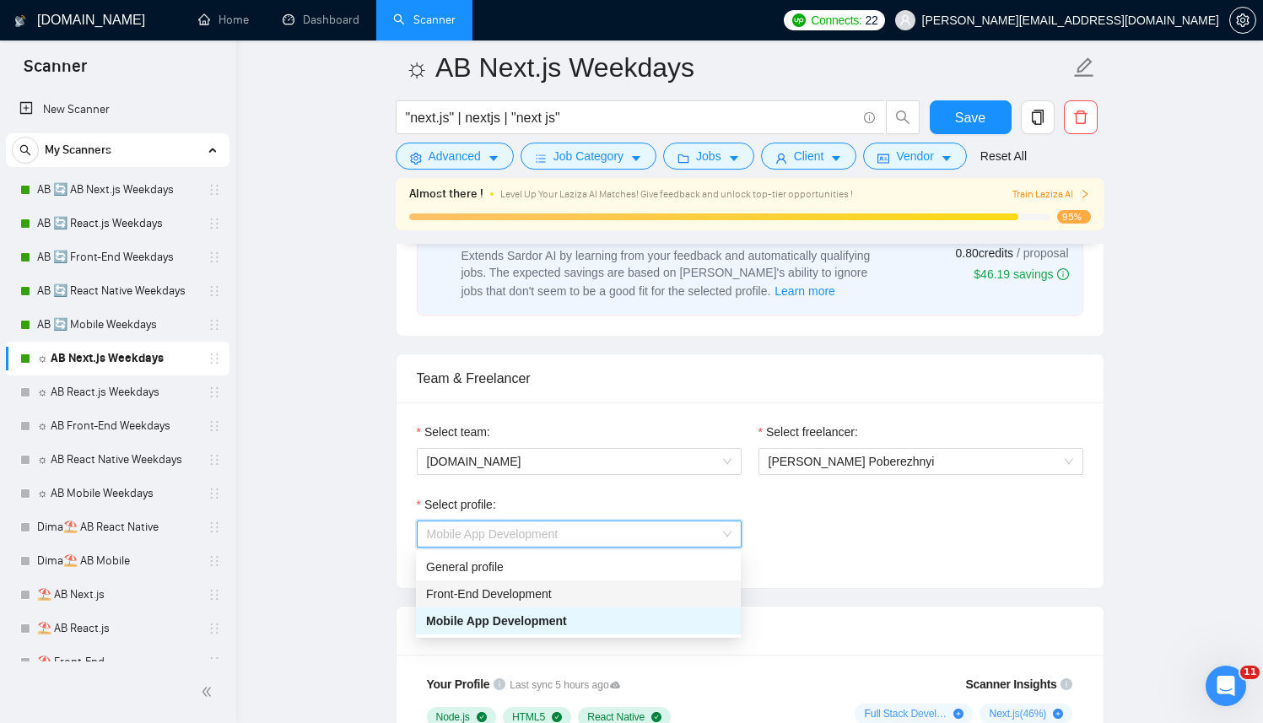
click at [488, 588] on span "Front-End Development" at bounding box center [489, 593] width 126 height 13
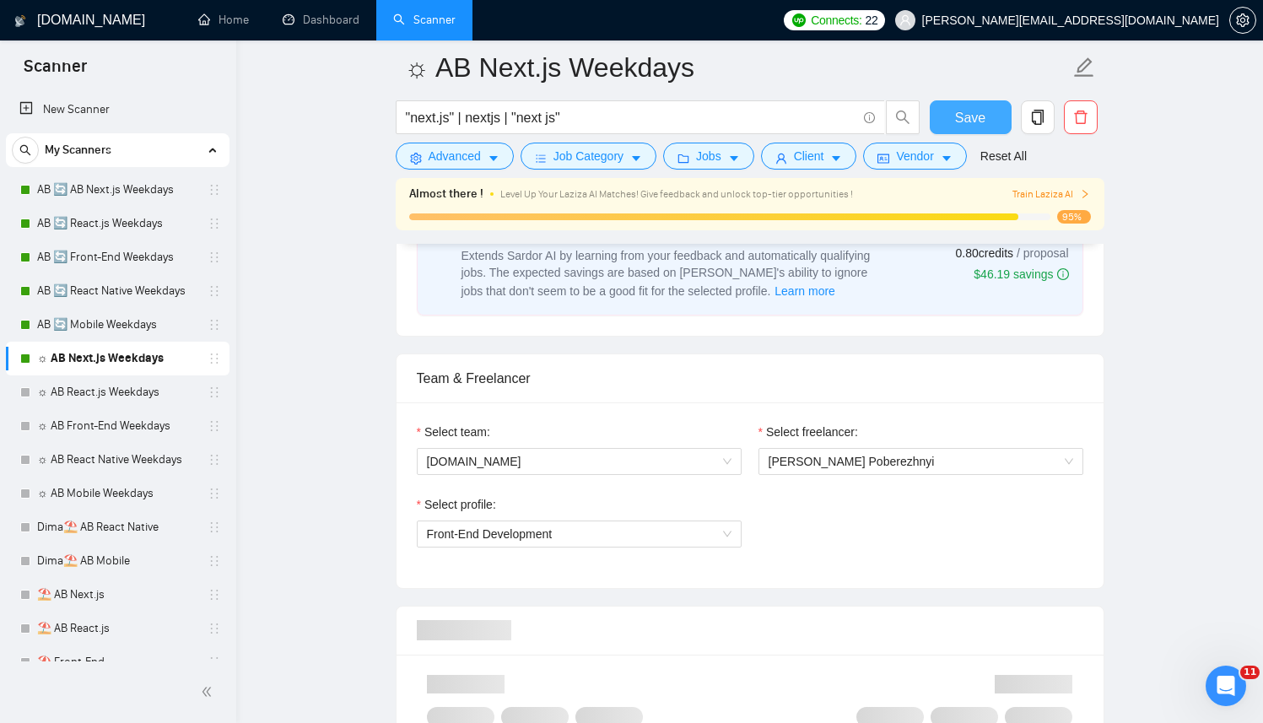
click at [980, 114] on span "Save" at bounding box center [970, 117] width 30 height 21
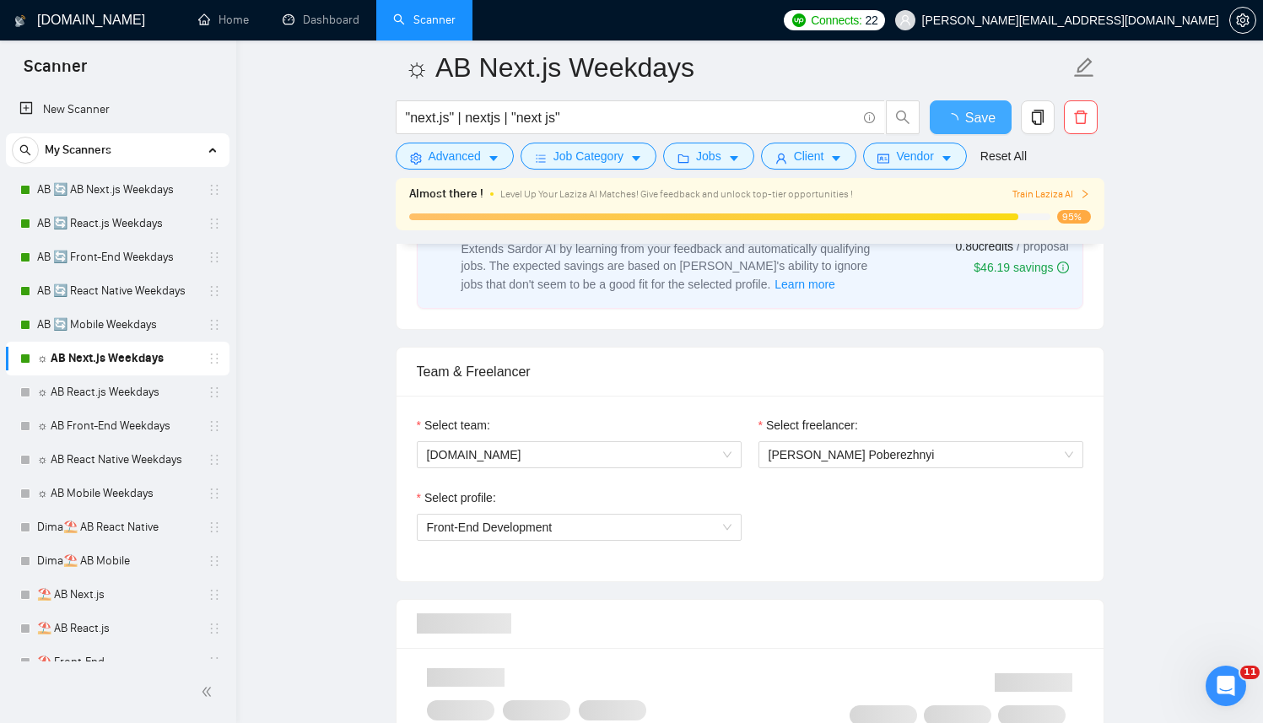
checkbox input "true"
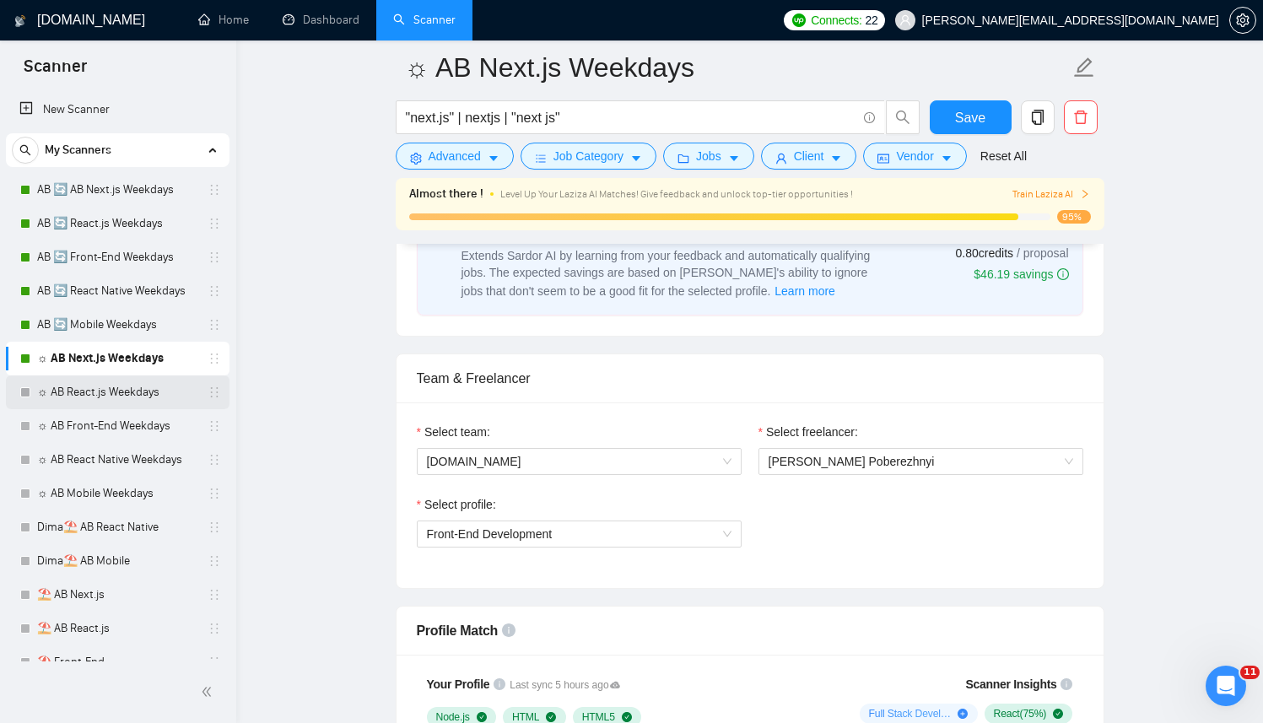
click at [108, 383] on link "☼ AB React.js Weekdays" at bounding box center [117, 392] width 160 height 34
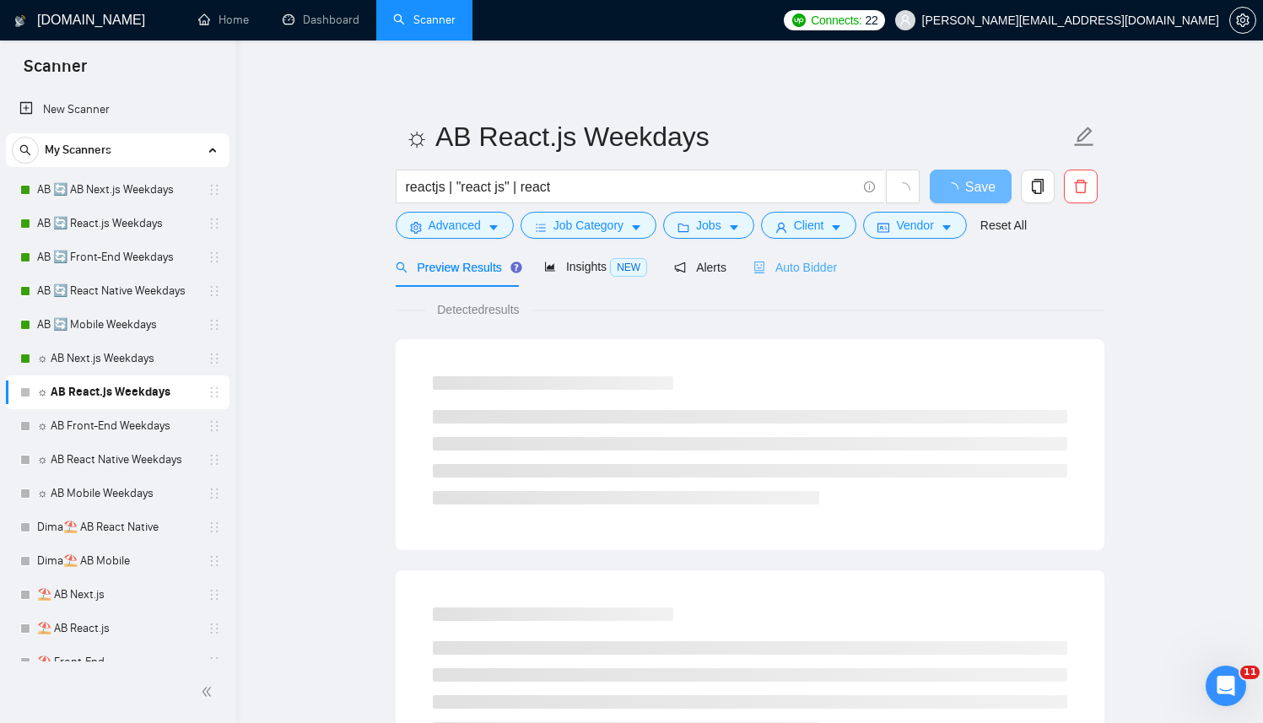
click at [801, 249] on div "Auto Bidder" at bounding box center [795, 267] width 84 height 40
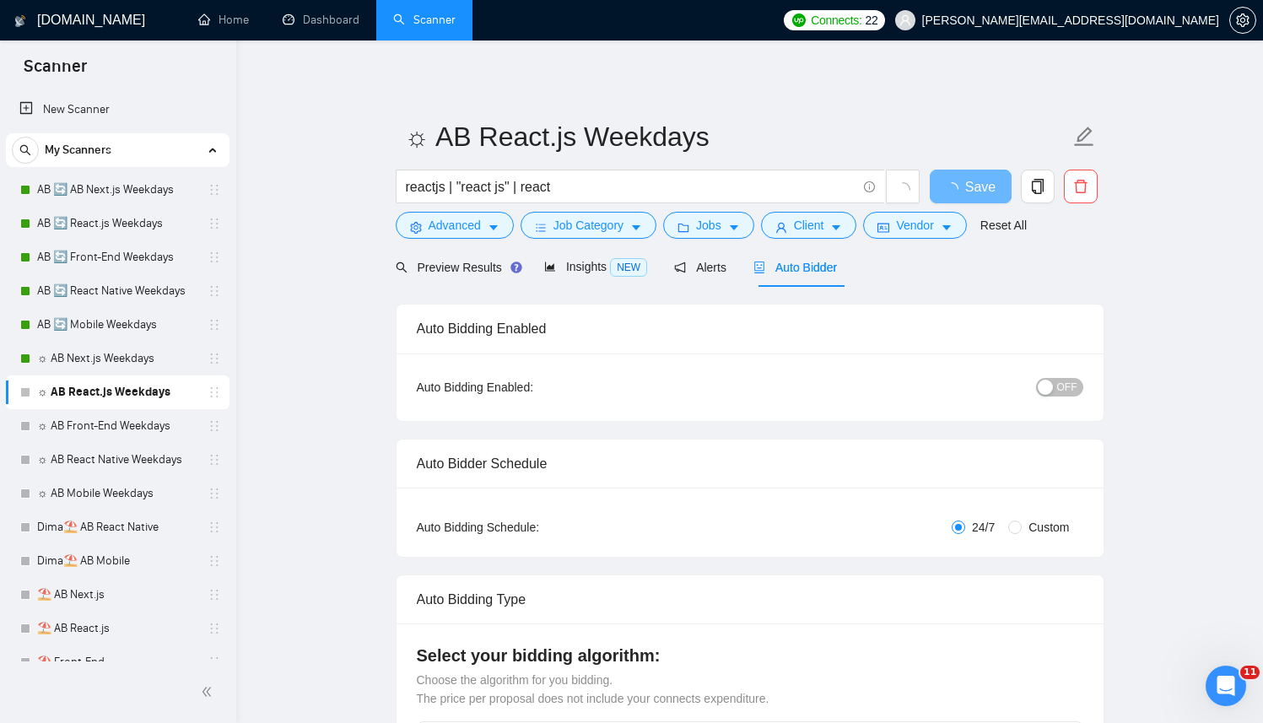
radio input "false"
radio input "true"
checkbox input "true"
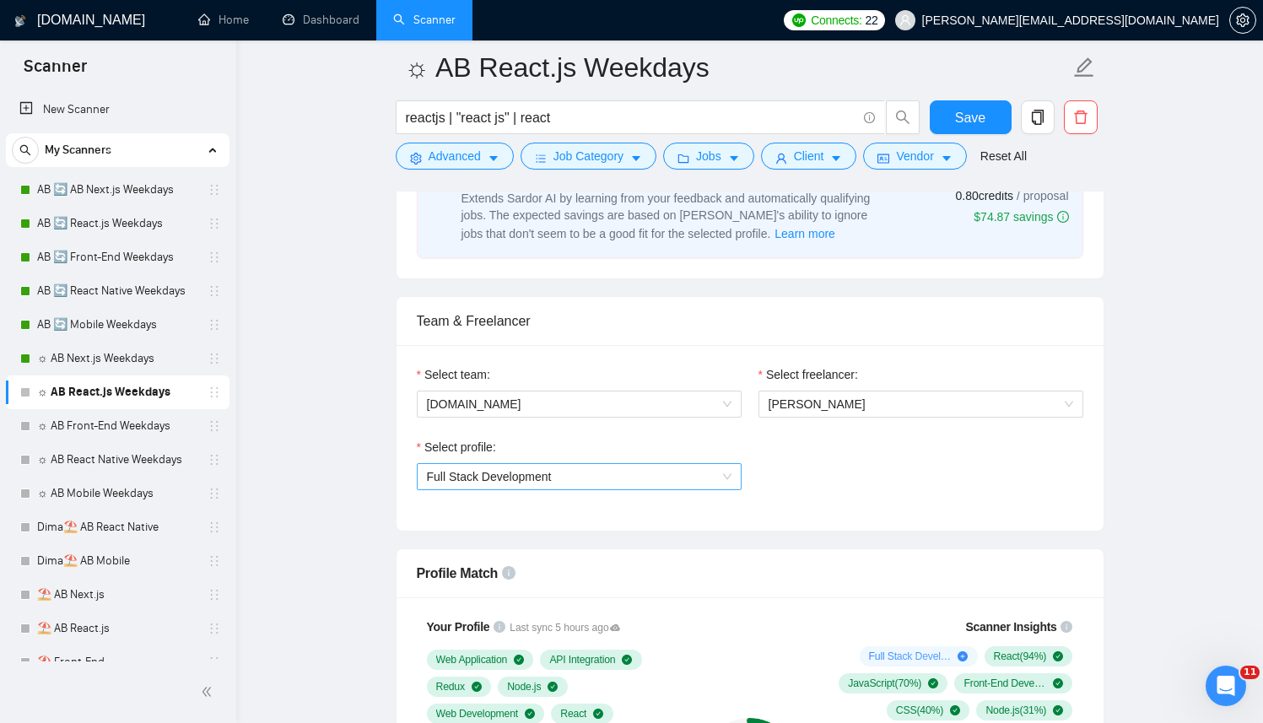
scroll to position [967, 0]
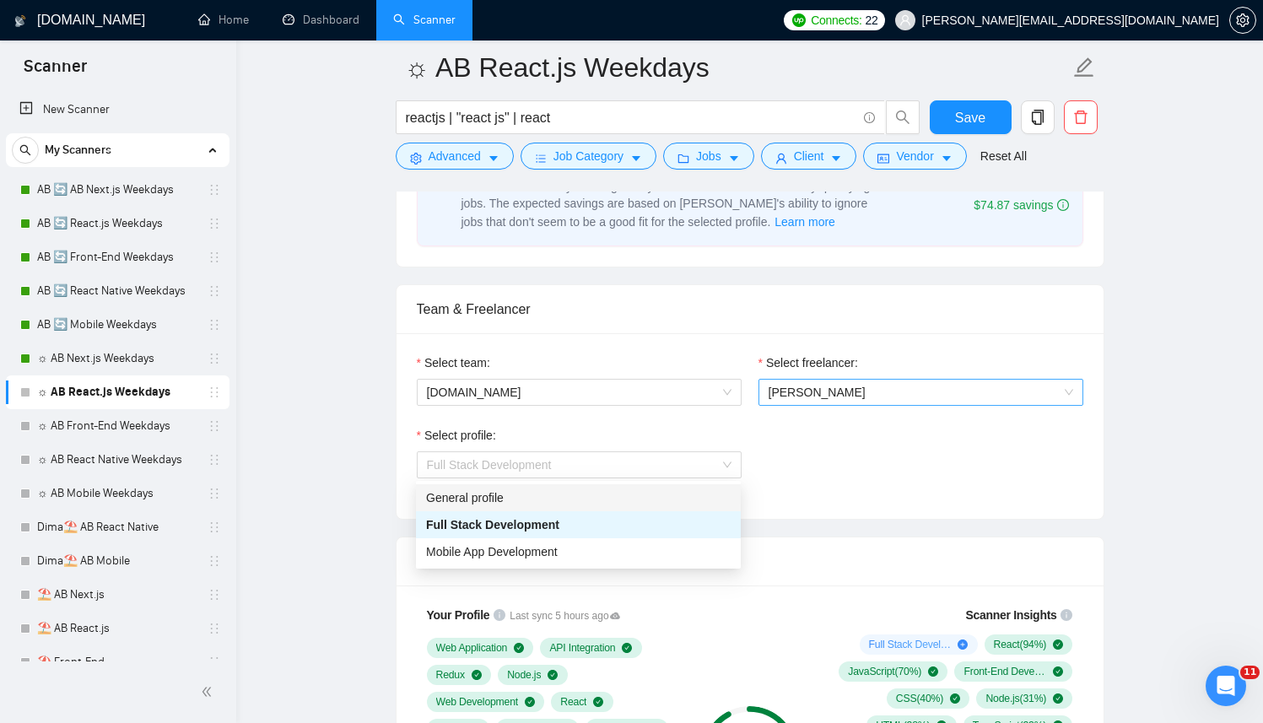
click at [874, 384] on span "[PERSON_NAME]" at bounding box center [920, 392] width 305 height 25
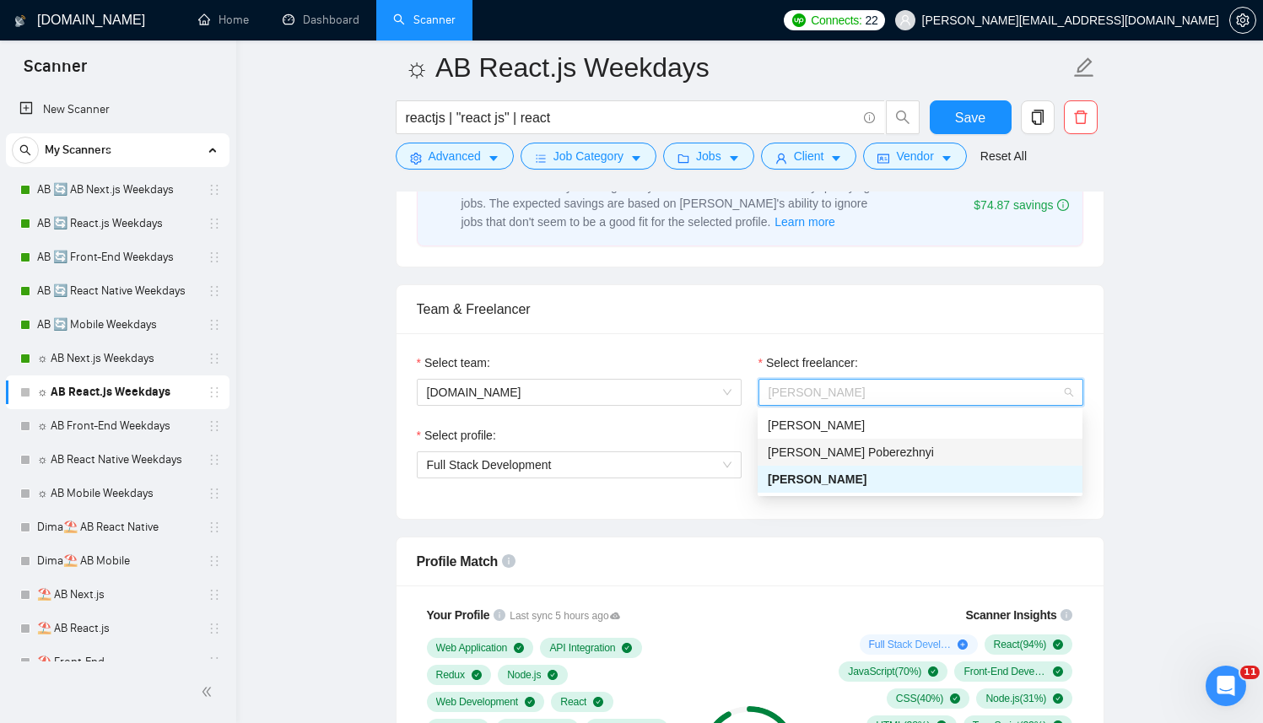
click at [980, 452] on div "[PERSON_NAME] Poberezhnyi" at bounding box center [920, 452] width 305 height 19
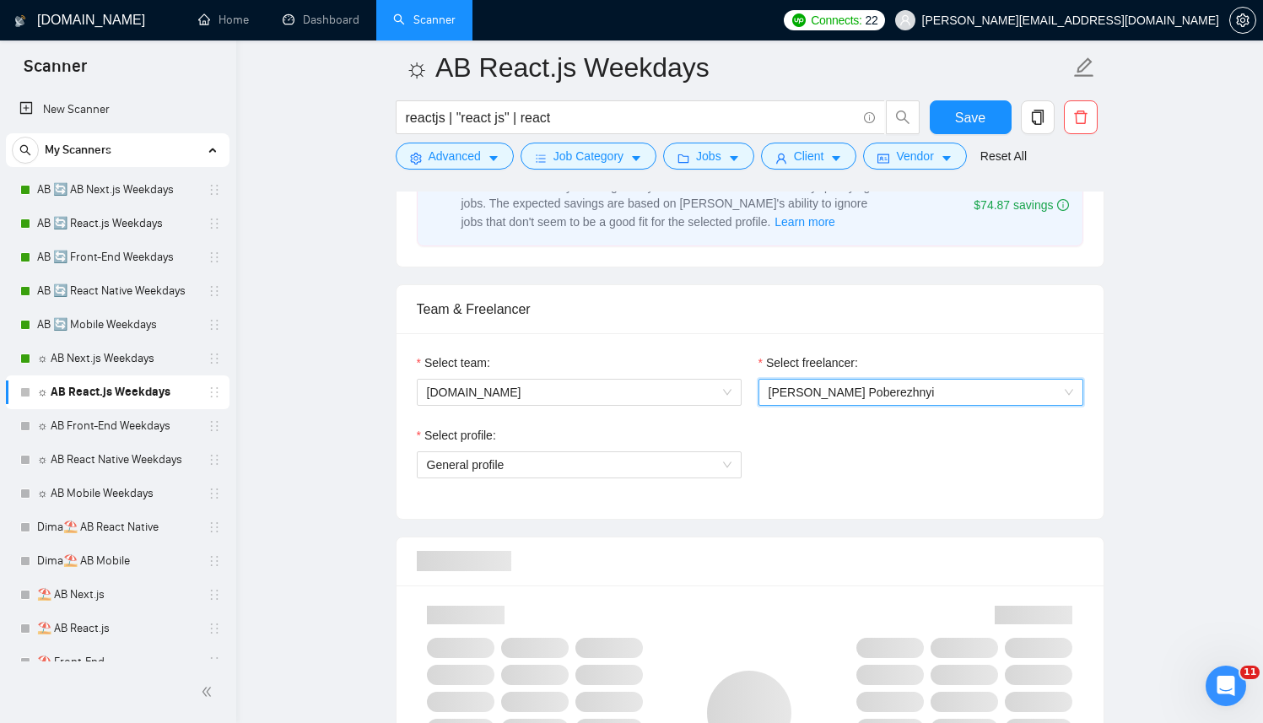
click at [627, 489] on div "Select profile: General profile" at bounding box center [579, 462] width 342 height 73
click at [639, 471] on span "General profile" at bounding box center [579, 464] width 305 height 25
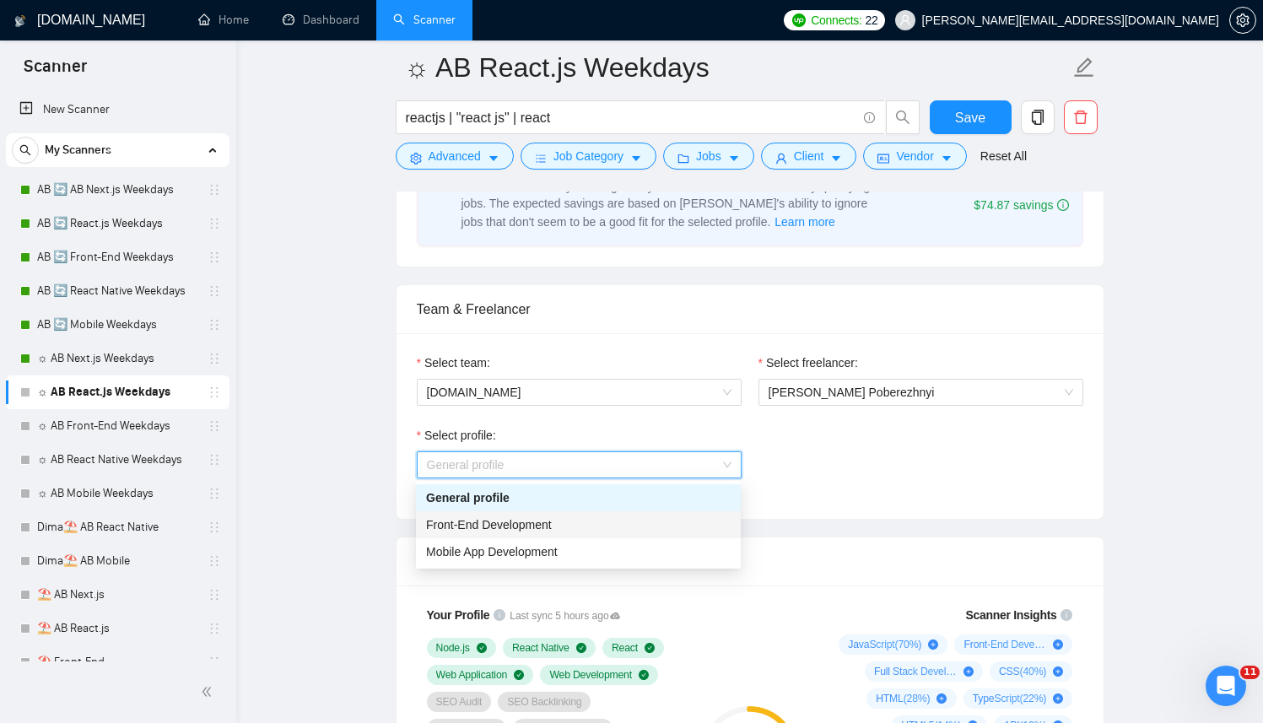
click at [568, 522] on div "Front-End Development" at bounding box center [578, 524] width 305 height 19
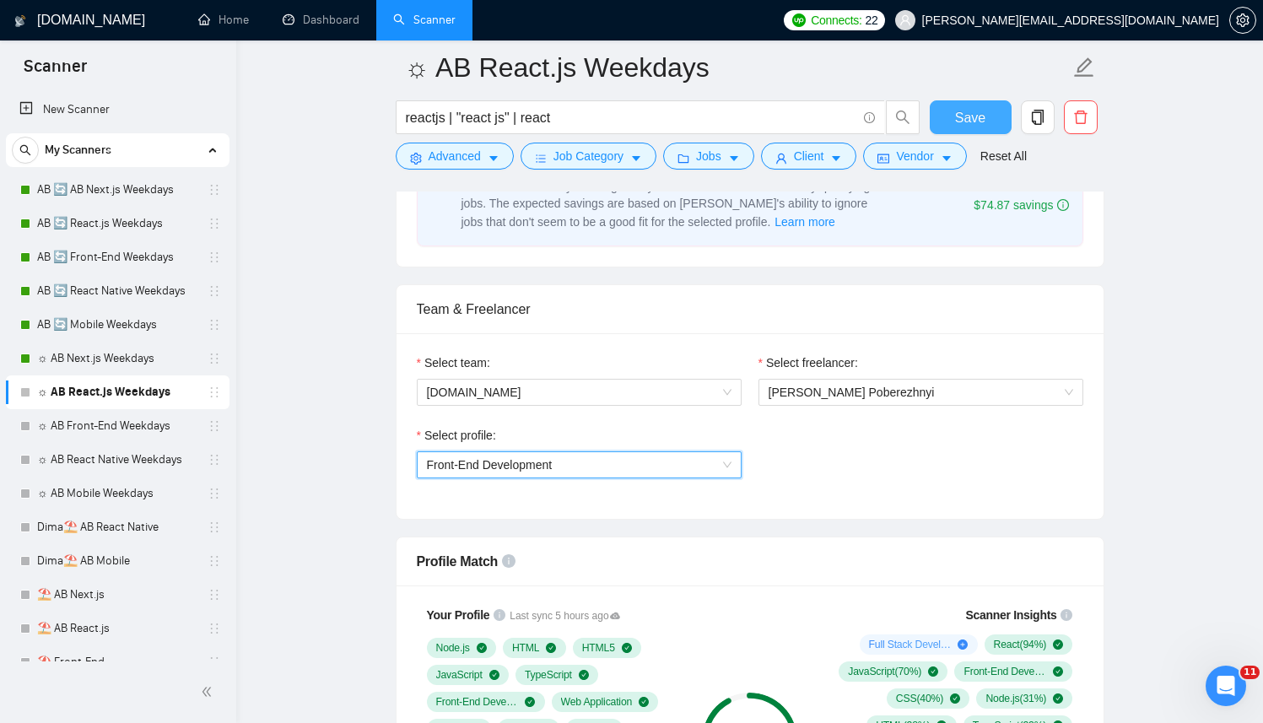
click at [947, 120] on button "Save" at bounding box center [971, 117] width 82 height 34
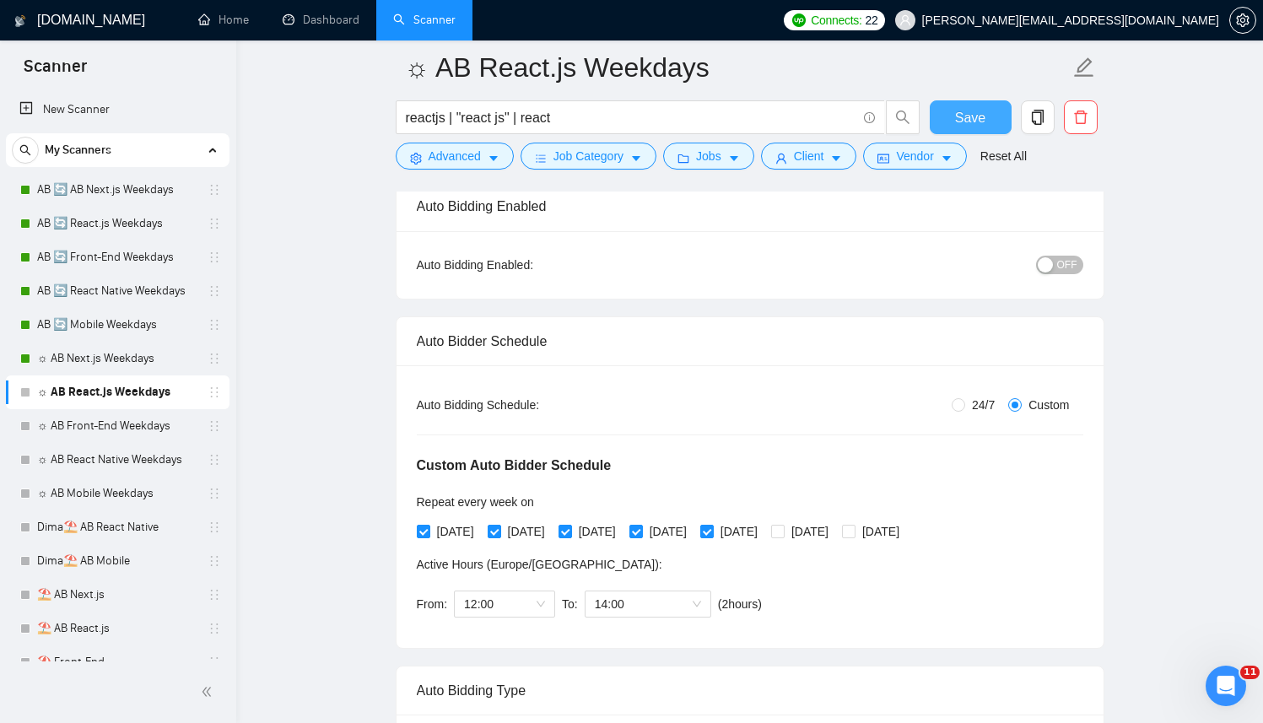
scroll to position [0, 0]
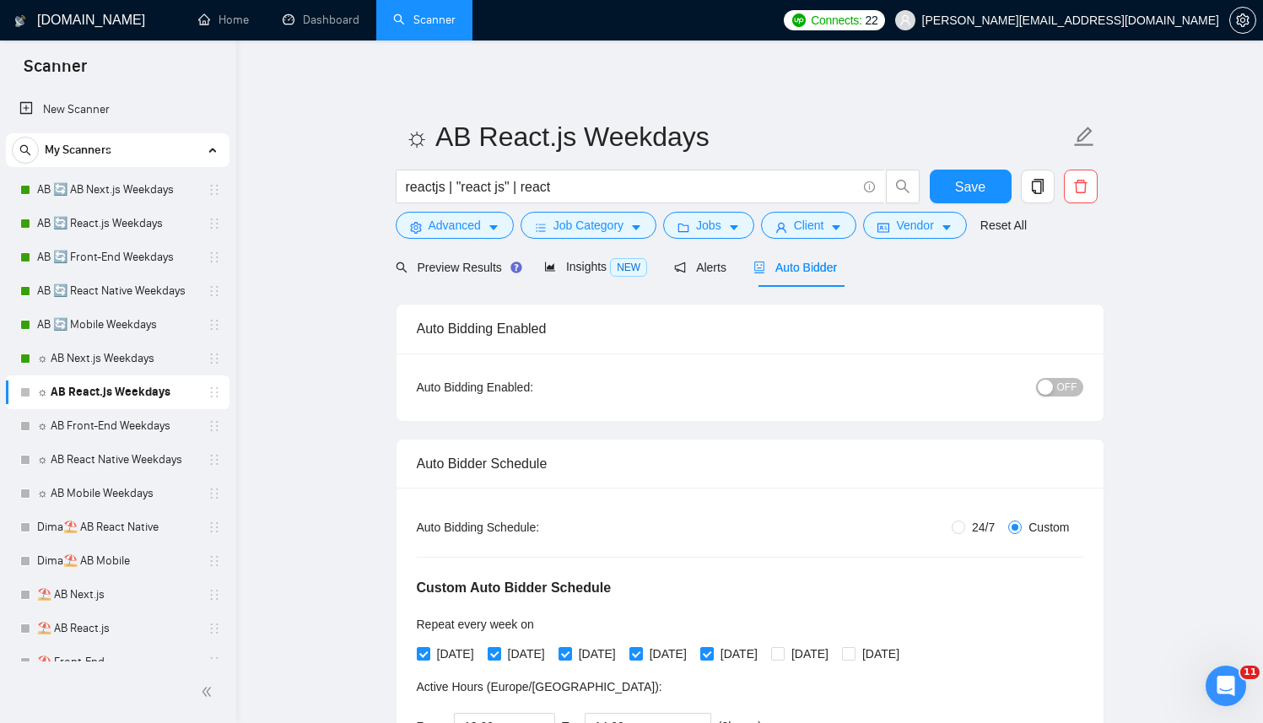
click at [1042, 379] on button "OFF" at bounding box center [1059, 387] width 47 height 19
click at [946, 189] on button "Save" at bounding box center [971, 187] width 82 height 34
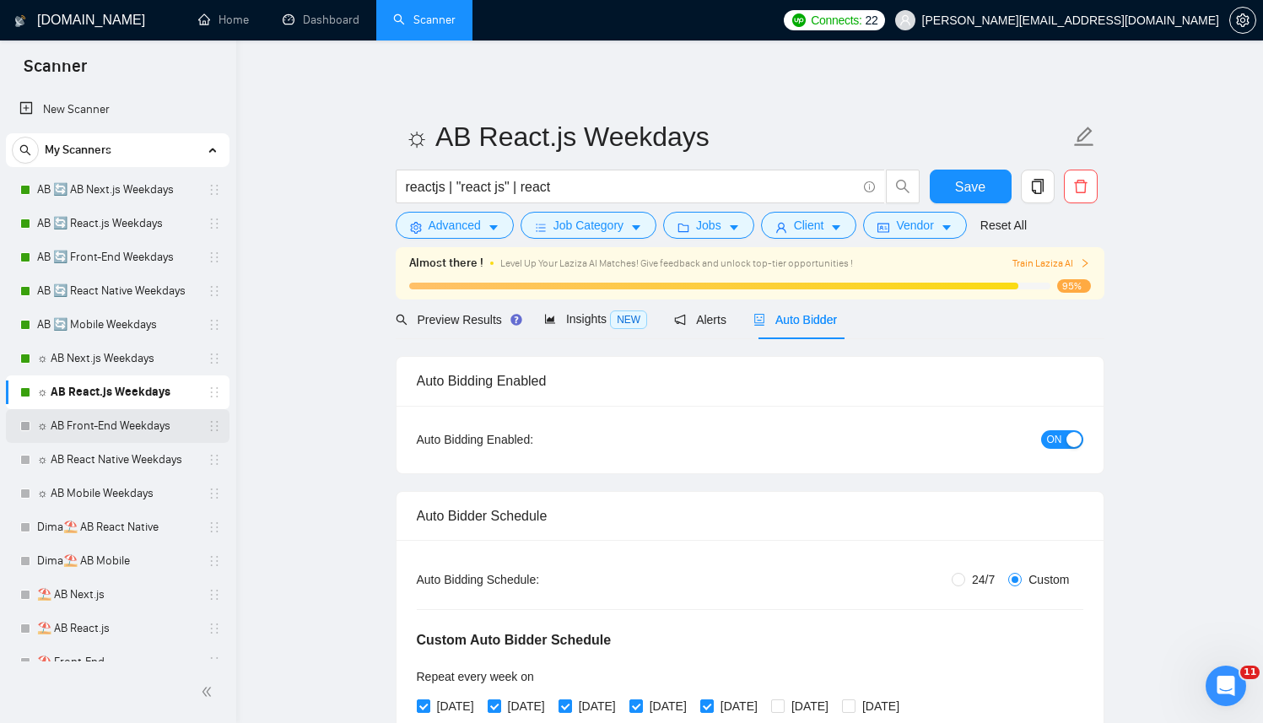
click at [94, 429] on link "☼ AB Front-End Weekdays" at bounding box center [117, 426] width 160 height 34
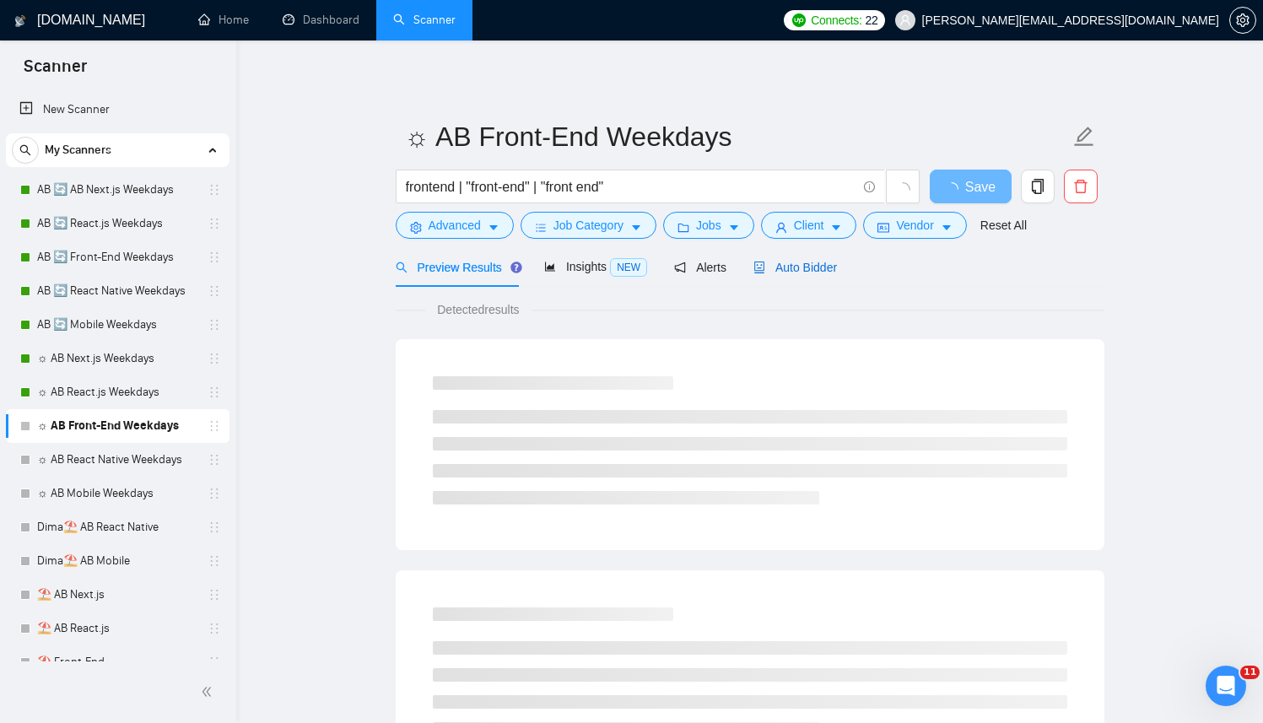
click at [832, 270] on span "Auto Bidder" at bounding box center [795, 267] width 84 height 13
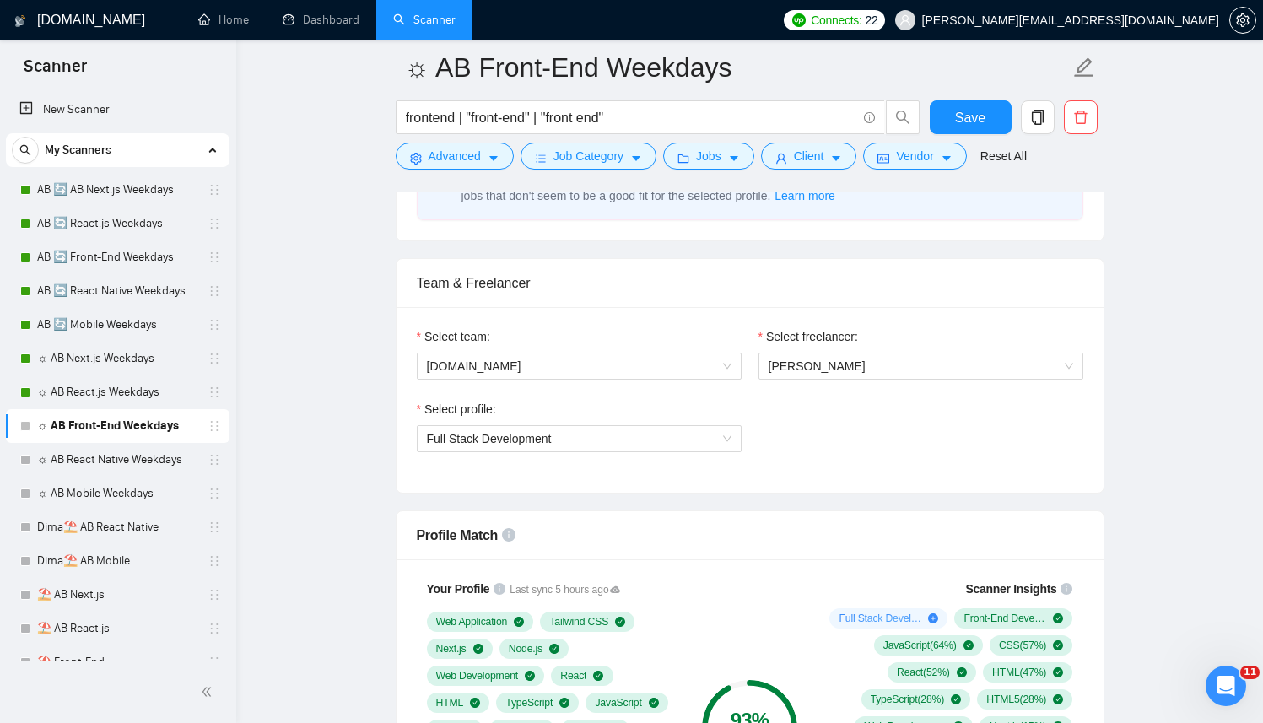
scroll to position [1108, 0]
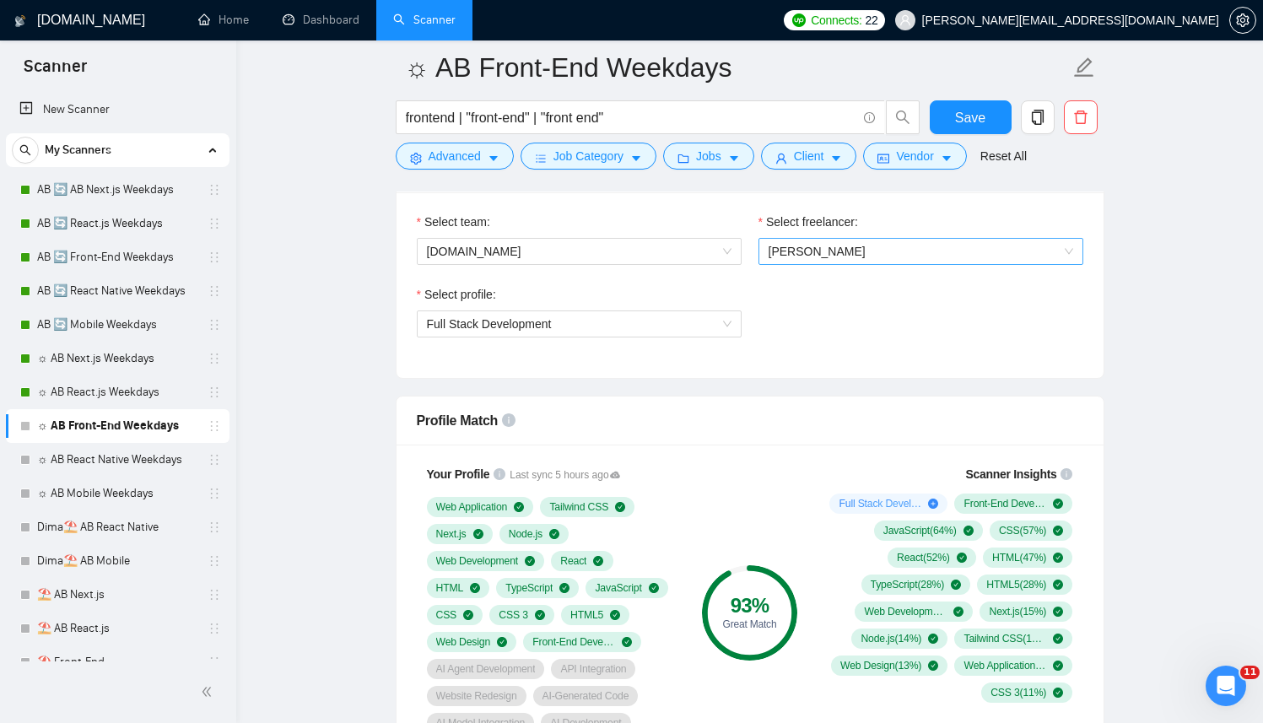
click at [852, 257] on span "[PERSON_NAME]" at bounding box center [920, 251] width 305 height 25
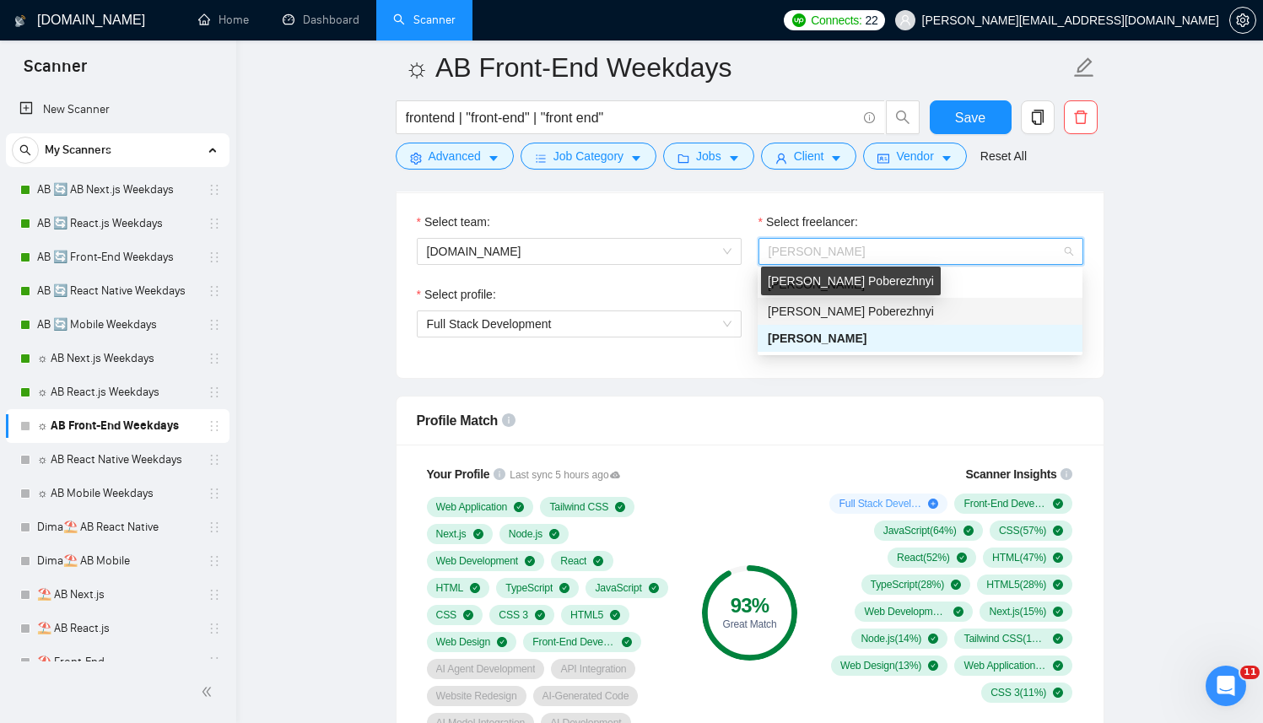
click at [821, 311] on span "[PERSON_NAME] Poberezhnyi" at bounding box center [851, 311] width 166 height 13
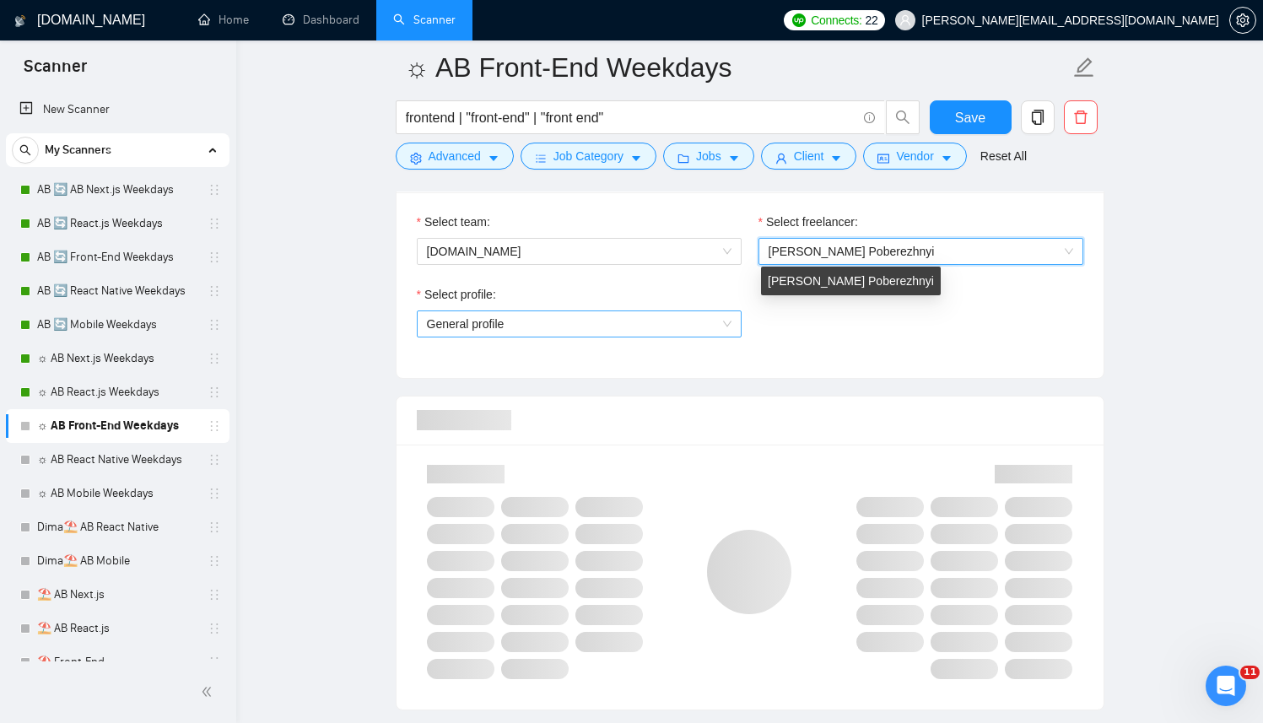
click at [574, 314] on span "General profile" at bounding box center [579, 323] width 305 height 25
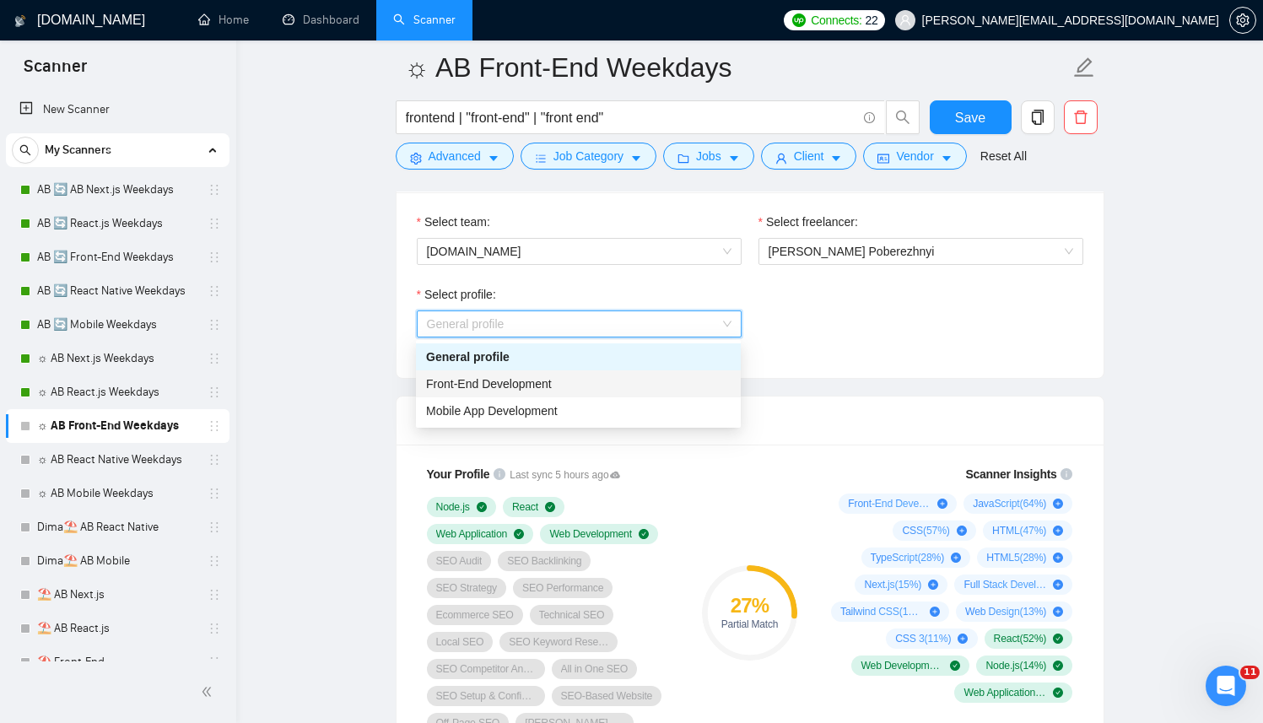
click at [516, 385] on span "Front-End Development" at bounding box center [489, 383] width 126 height 13
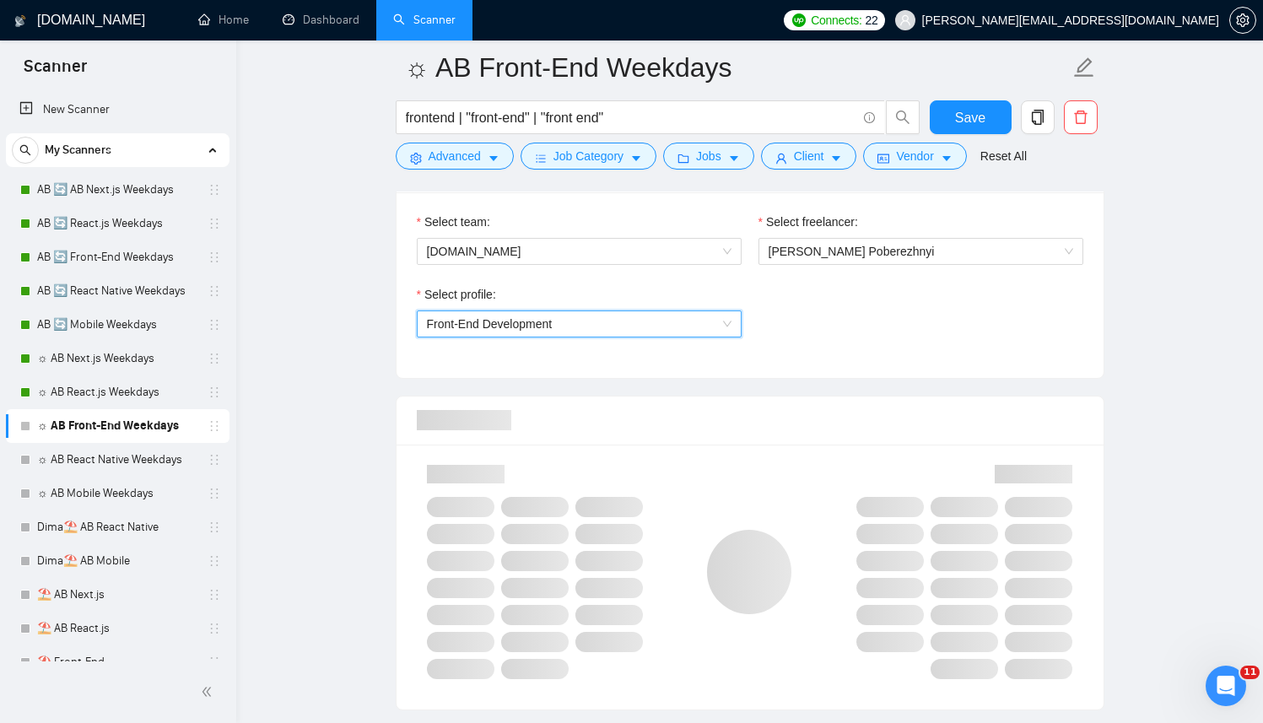
click at [897, 357] on div "Select profile: 1110580755057594368 Front-End Development" at bounding box center [749, 321] width 683 height 73
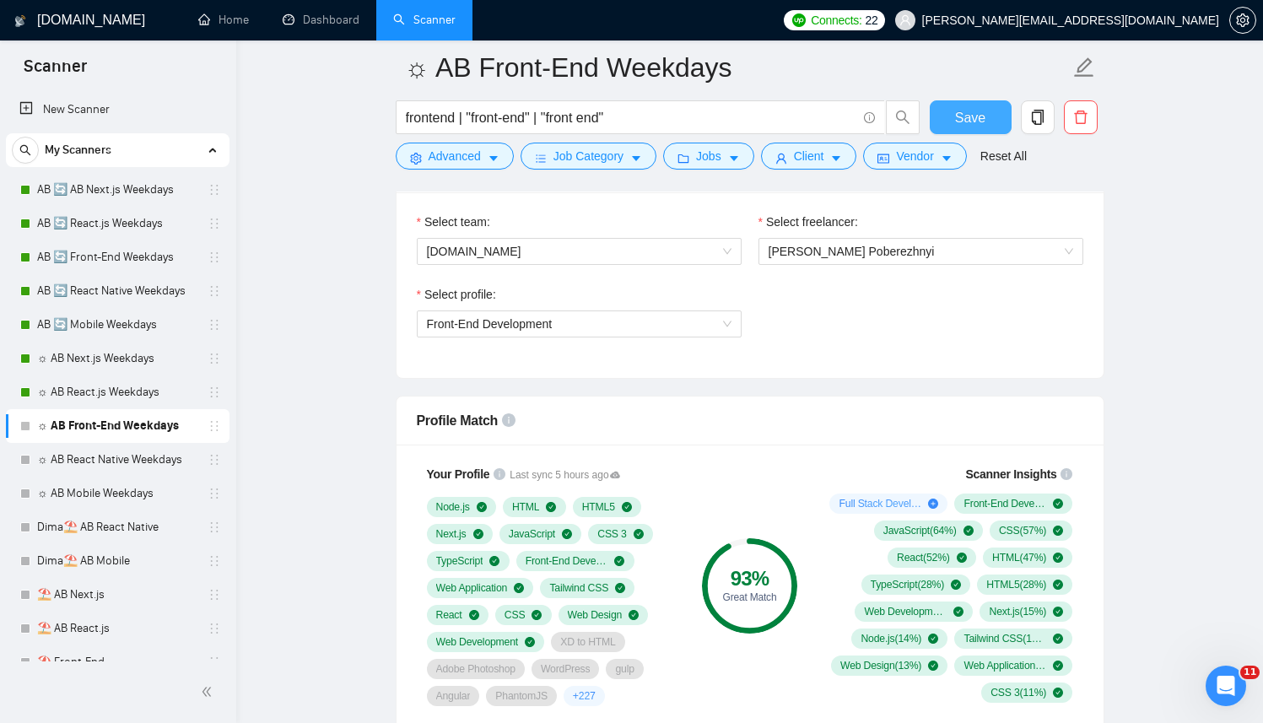
click at [967, 107] on span "Save" at bounding box center [970, 117] width 30 height 21
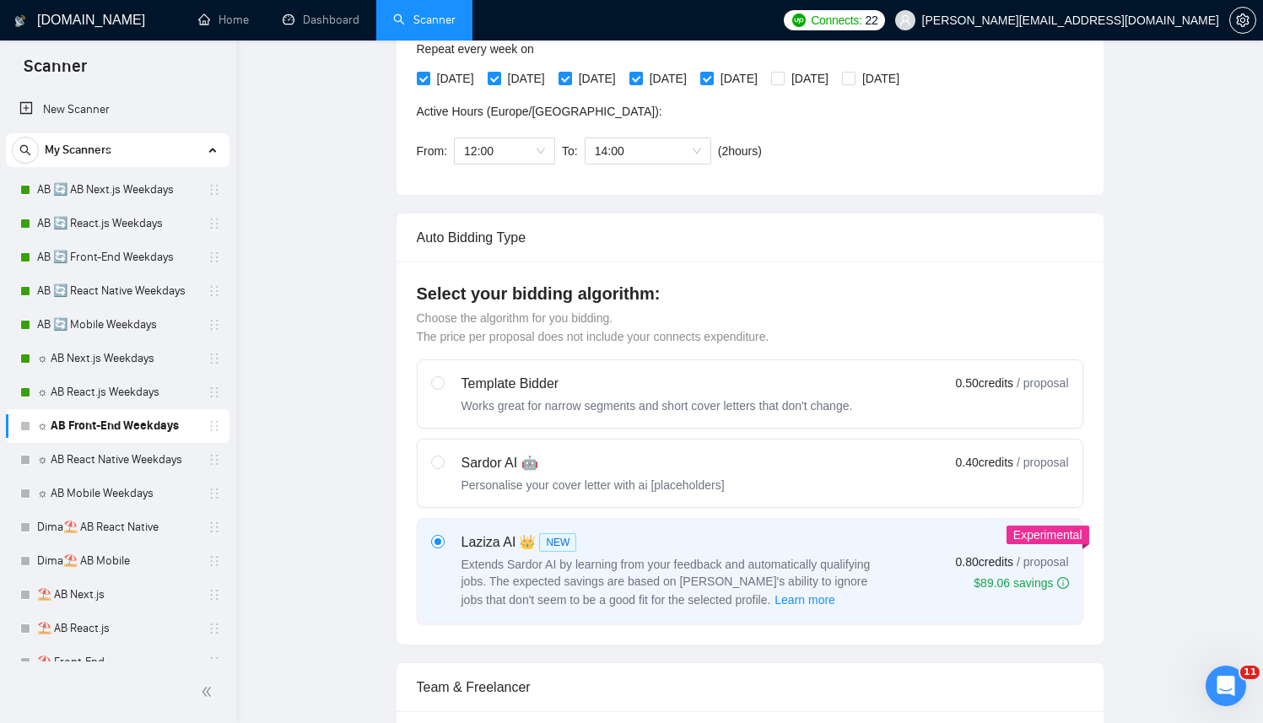
scroll to position [0, 0]
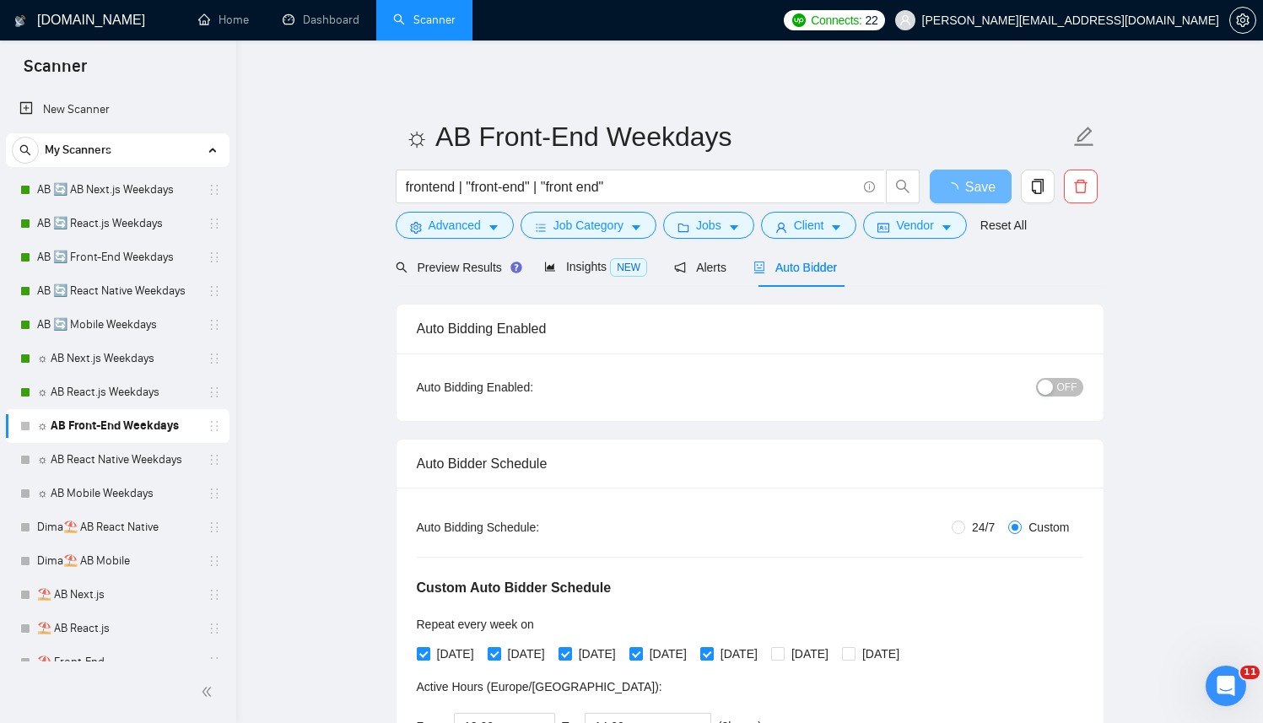
click at [1060, 379] on span "OFF" at bounding box center [1067, 387] width 20 height 19
click at [965, 194] on span "Save" at bounding box center [970, 186] width 30 height 21
click at [1075, 388] on span "OFF" at bounding box center [1067, 387] width 20 height 19
click at [1058, 377] on div "OFF" at bounding box center [971, 386] width 222 height 19
click at [1029, 401] on div "Auto Bidding Enabled: OFF" at bounding box center [749, 386] width 707 height 67
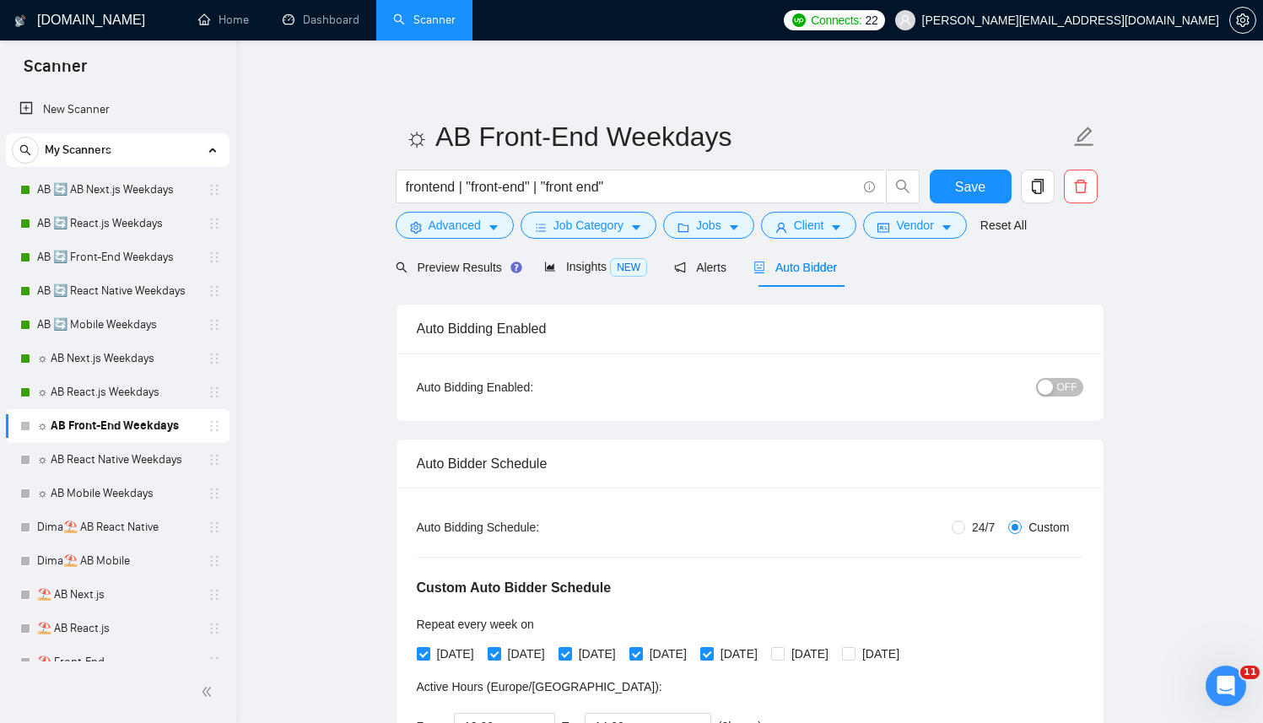
click at [1049, 391] on div "button" at bounding box center [1045, 387] width 15 height 15
click at [1001, 181] on button "Save" at bounding box center [971, 187] width 82 height 34
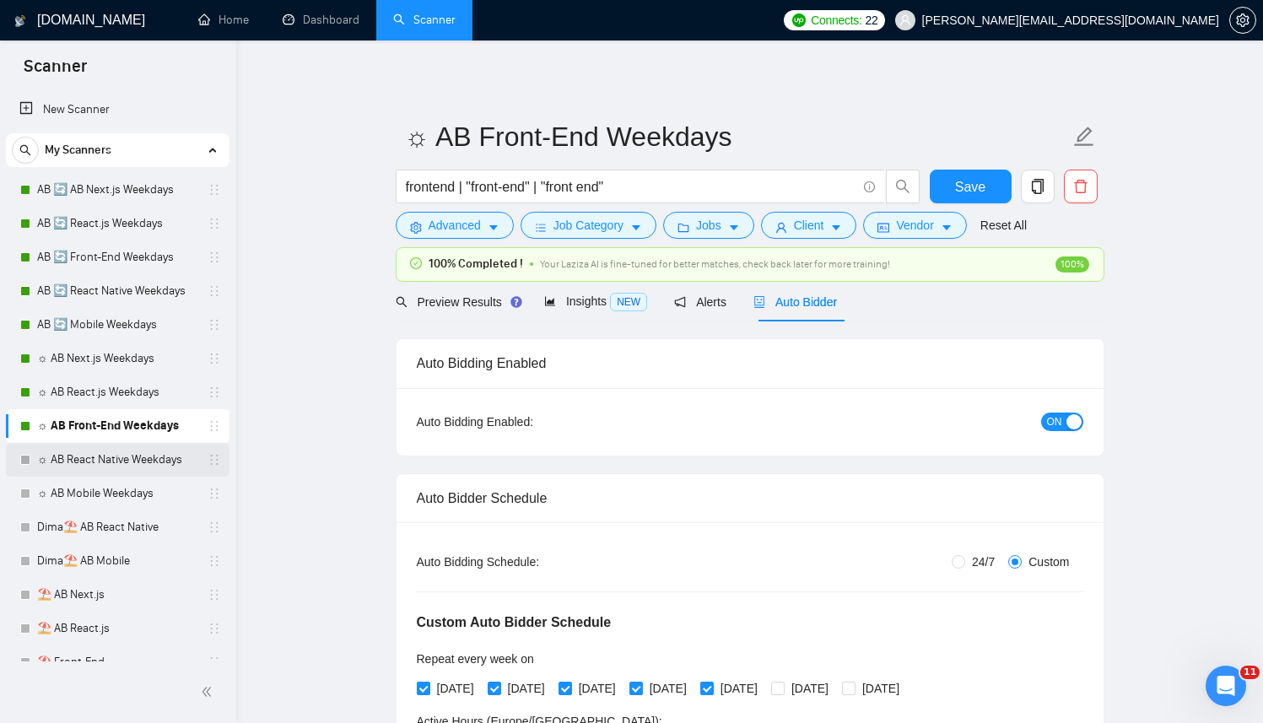
click at [131, 448] on link "☼ AB React Native Weekdays" at bounding box center [117, 460] width 160 height 34
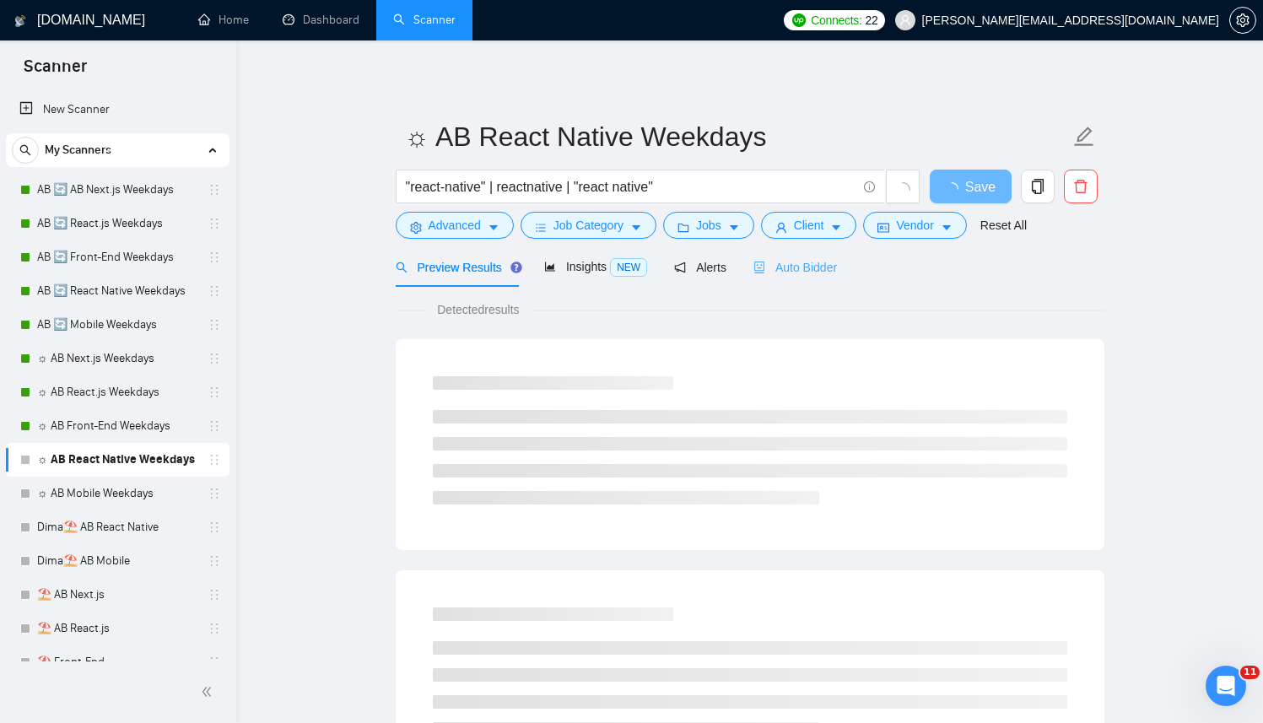
click at [823, 283] on div "Auto Bidder" at bounding box center [795, 267] width 84 height 40
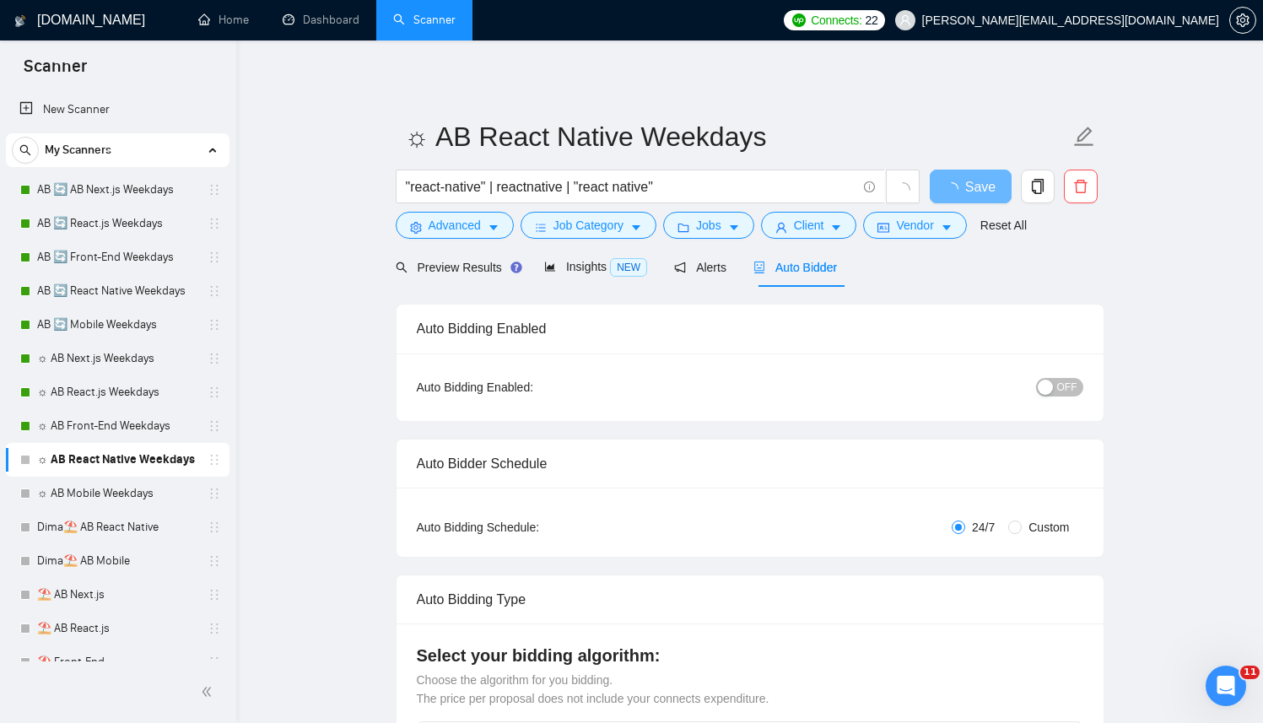
radio input "false"
radio input "true"
checkbox input "true"
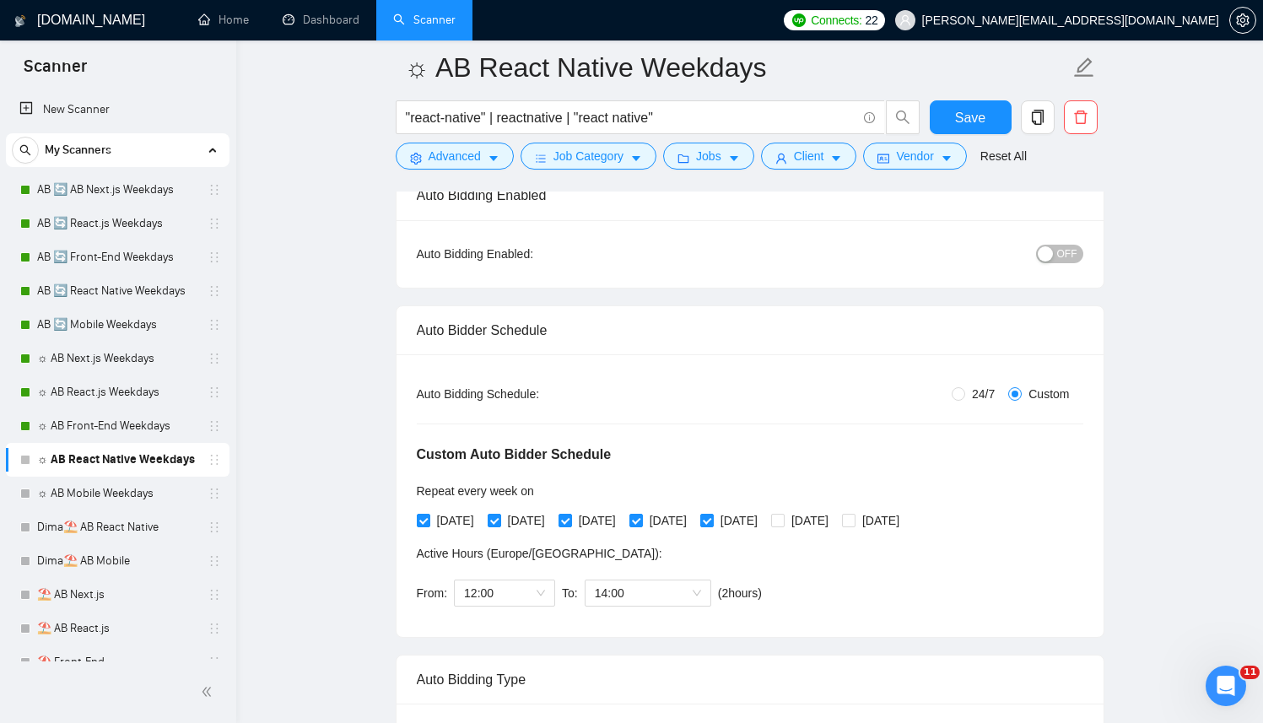
scroll to position [145, 0]
click at [1060, 257] on span "OFF" at bounding box center [1067, 255] width 20 height 19
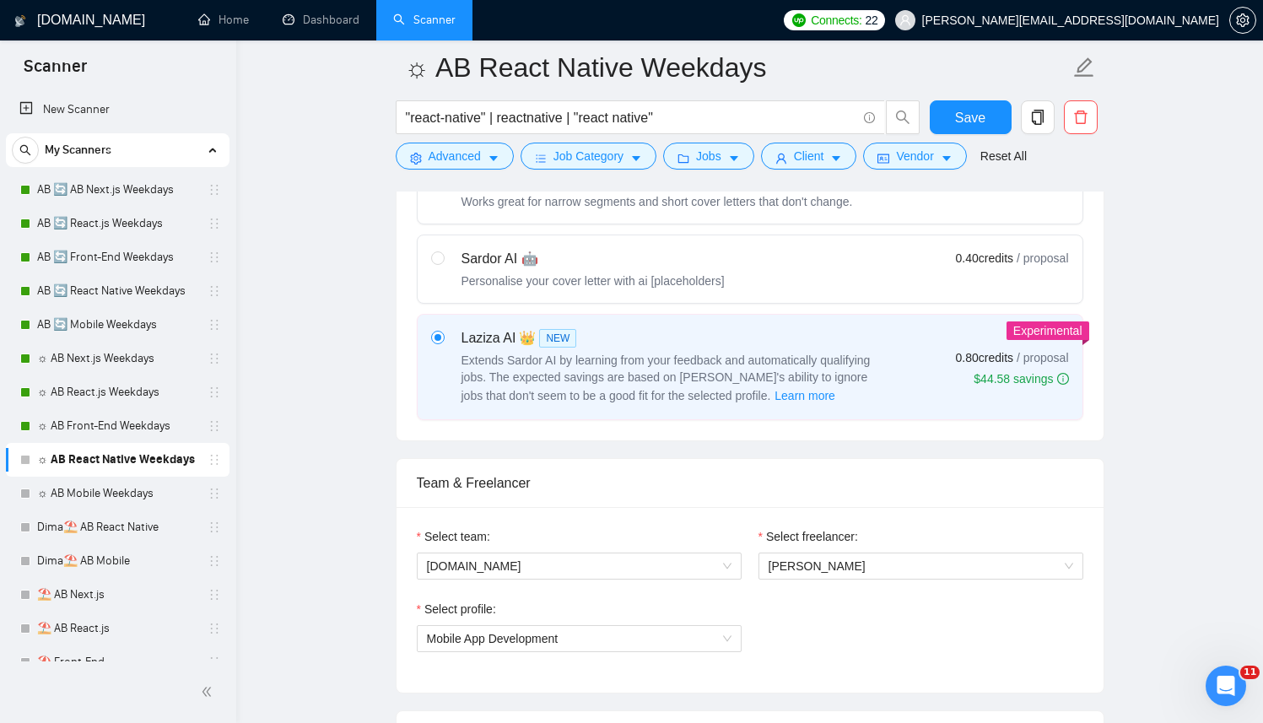
scroll to position [804, 0]
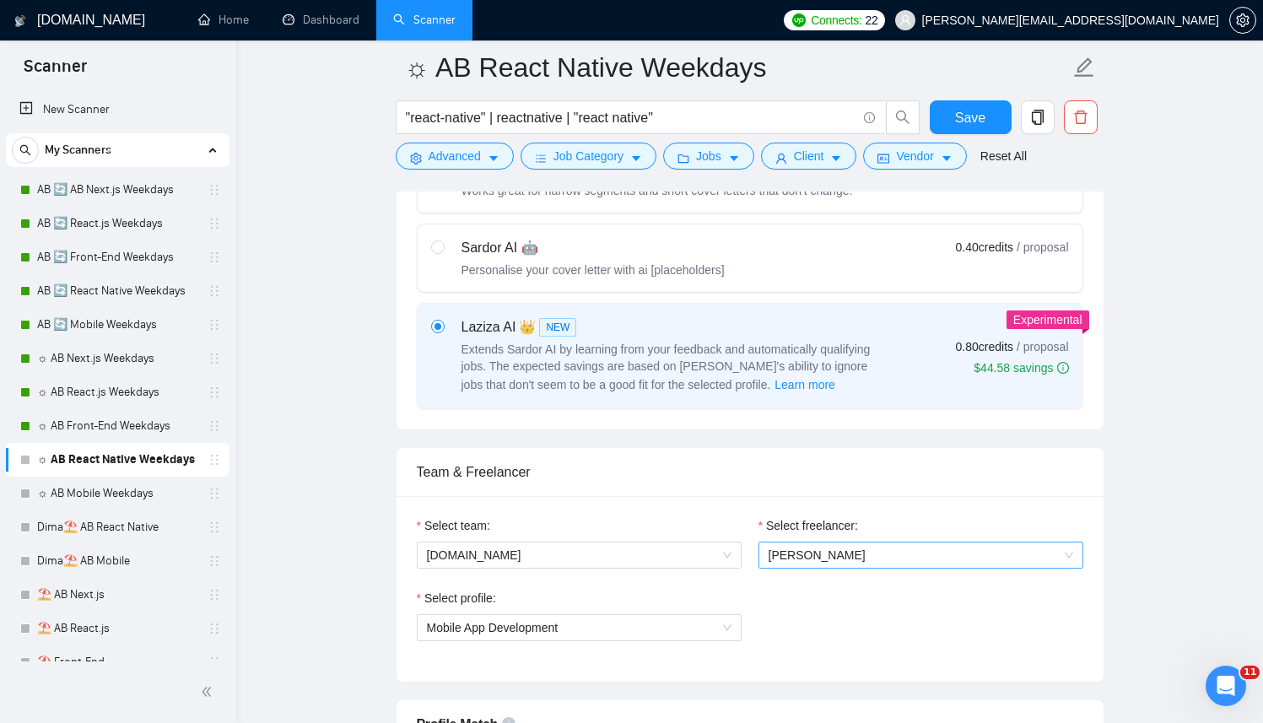
click at [858, 558] on span "[PERSON_NAME]" at bounding box center [920, 554] width 305 height 25
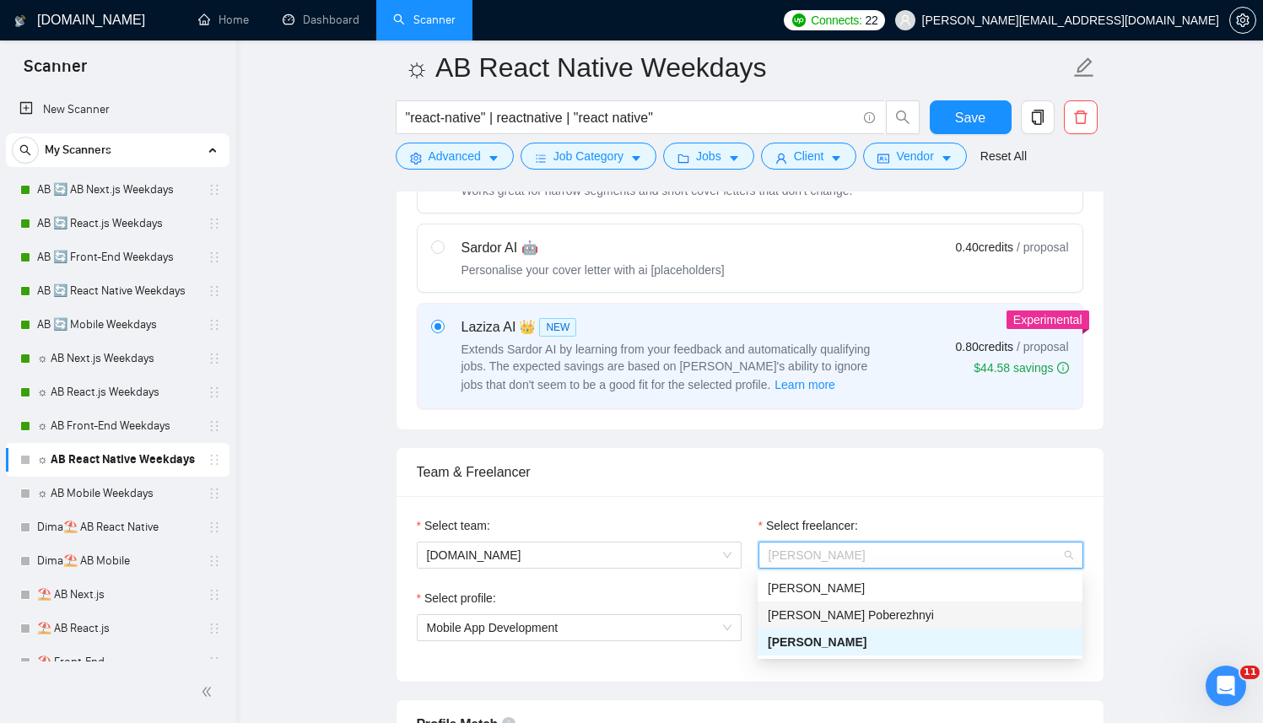
click at [831, 606] on div "[PERSON_NAME] Poberezhnyi" at bounding box center [920, 615] width 305 height 19
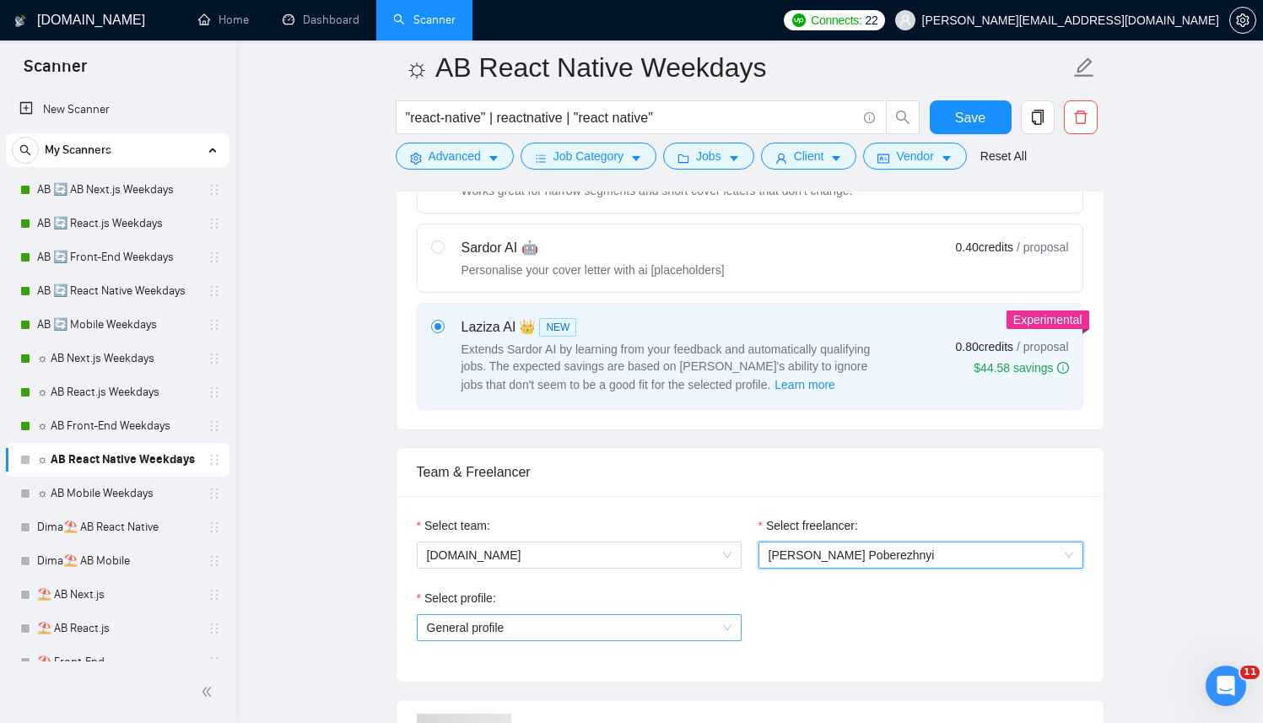
click at [625, 618] on span "General profile" at bounding box center [579, 627] width 305 height 25
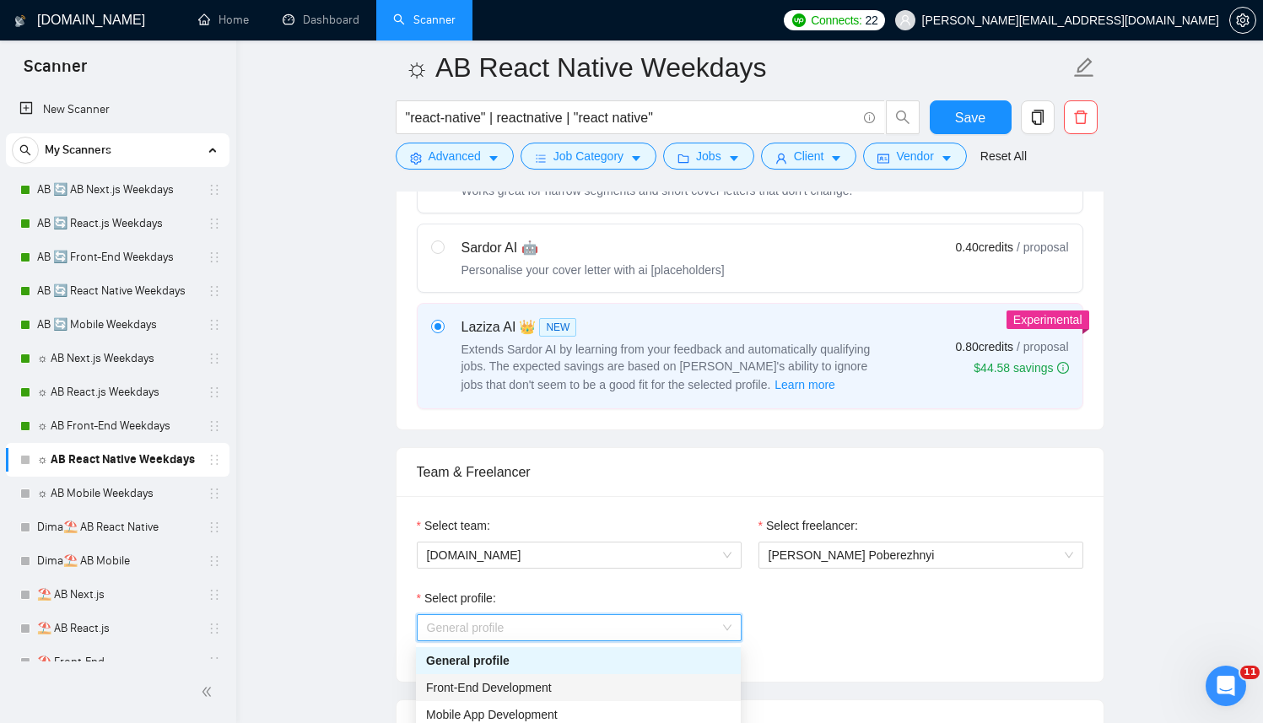
click at [529, 699] on div "Front-End Development" at bounding box center [578, 687] width 325 height 27
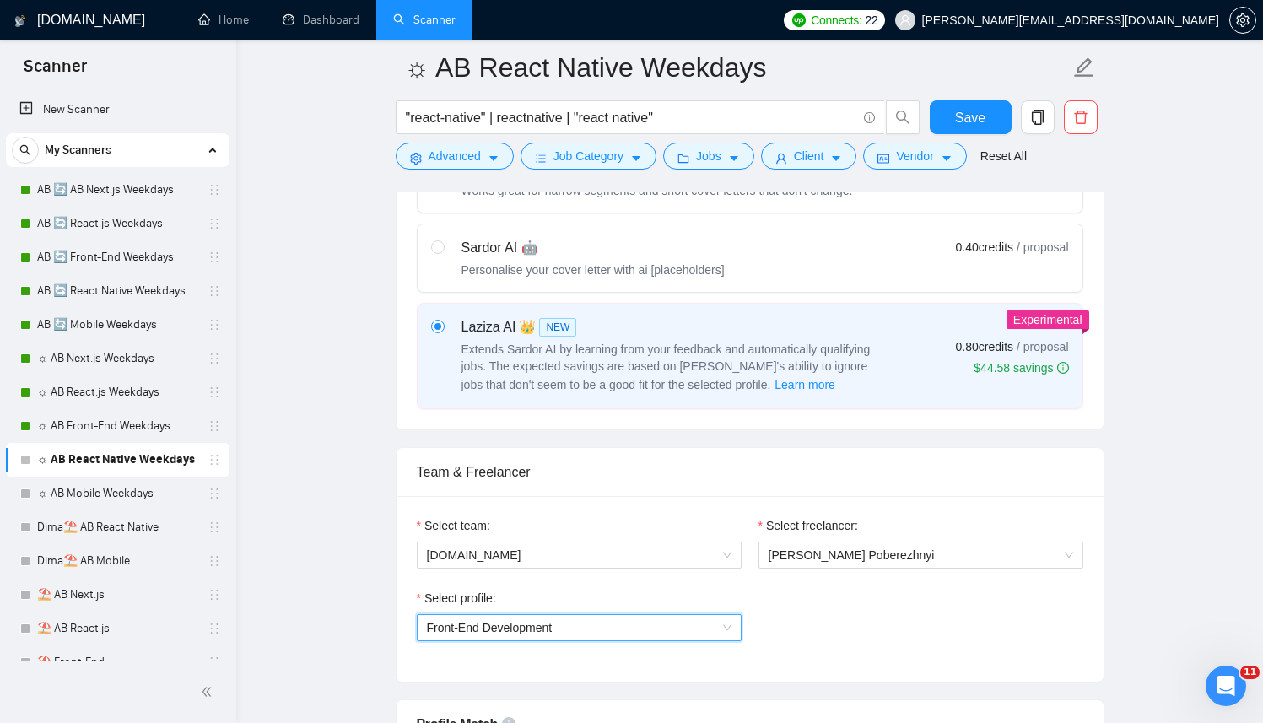
click at [553, 621] on span "Front-End Development" at bounding box center [490, 627] width 126 height 13
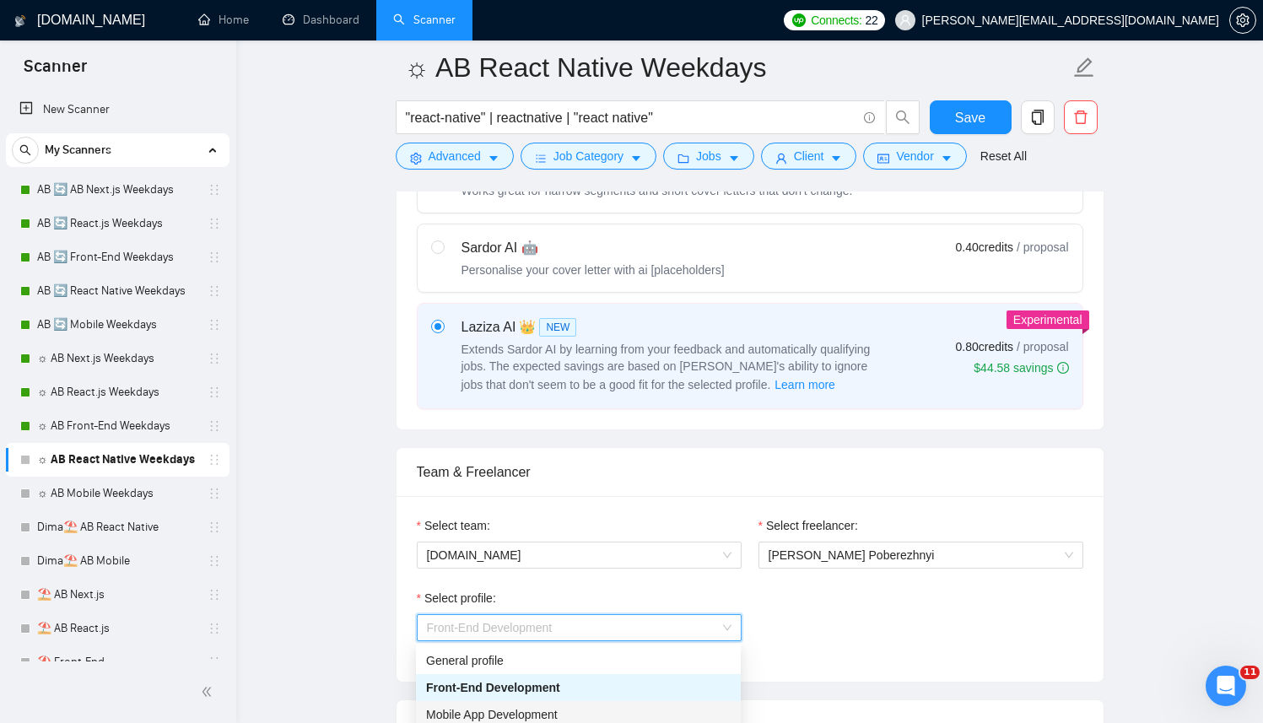
click at [495, 710] on span "Mobile App Development" at bounding box center [492, 714] width 132 height 13
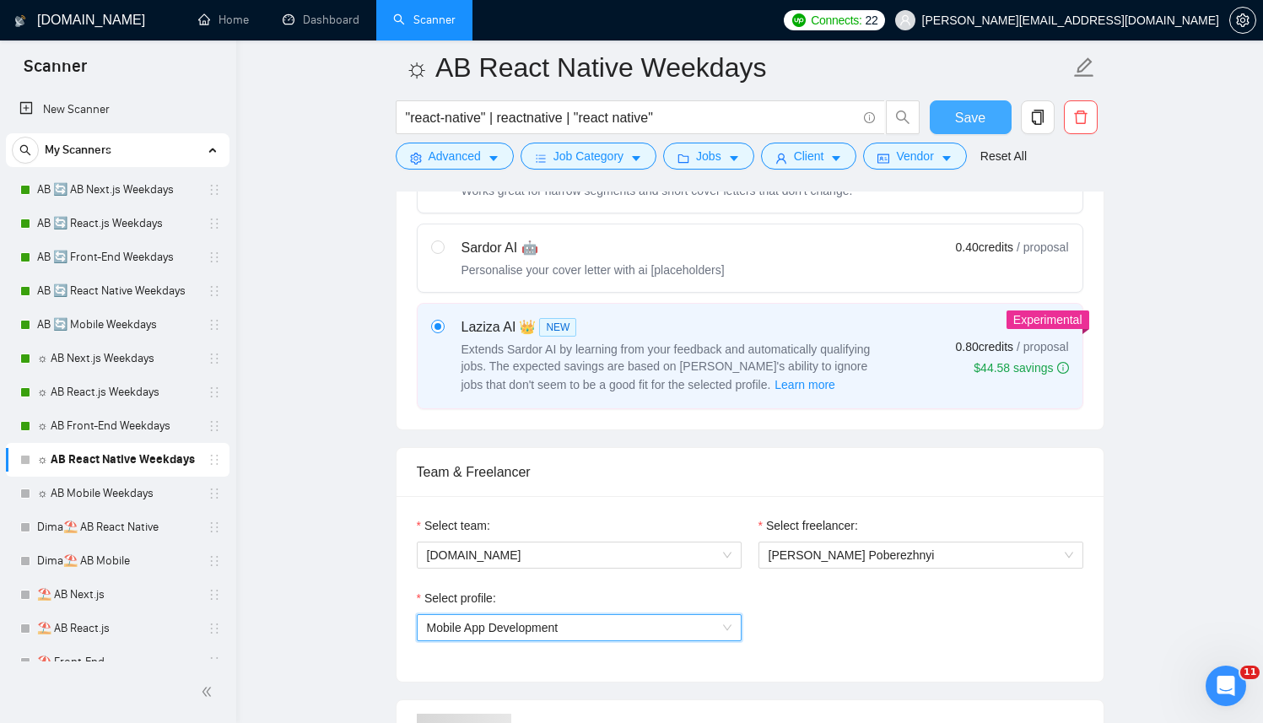
click at [984, 115] on span "Save" at bounding box center [970, 117] width 30 height 21
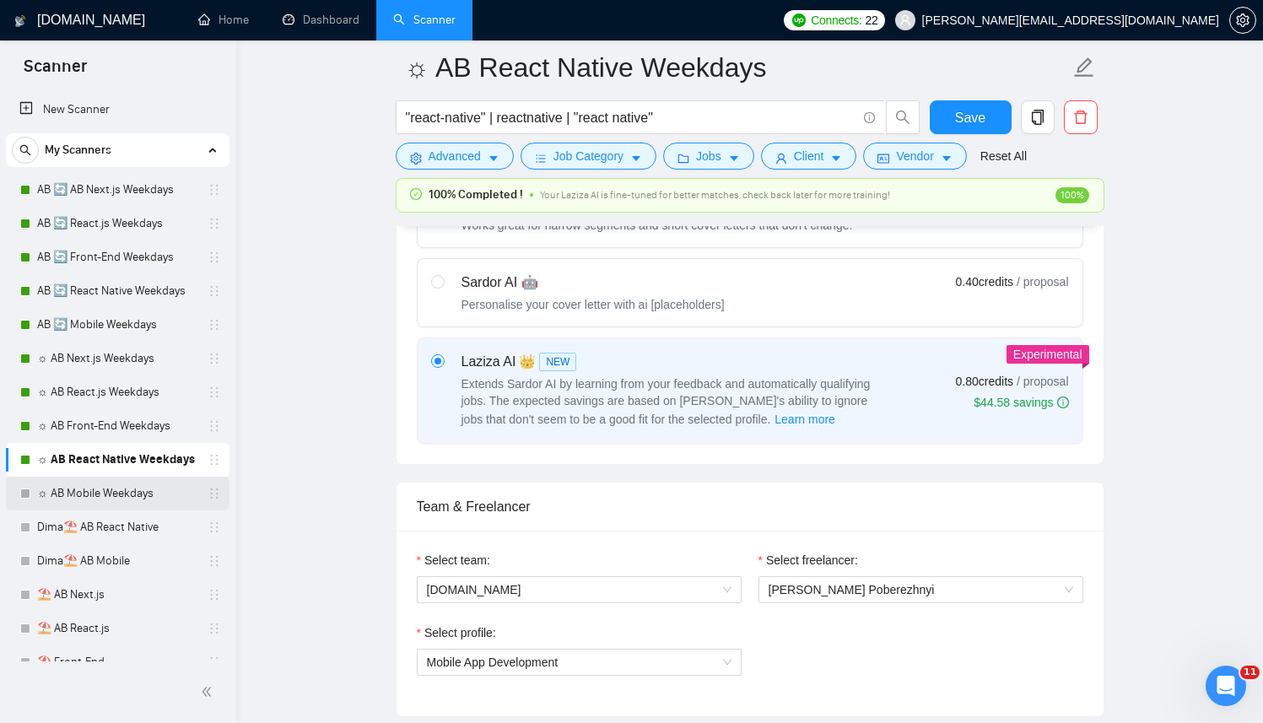
click at [116, 495] on link "☼ AB Mobile Weekdays" at bounding box center [117, 494] width 160 height 34
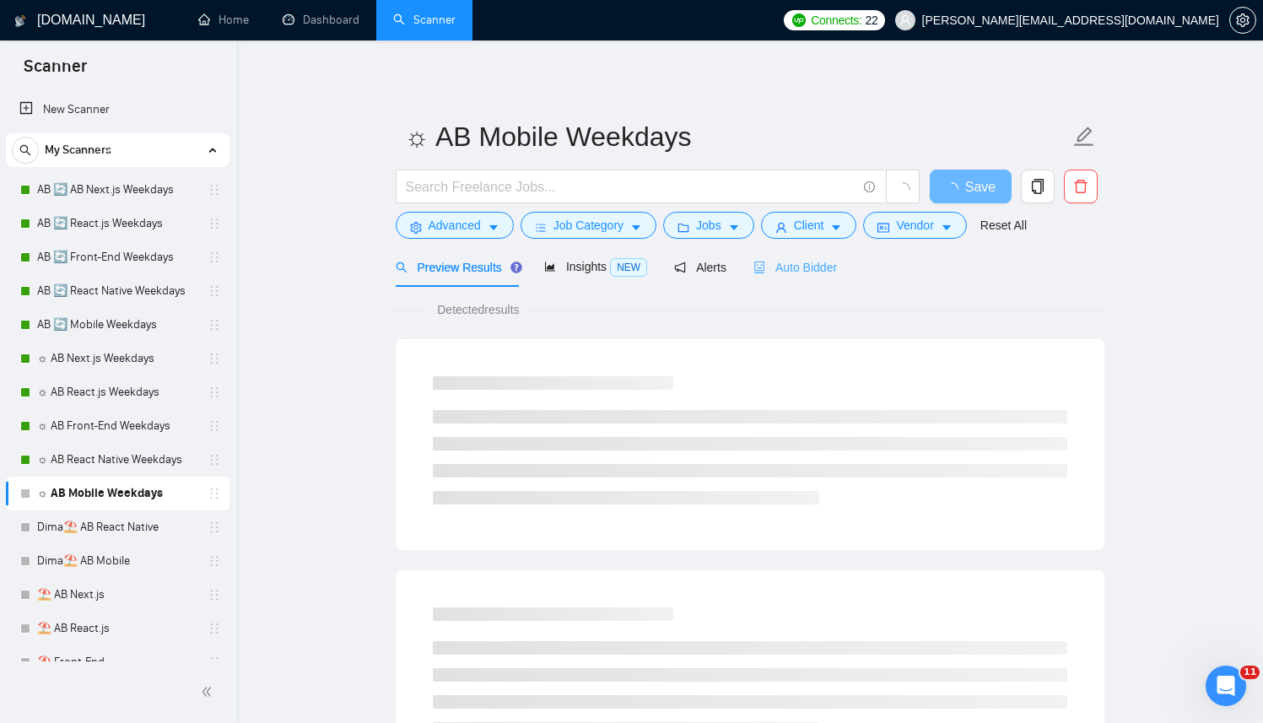
click at [810, 282] on div "Auto Bidder" at bounding box center [795, 267] width 84 height 40
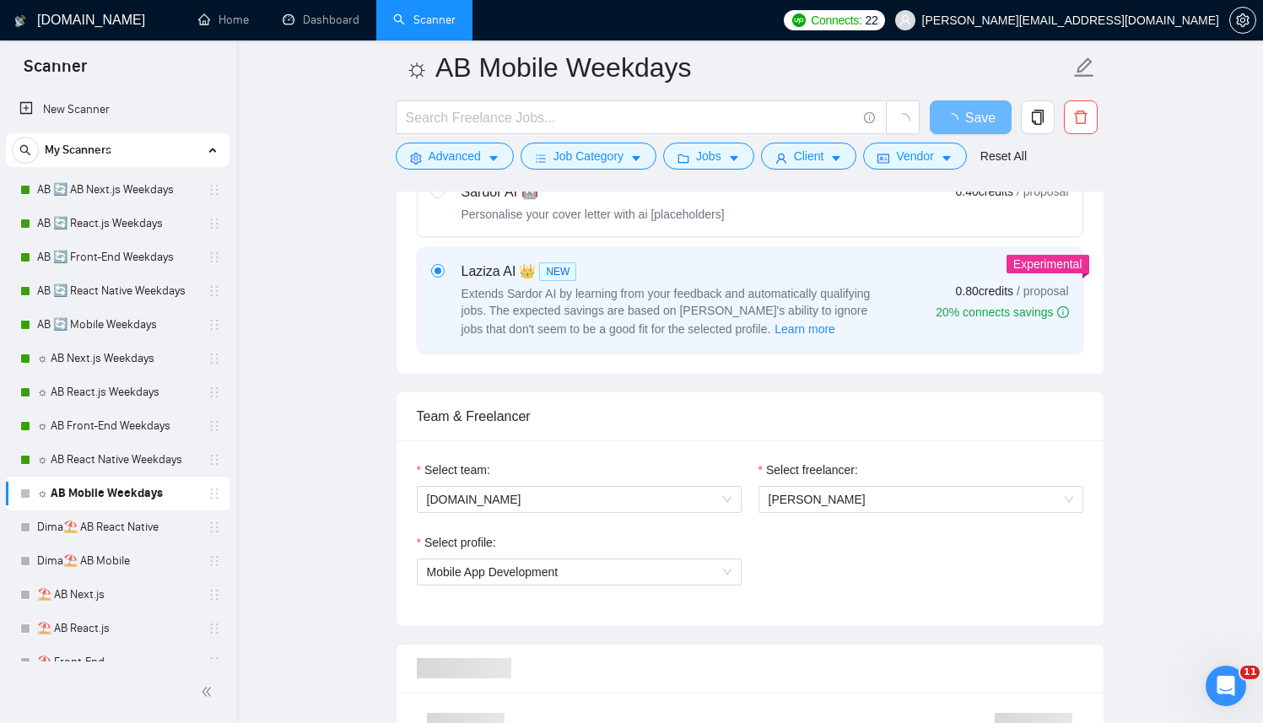
scroll to position [885, 0]
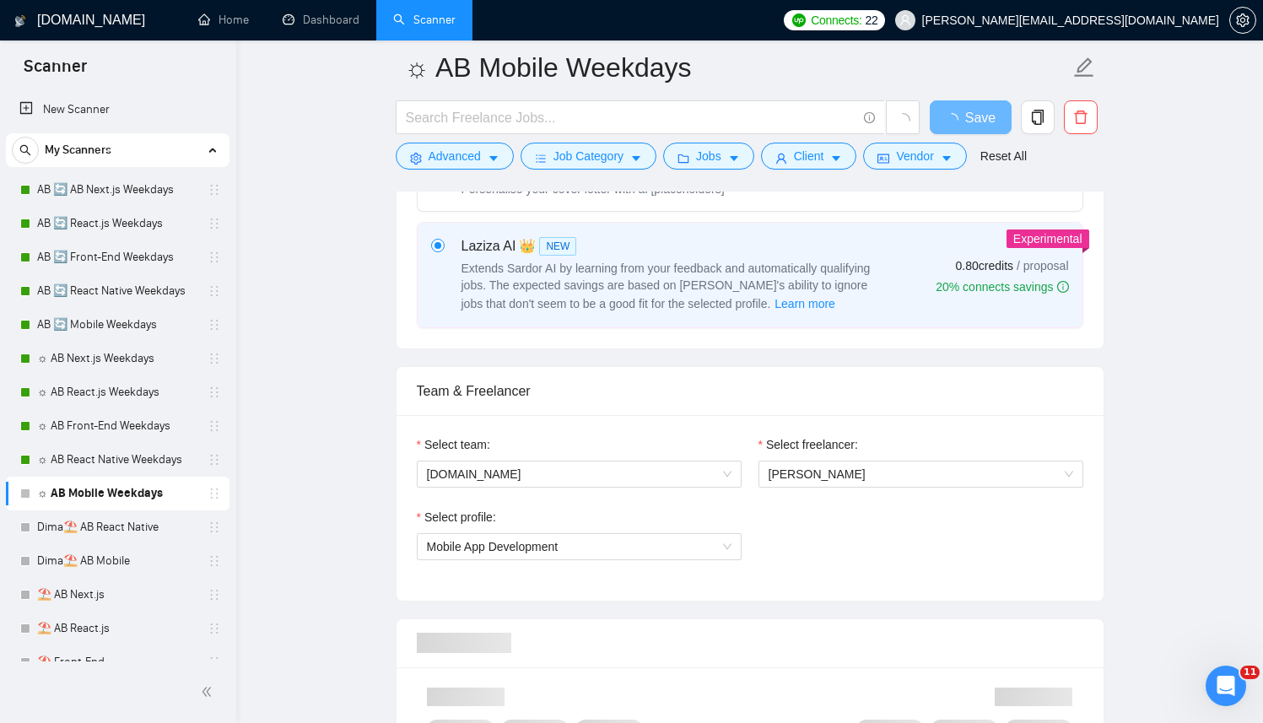
click at [794, 456] on div "Select freelancer:" at bounding box center [920, 447] width 325 height 25
click at [797, 465] on span "[PERSON_NAME]" at bounding box center [920, 473] width 305 height 25
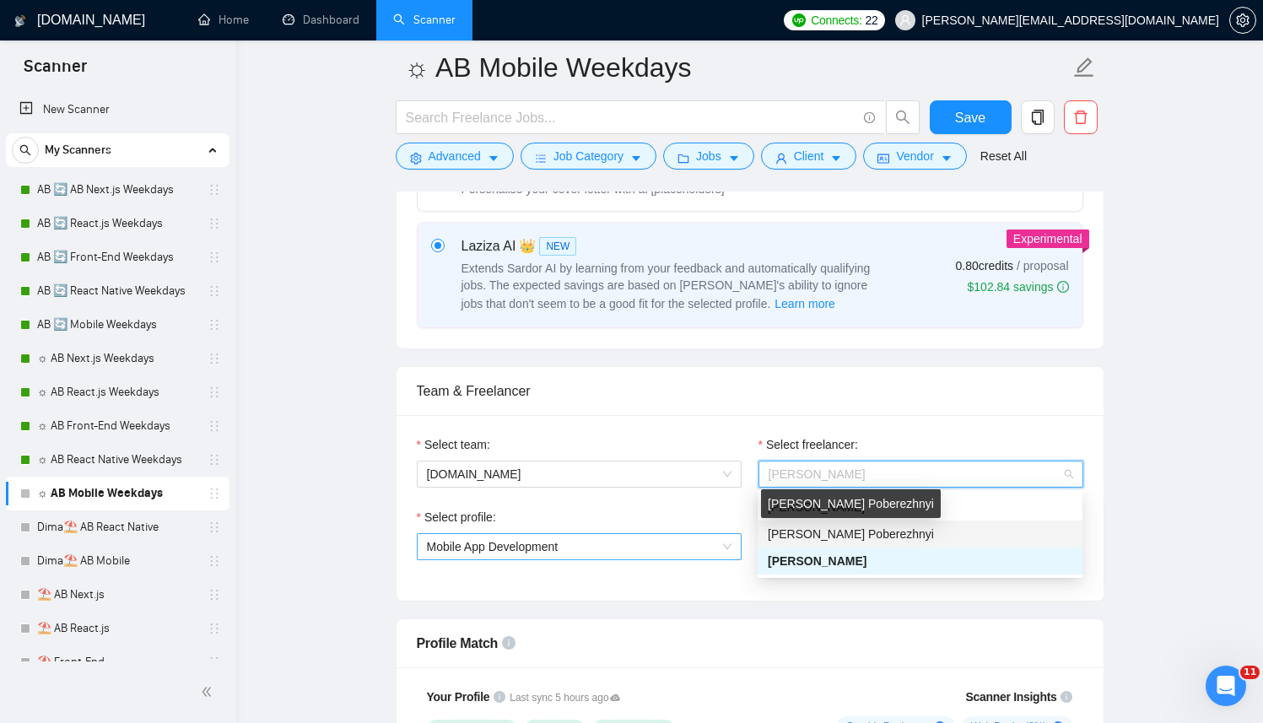
click at [804, 530] on span "[PERSON_NAME] Poberezhnyi" at bounding box center [851, 533] width 166 height 13
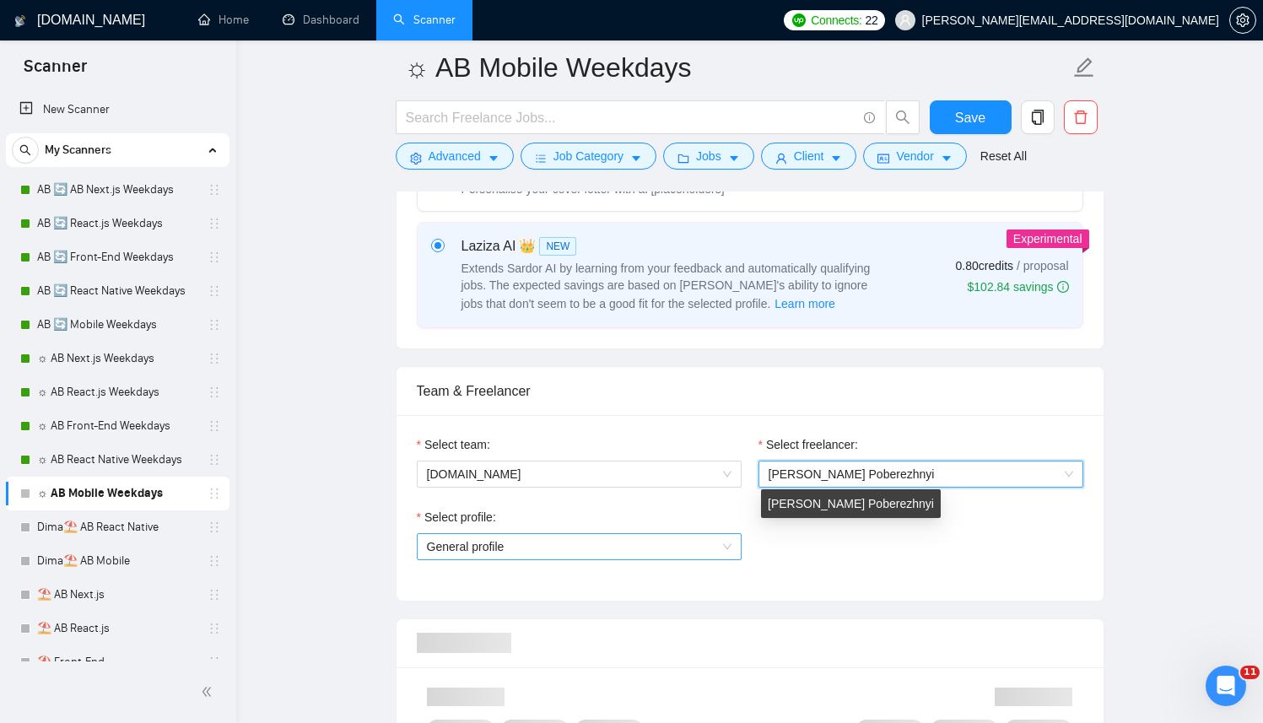
click at [640, 547] on span "General profile" at bounding box center [579, 546] width 305 height 25
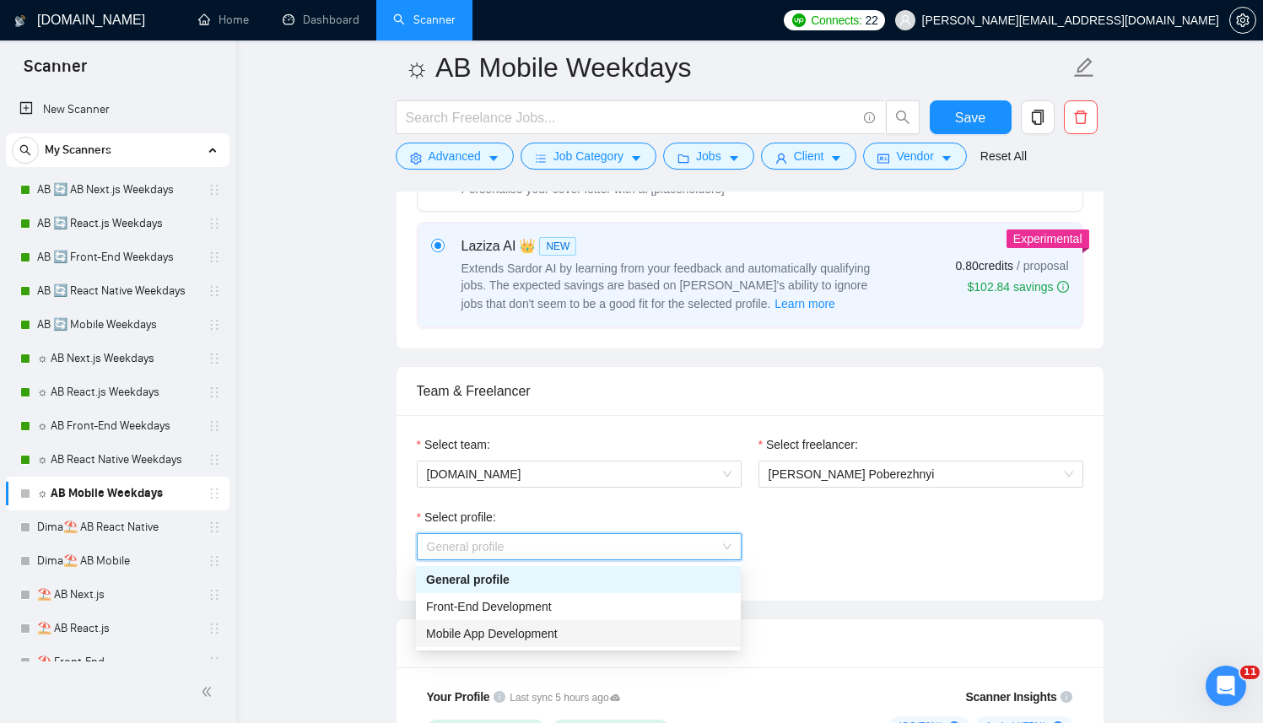
click at [524, 629] on span "Mobile App Development" at bounding box center [492, 633] width 132 height 13
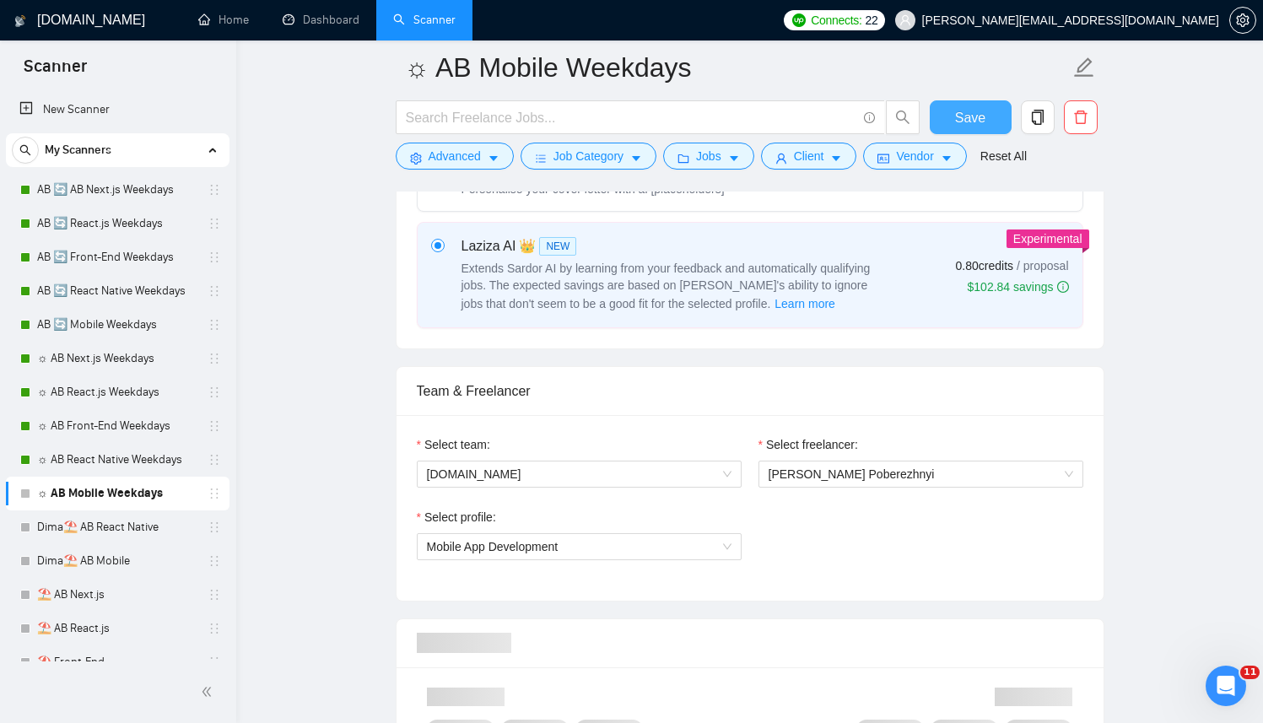
click at [960, 118] on span "Save" at bounding box center [970, 117] width 30 height 21
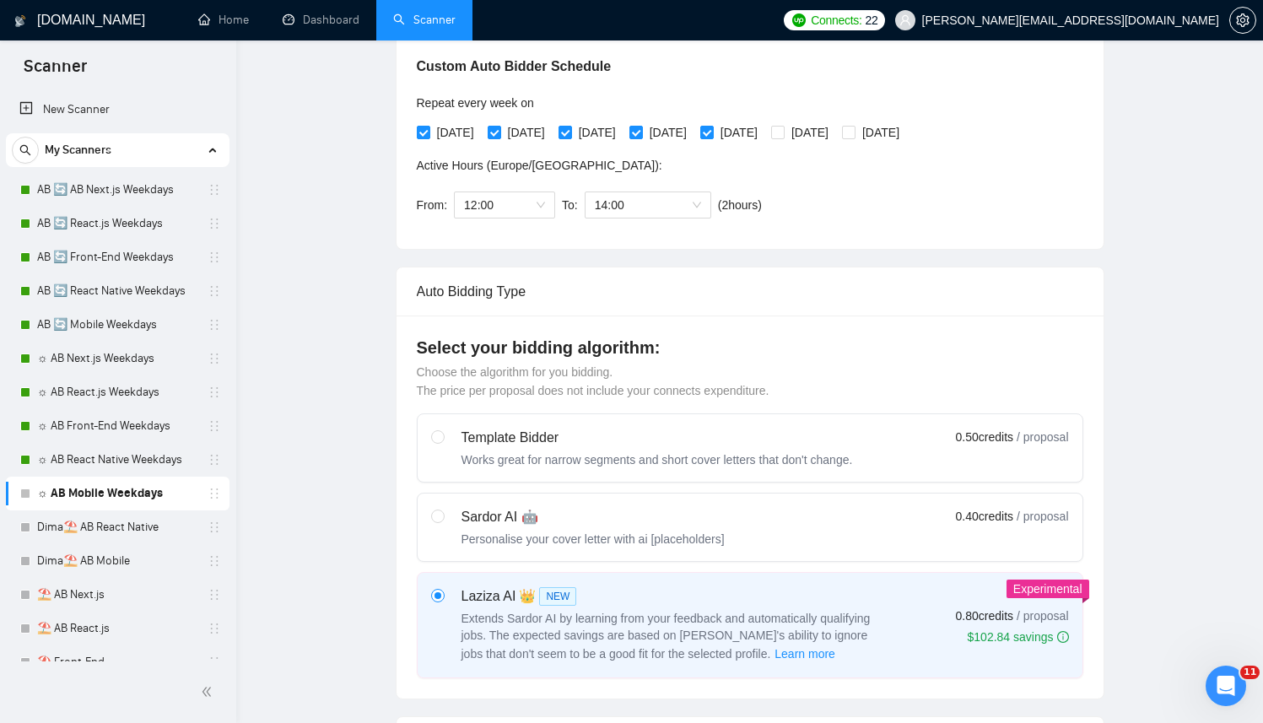
scroll to position [0, 0]
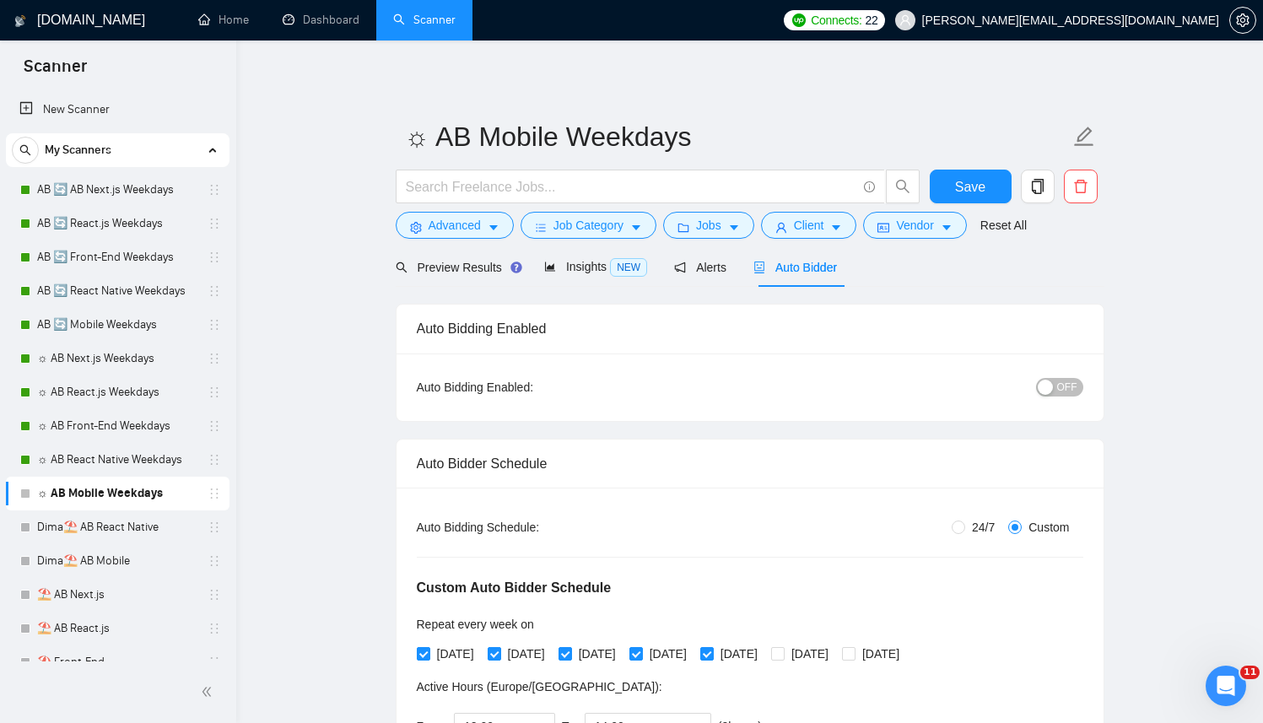
click at [1072, 384] on span "OFF" at bounding box center [1067, 387] width 20 height 19
click at [952, 183] on button "Save" at bounding box center [971, 187] width 82 height 34
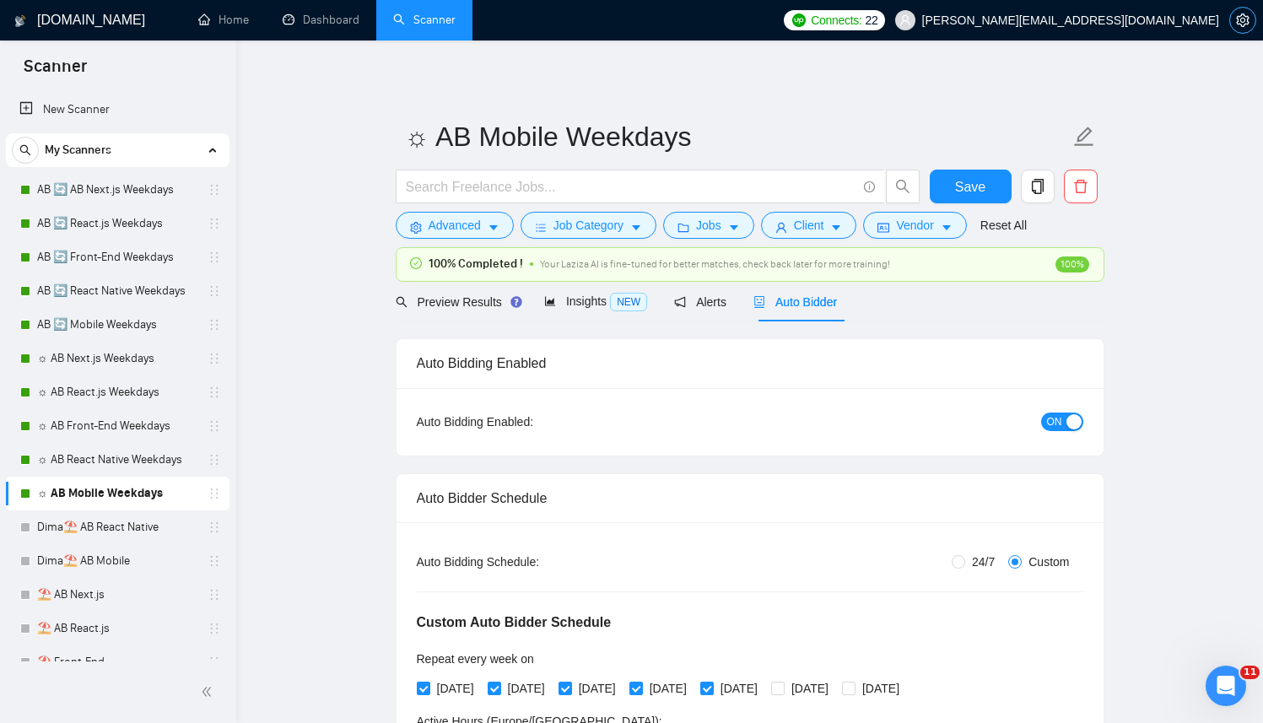
click at [1238, 26] on icon "setting" at bounding box center [1242, 19] width 13 height 13
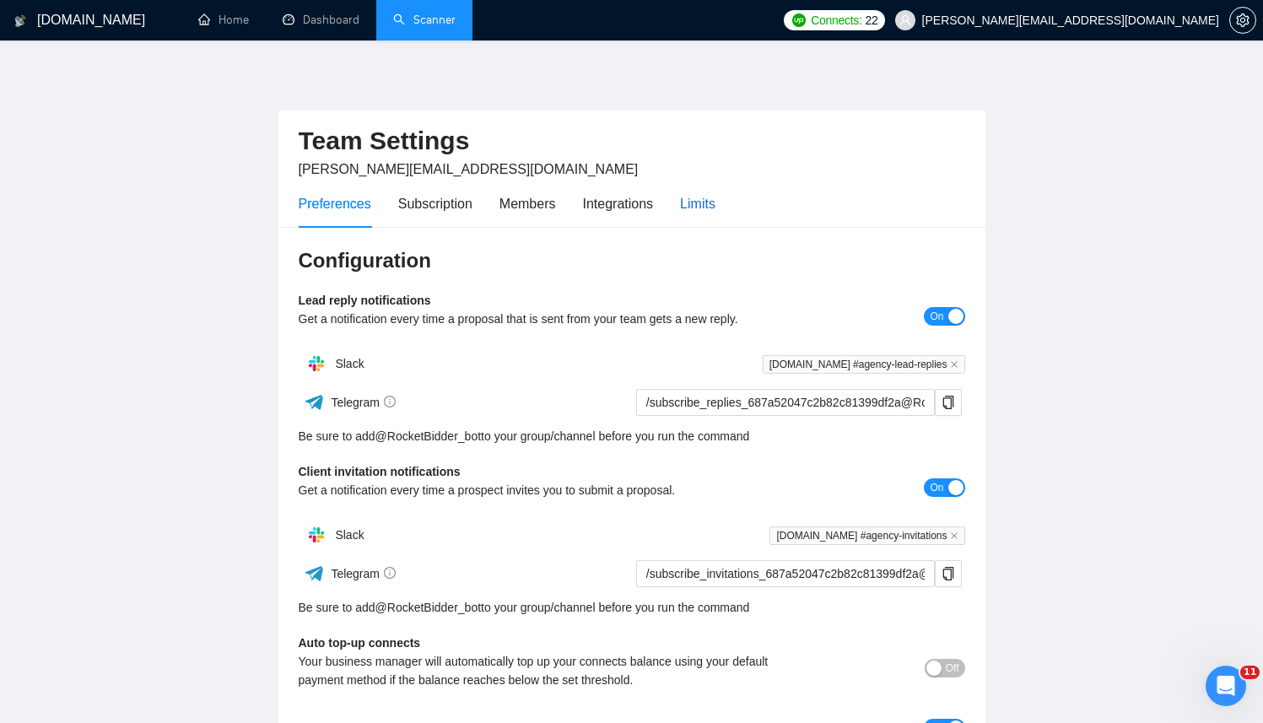
click at [715, 198] on div "Limits" at bounding box center [697, 203] width 35 height 21
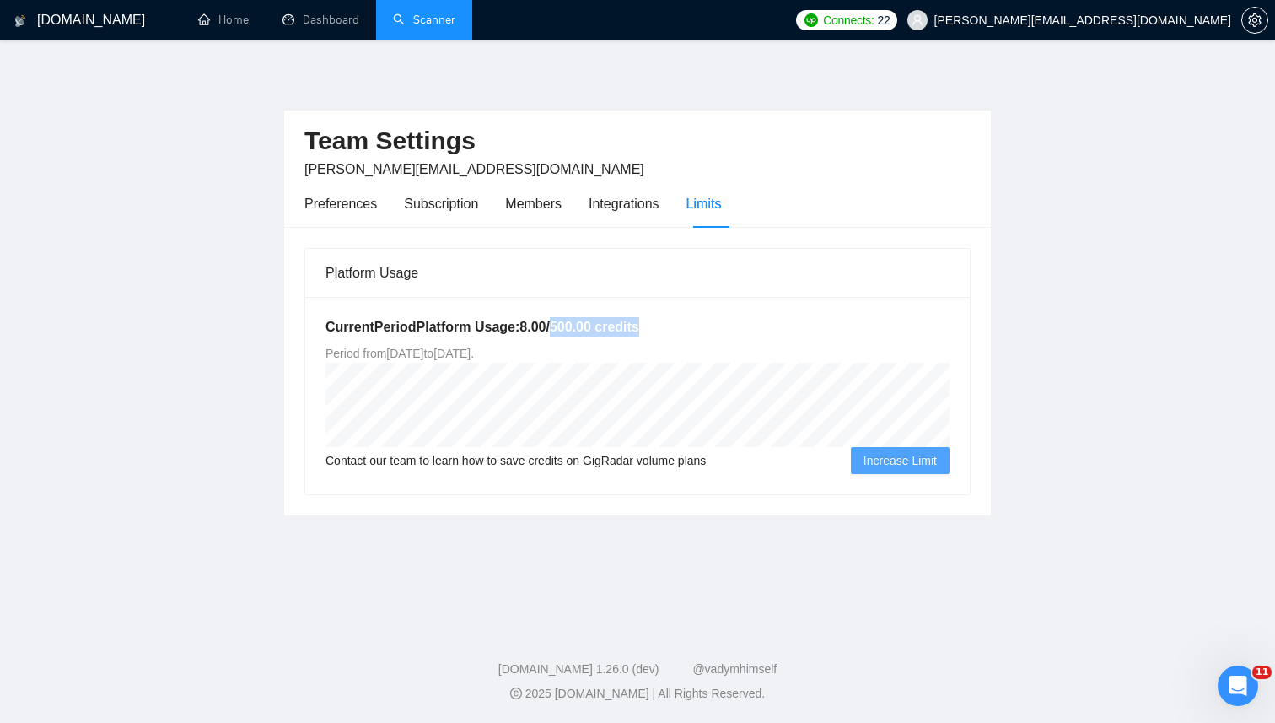
drag, startPoint x: 560, startPoint y: 327, endPoint x: 677, endPoint y: 326, distance: 116.4
click at [677, 326] on h5 "Current Period Platform Usage: 8.00 / 500.00 credits" at bounding box center [638, 327] width 624 height 20
drag, startPoint x: 429, startPoint y: 349, endPoint x: 653, endPoint y: 347, distance: 223.5
click at [653, 347] on div "Current Period Platform Usage: 8.00 / 500.00 credits Period from [DATE] to [DAT…" at bounding box center [637, 395] width 665 height 197
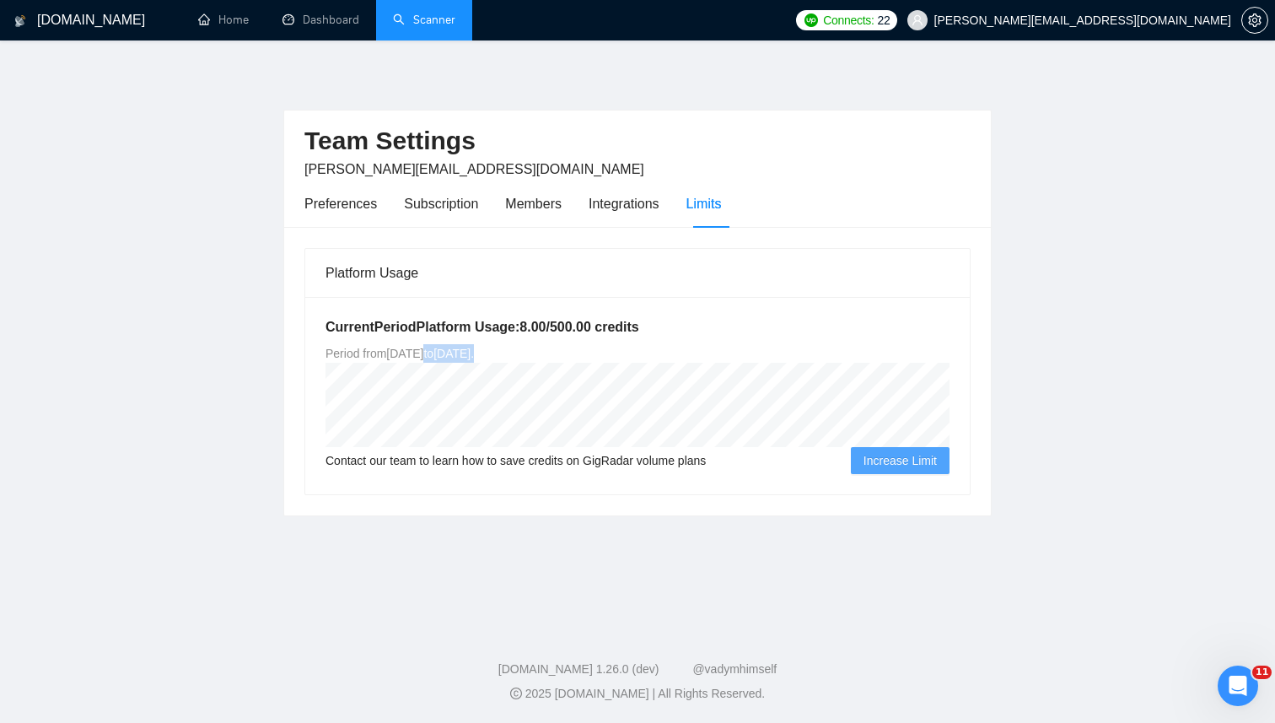
click at [653, 347] on div "Current Period Platform Usage: 8.00 / 500.00 credits Period from [DATE] to [DAT…" at bounding box center [637, 395] width 665 height 197
drag, startPoint x: 339, startPoint y: 319, endPoint x: 705, endPoint y: 326, distance: 366.2
click at [705, 326] on h5 "Current Period Platform Usage: 8.00 / 500.00 credits" at bounding box center [638, 327] width 624 height 20
drag, startPoint x: 731, startPoint y: 334, endPoint x: 528, endPoint y: 334, distance: 203.3
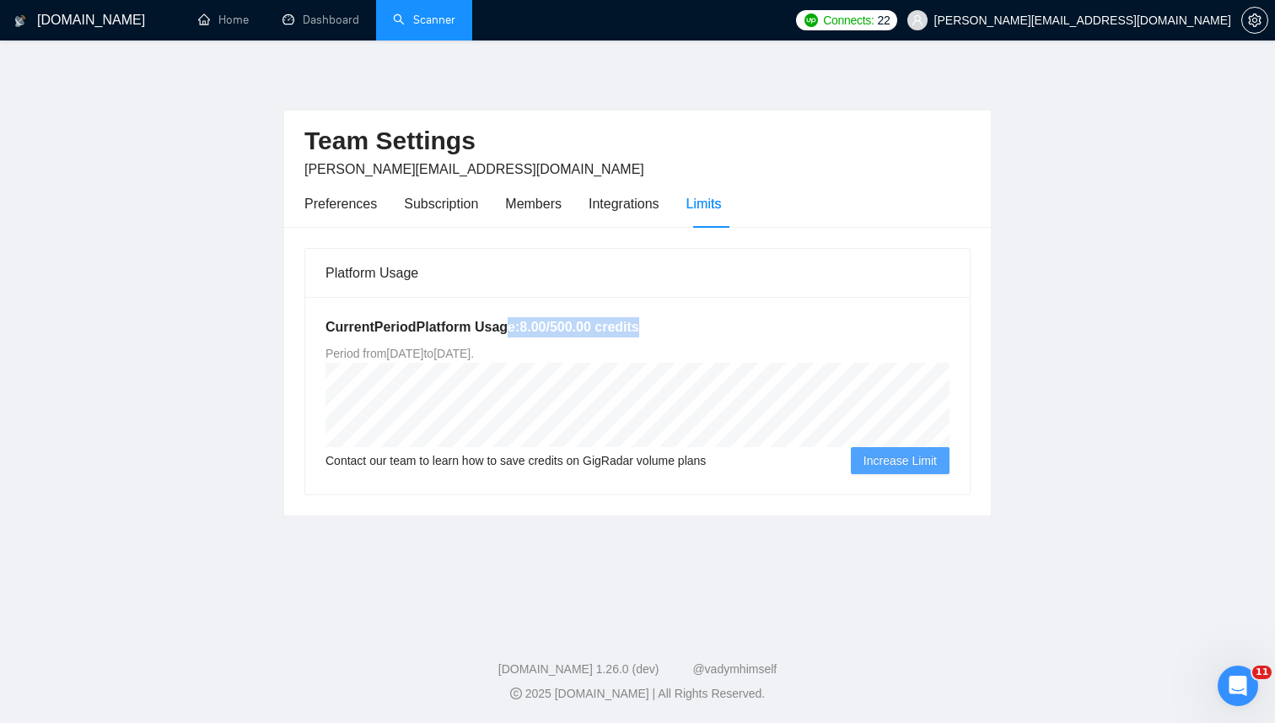
click at [509, 332] on h5 "Current Period Platform Usage: 8.00 / 500.00 credits" at bounding box center [638, 327] width 624 height 20
click at [528, 334] on h5 "Current Period Platform Usage: 8.00 / 500.00 credits" at bounding box center [638, 327] width 624 height 20
click at [762, 380] on div "Current Period Platform Usage: 8.00 / 500.00 credits Period from [DATE] to [DAT…" at bounding box center [637, 395] width 665 height 197
click at [324, 387] on div "Current Period Platform Usage: 8.00 / 500.00 credits Period from [DATE] to [DAT…" at bounding box center [637, 395] width 665 height 197
click at [277, 294] on main "Team Settings [PERSON_NAME][EMAIL_ADDRESS][DOMAIN_NAME] Preferences Subscriptio…" at bounding box center [637, 330] width 1221 height 526
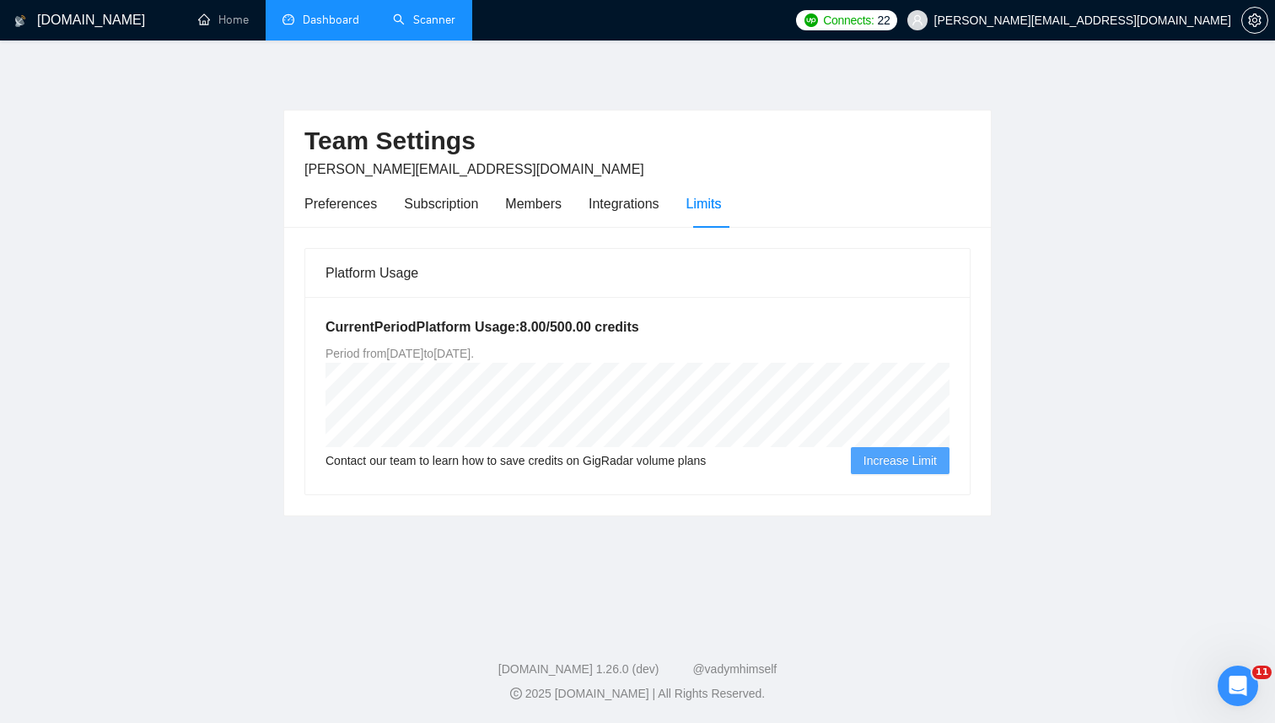
click at [344, 24] on link "Dashboard" at bounding box center [321, 20] width 77 height 14
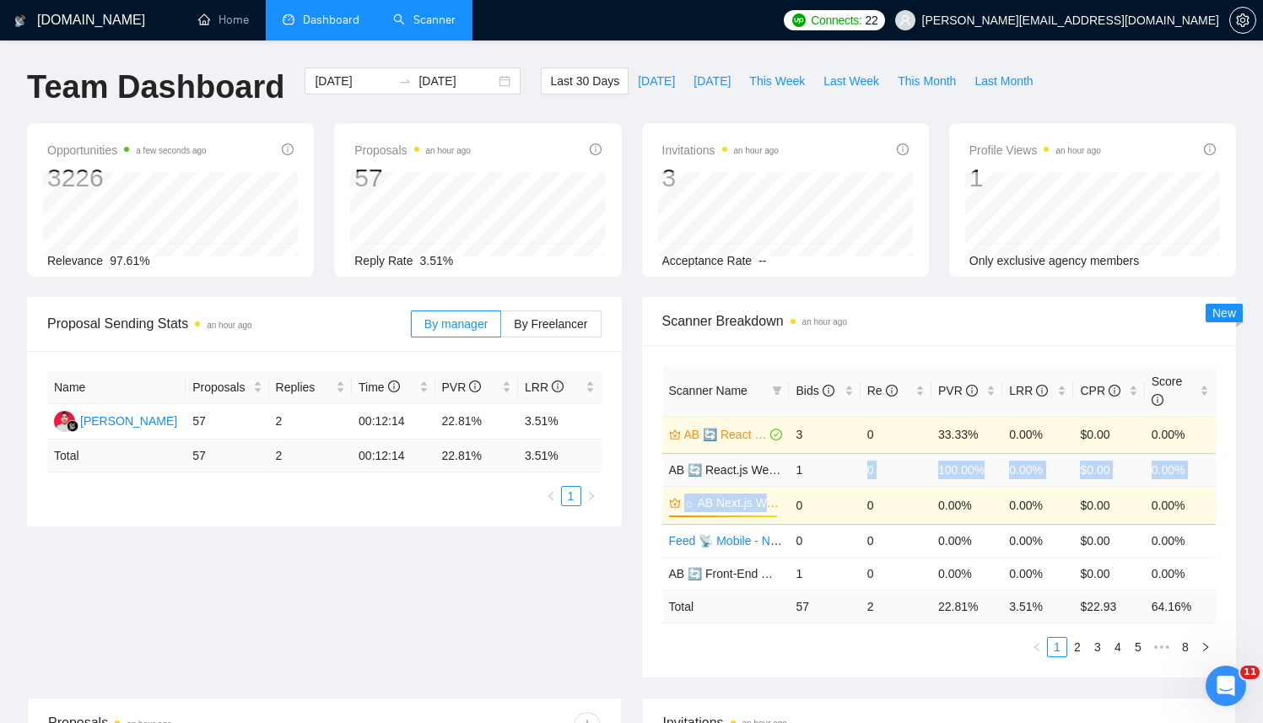
click at [799, 489] on tbody "AB 🔄 React Native Weekdays 3 0 33.33% 0.00% $0.00 0.00% AB 🔄 React.js Weekdays …" at bounding box center [939, 503] width 554 height 174
drag, startPoint x: 820, startPoint y: 414, endPoint x: 845, endPoint y: 398, distance: 30.0
click at [820, 400] on div "Bids" at bounding box center [823, 390] width 57 height 19
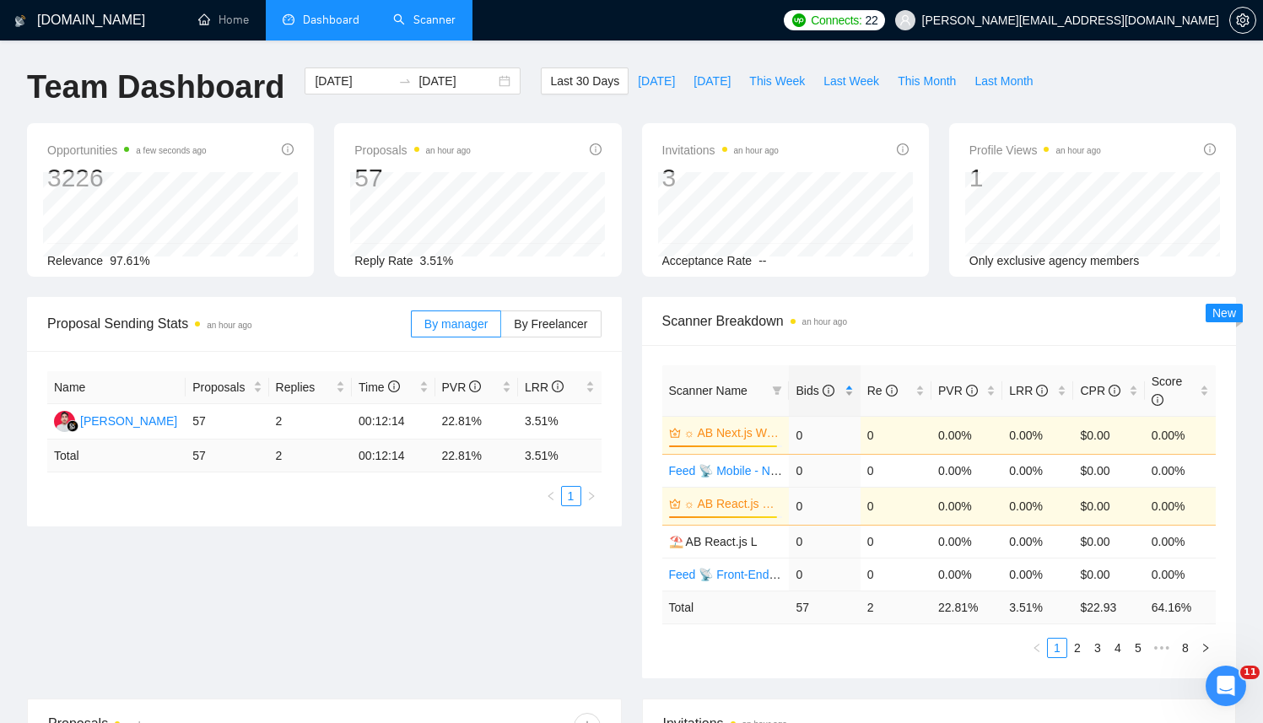
click at [845, 397] on div "Bids" at bounding box center [823, 390] width 57 height 19
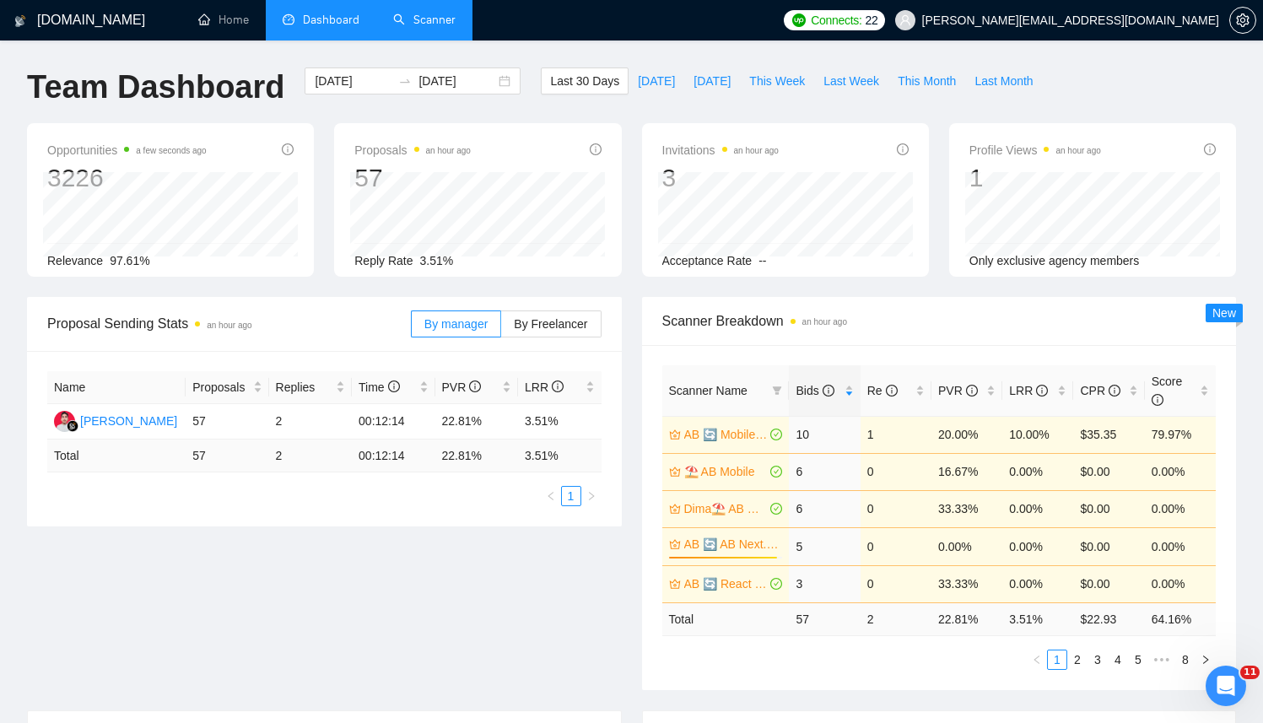
click at [943, 303] on div "Scanner Breakdown an hour ago" at bounding box center [939, 321] width 554 height 48
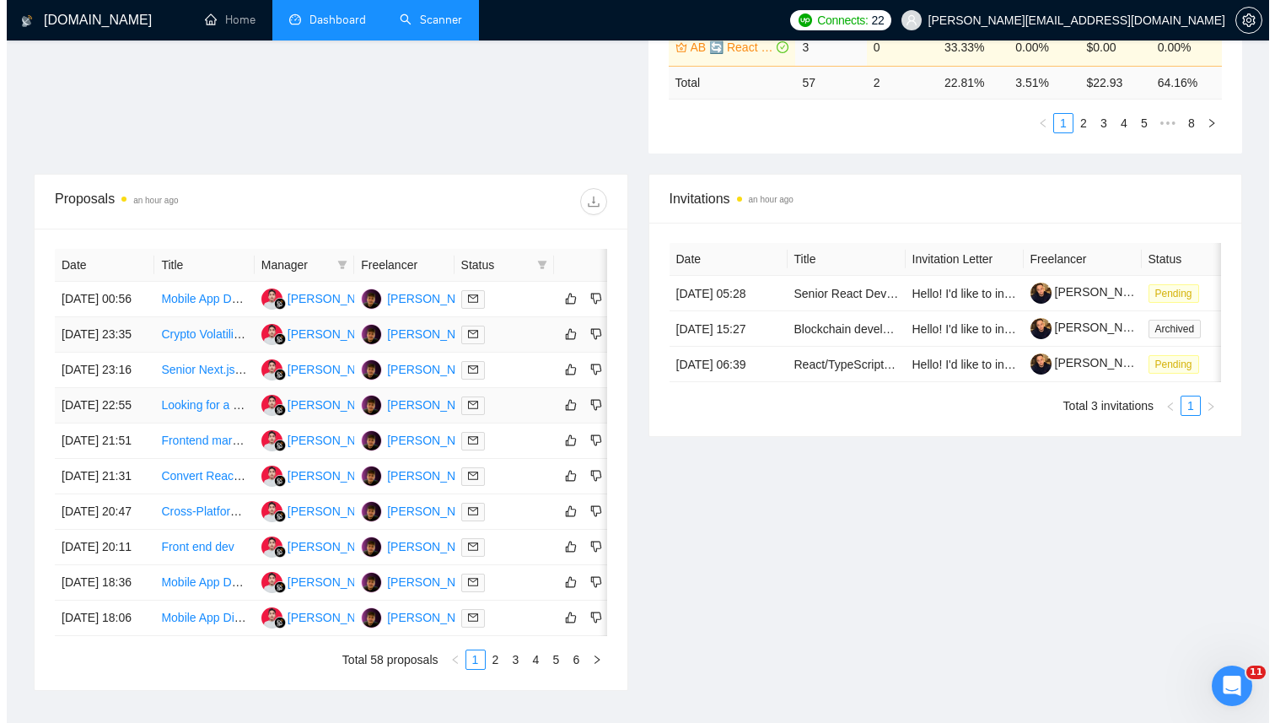
scroll to position [489, 0]
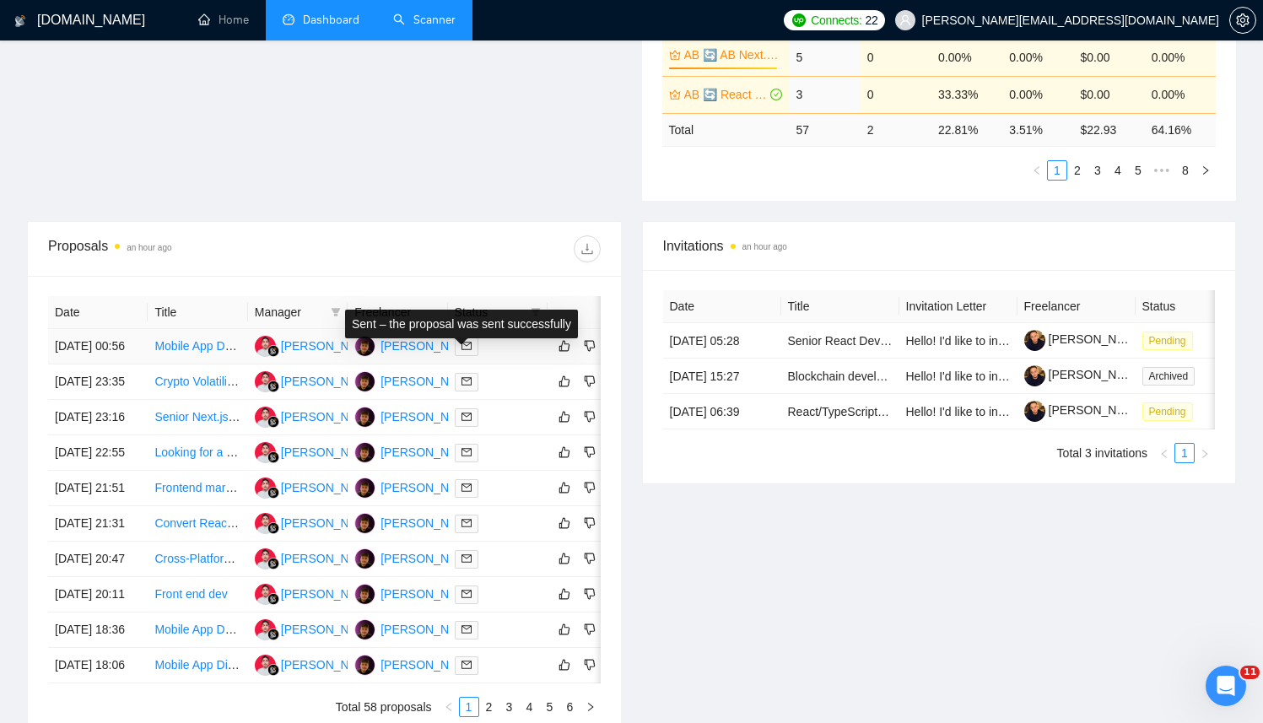
click at [469, 350] on icon "mail" at bounding box center [466, 346] width 10 height 8
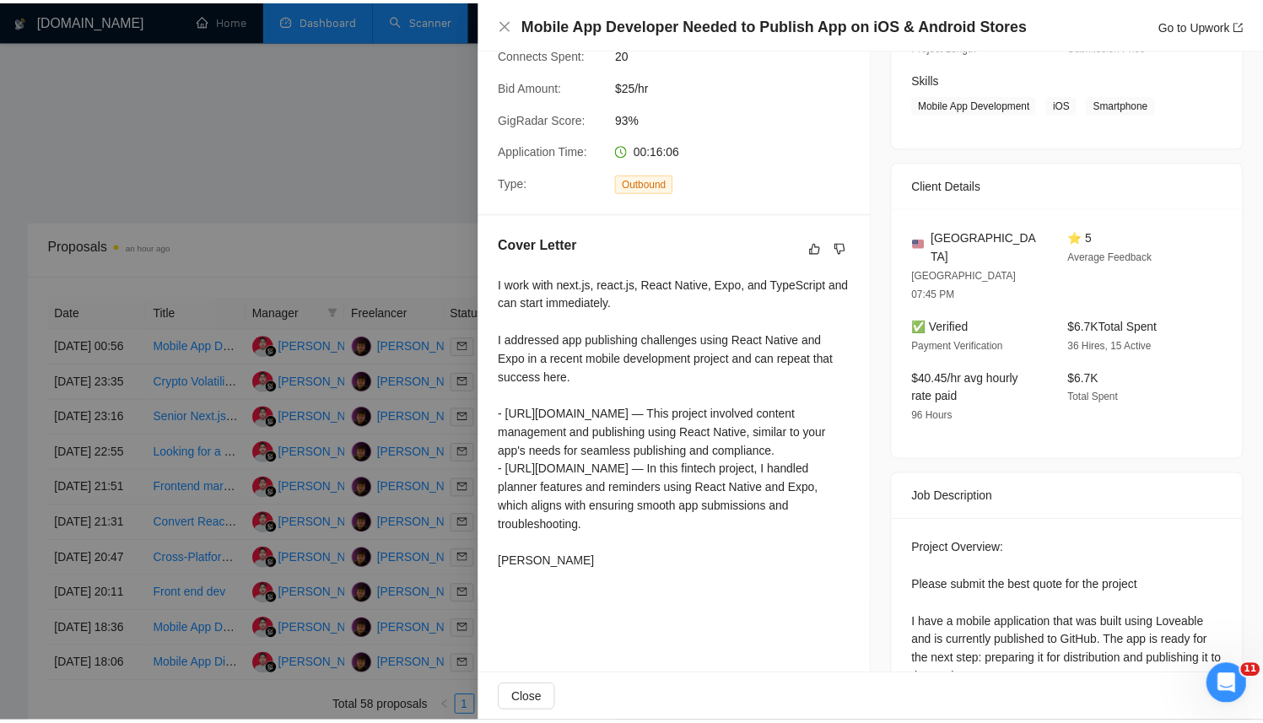
scroll to position [520, 0]
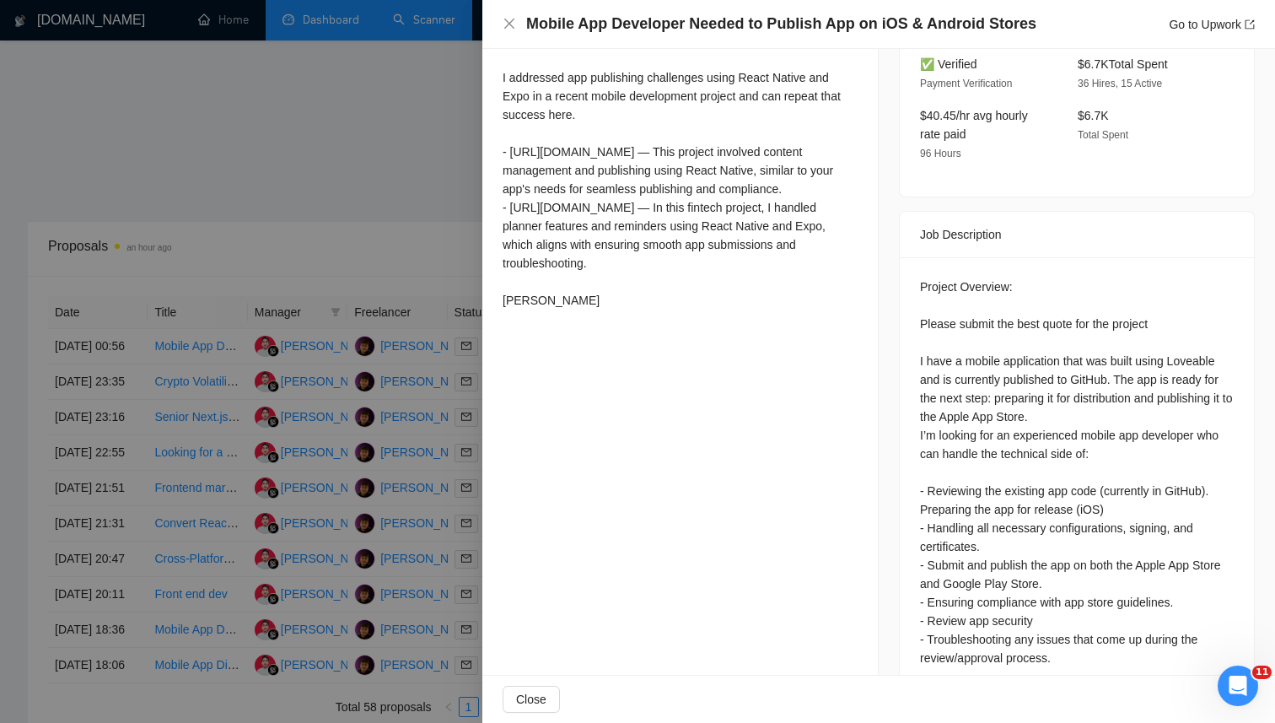
click at [426, 117] on div at bounding box center [637, 361] width 1275 height 723
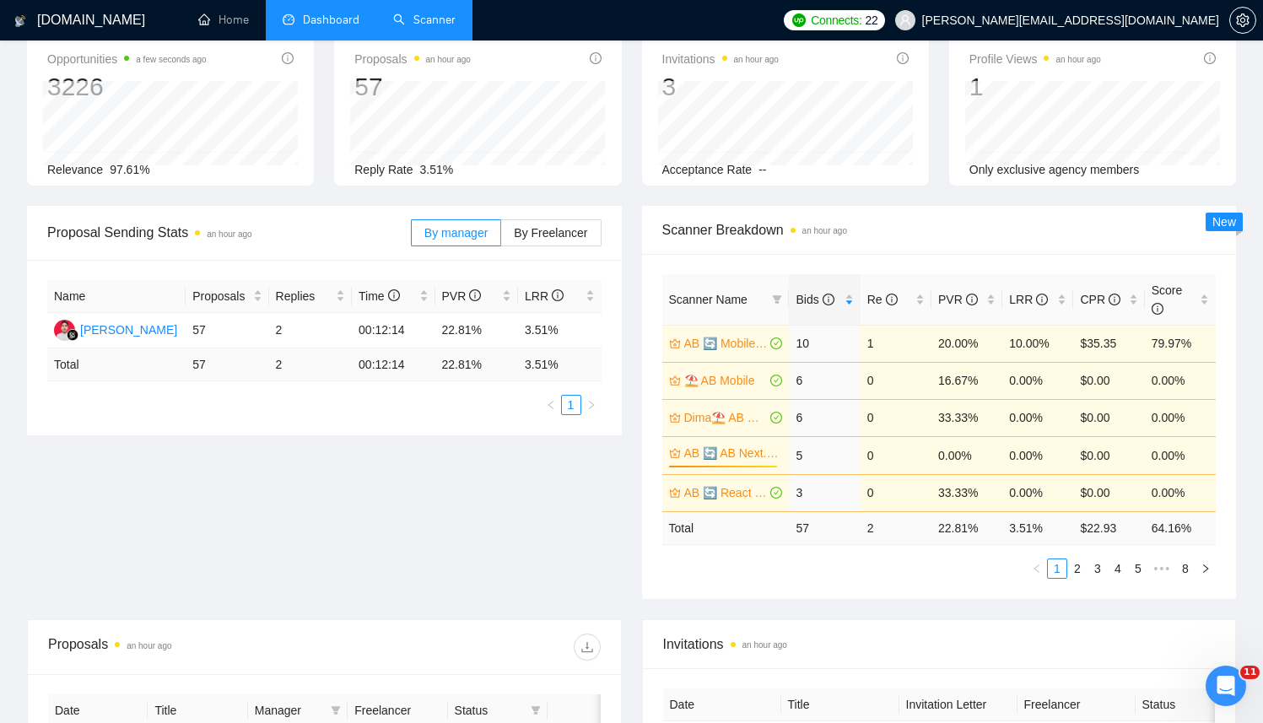
scroll to position [0, 0]
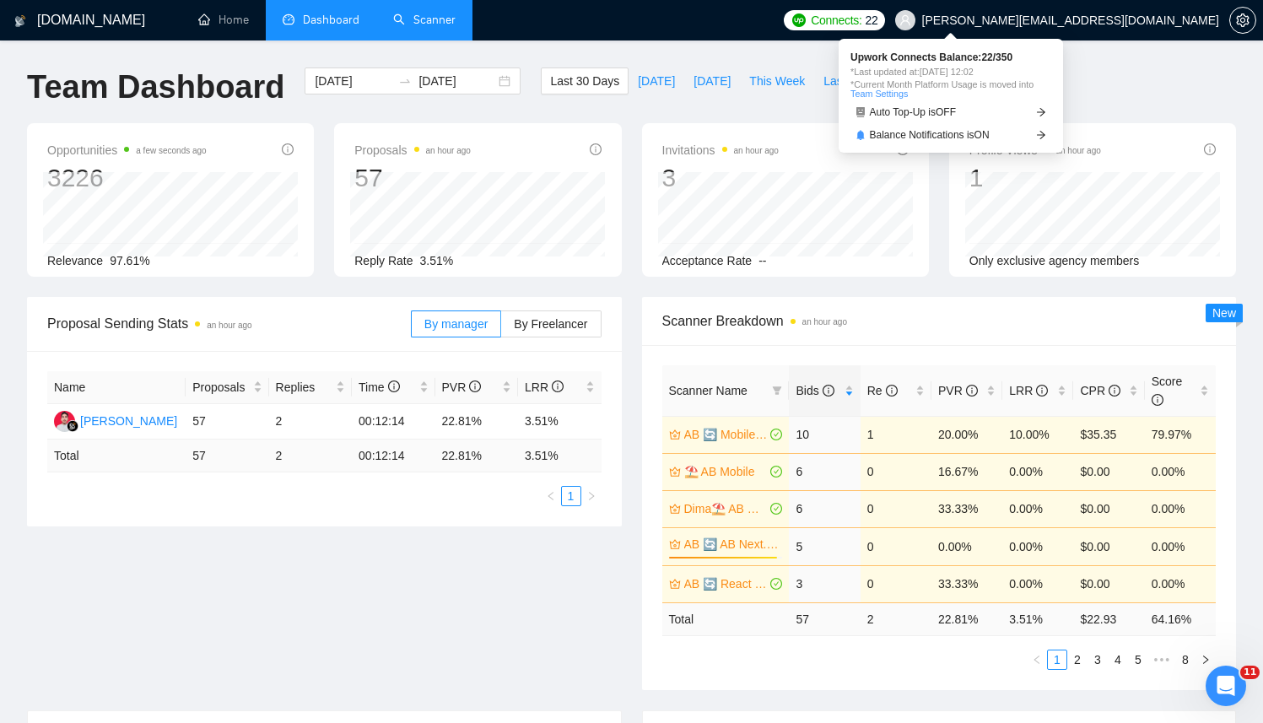
click at [877, 19] on span "Connects: 22" at bounding box center [844, 20] width 67 height 19
